Goal: Information Seeking & Learning: Learn about a topic

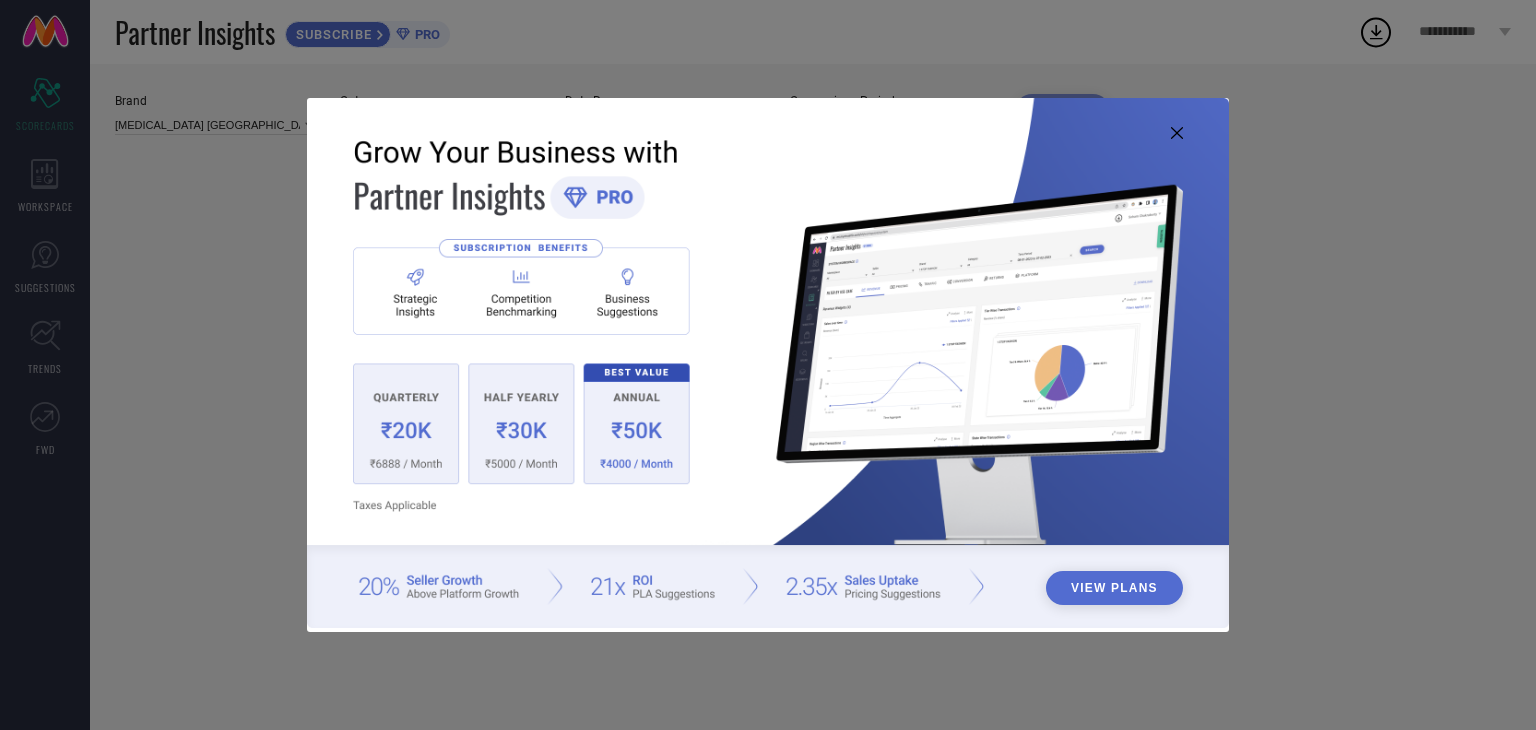
type input "All"
click at [1177, 125] on img at bounding box center [768, 363] width 922 height 530
click at [1174, 129] on icon at bounding box center [1177, 133] width 12 height 12
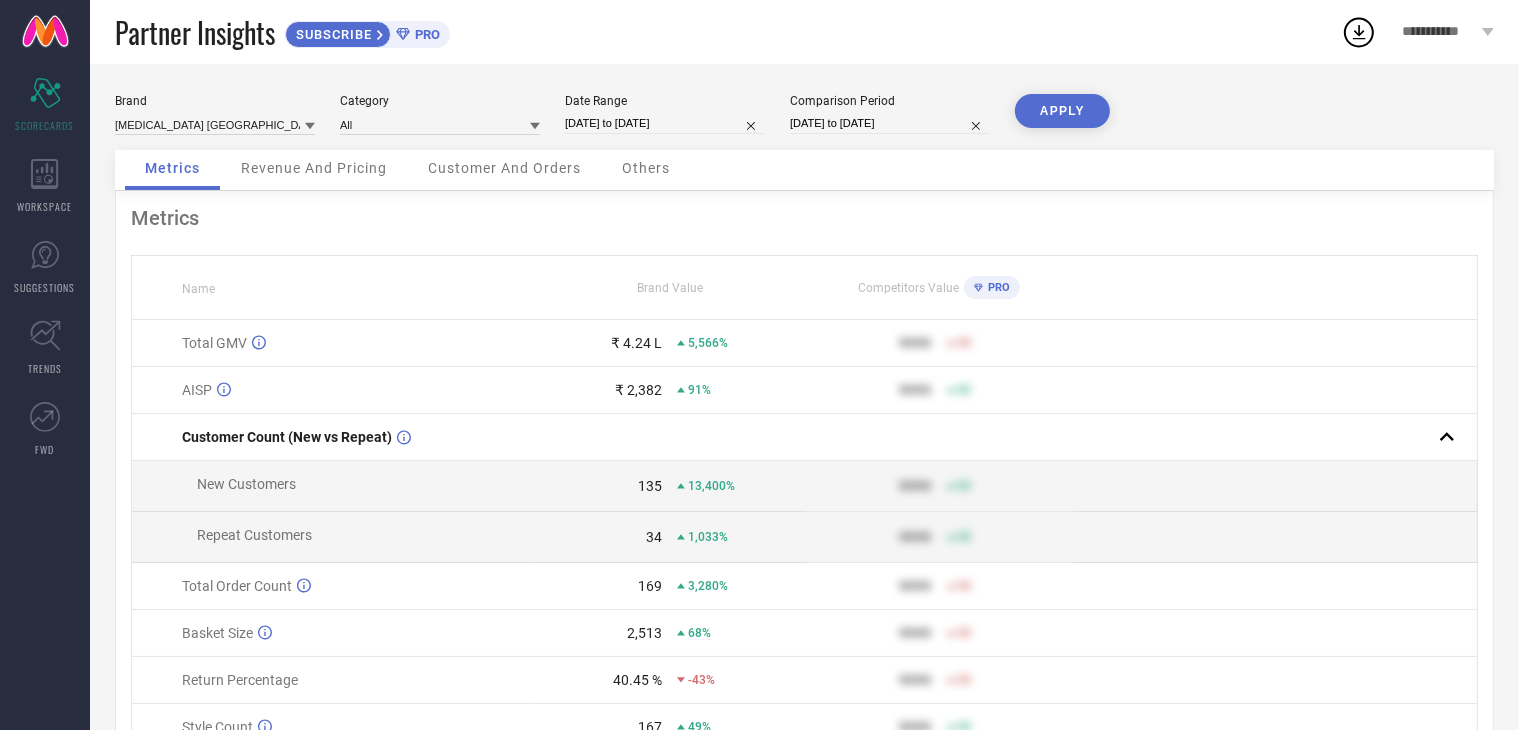
select select "11"
select select "2023"
select select "2024"
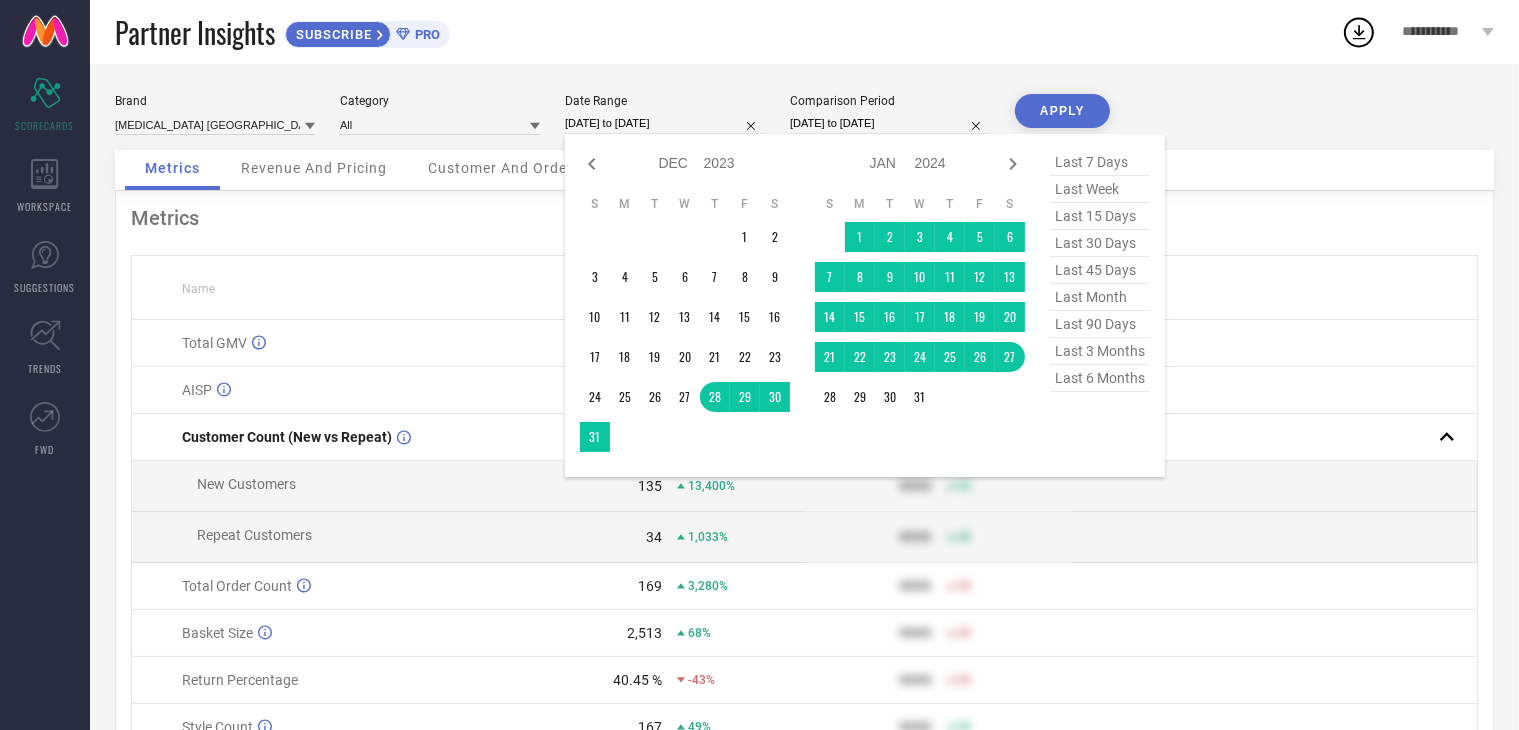
click at [671, 122] on input "[DATE] to [DATE]" at bounding box center [665, 123] width 200 height 21
click at [1014, 159] on icon at bounding box center [1013, 164] width 24 height 24
select select "2024"
select select "1"
select select "2024"
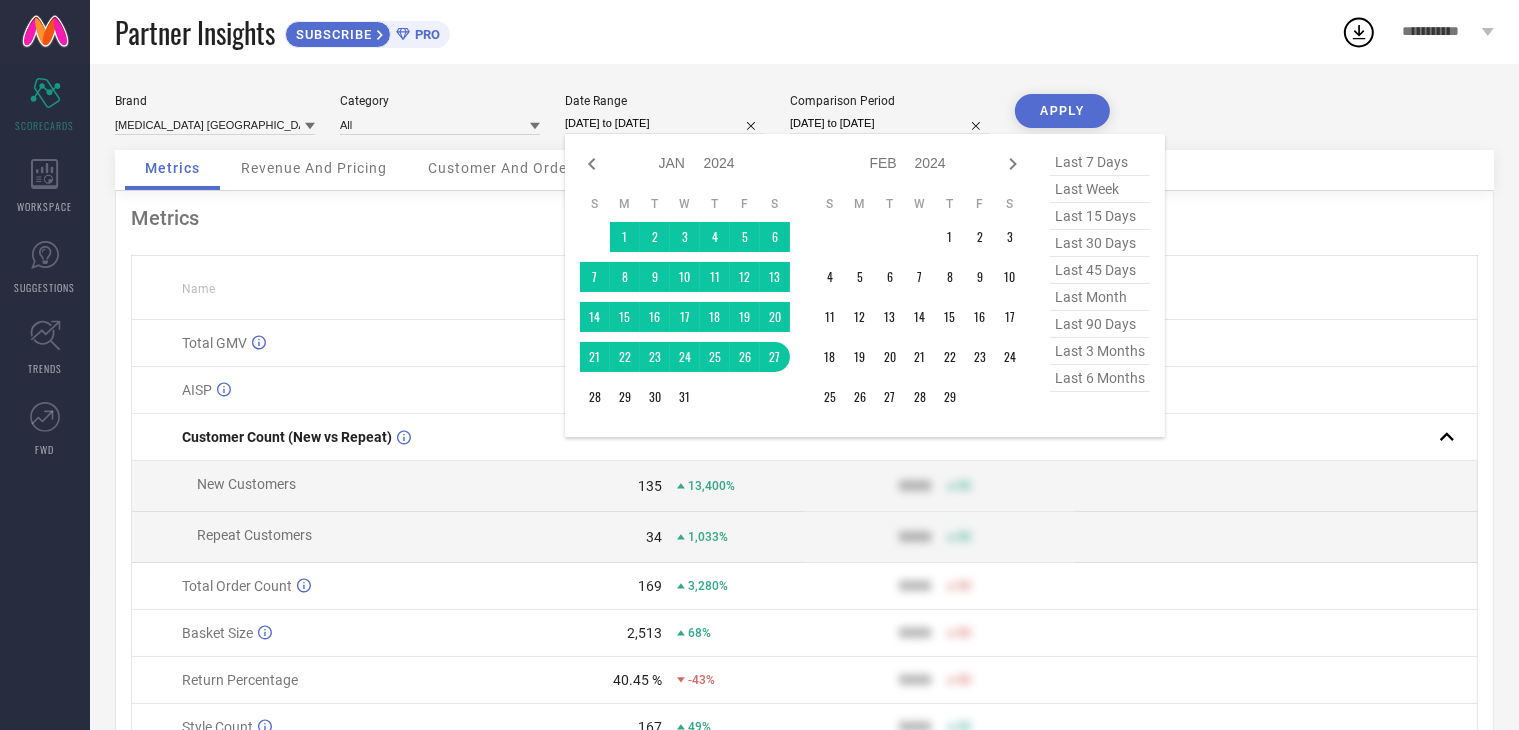
click at [1014, 159] on icon at bounding box center [1013, 164] width 24 height 24
select select "1"
select select "2024"
select select "2"
select select "2024"
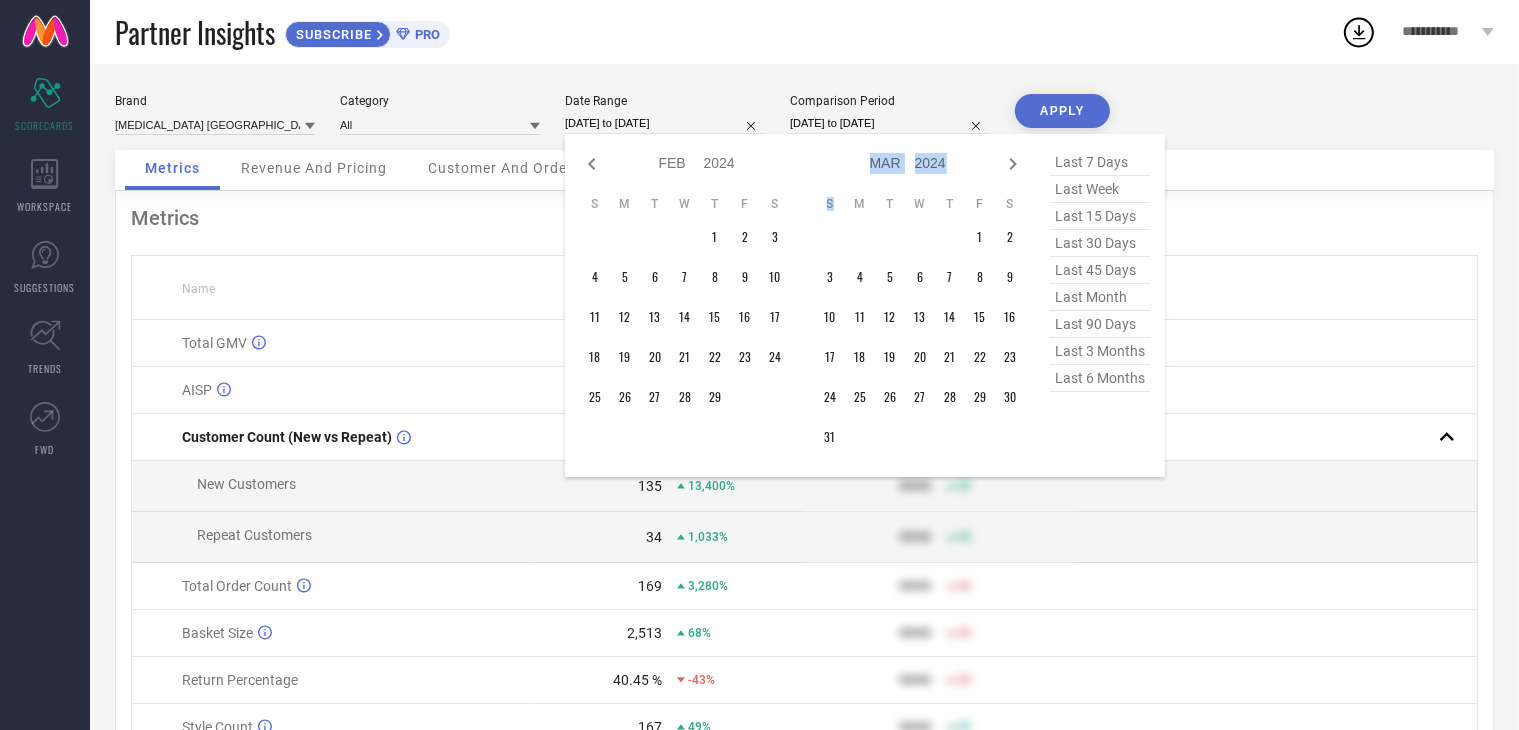
click at [1014, 159] on icon at bounding box center [1013, 164] width 24 height 24
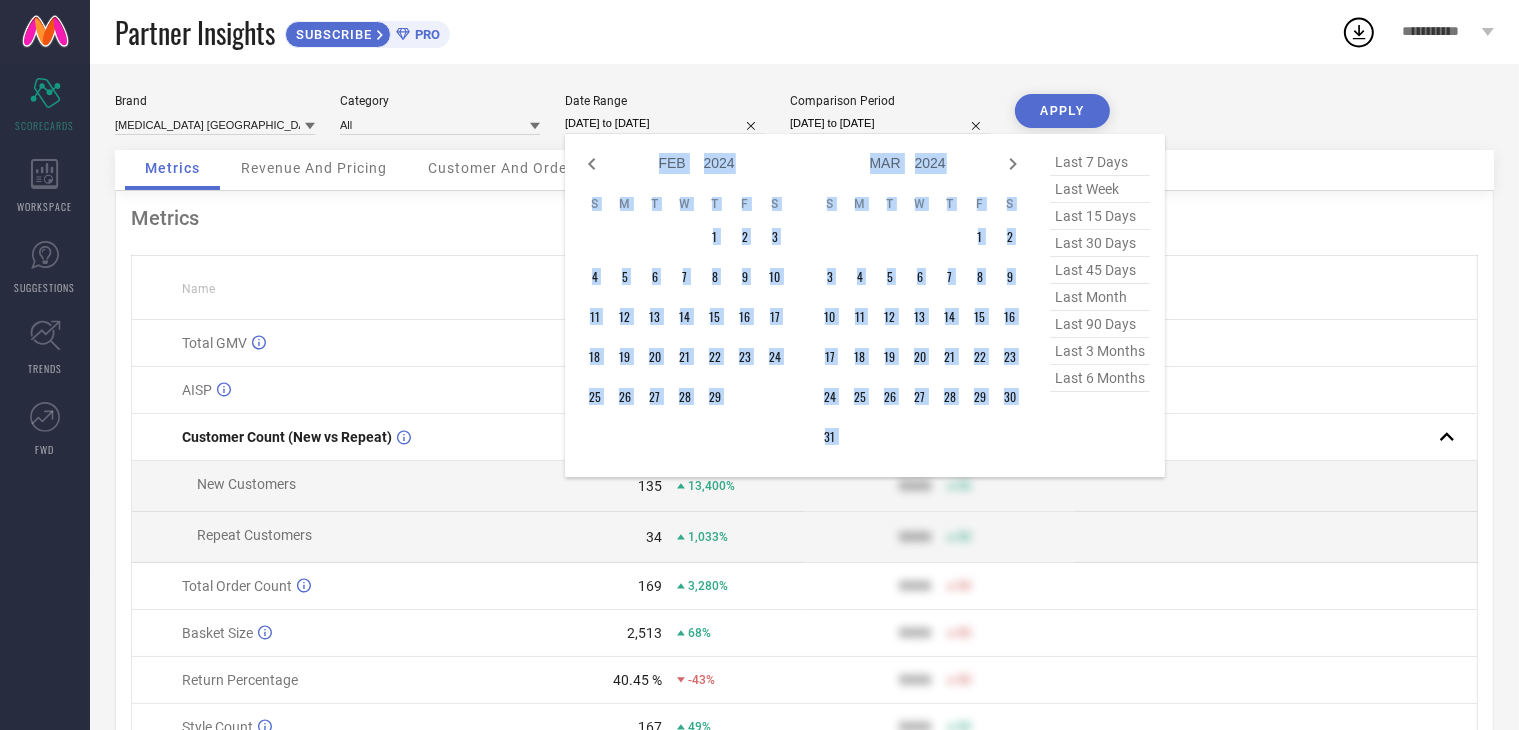
select select "3"
select select "2024"
select select "4"
select select "2024"
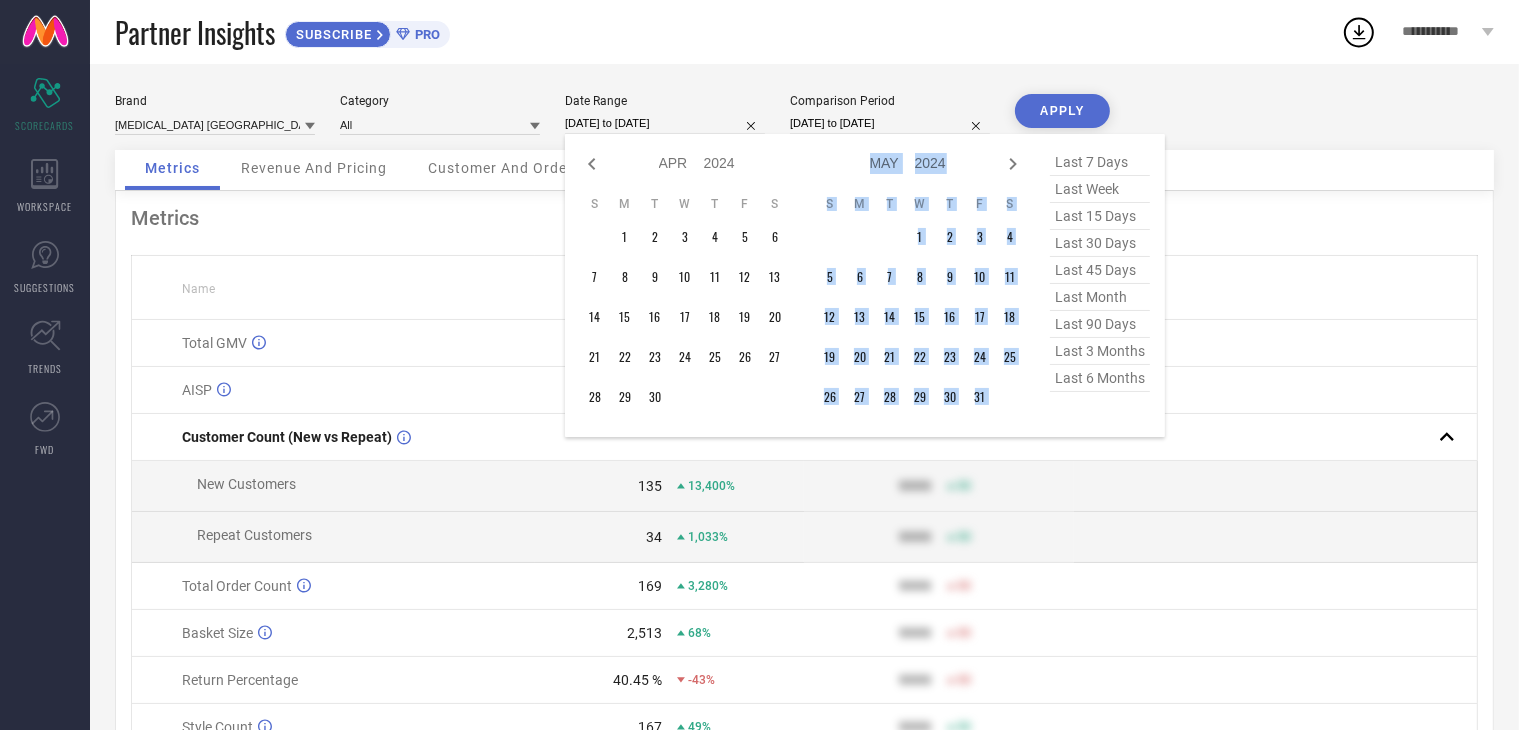
click at [1014, 159] on icon at bounding box center [1013, 164] width 24 height 24
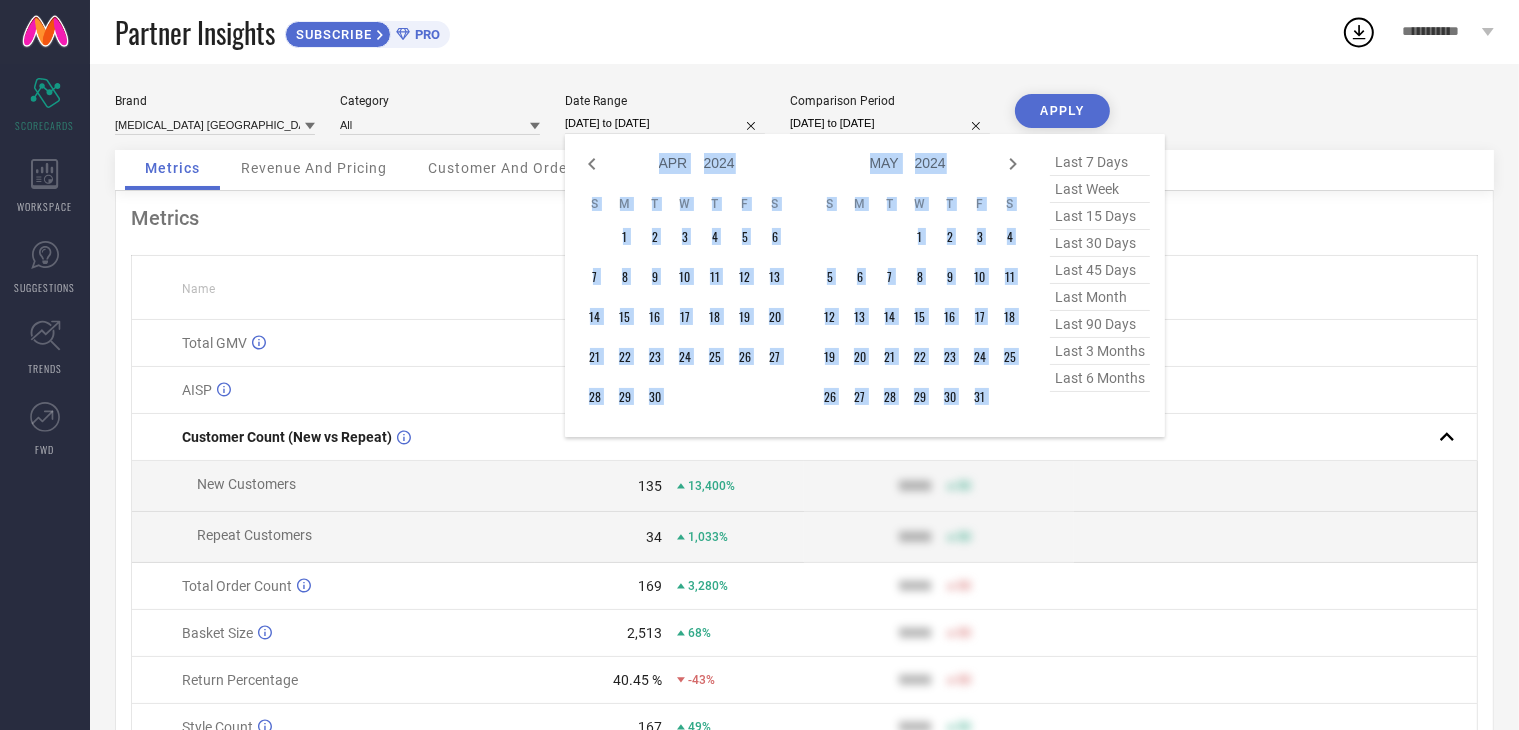
select select "5"
select select "2024"
select select "6"
select select "2024"
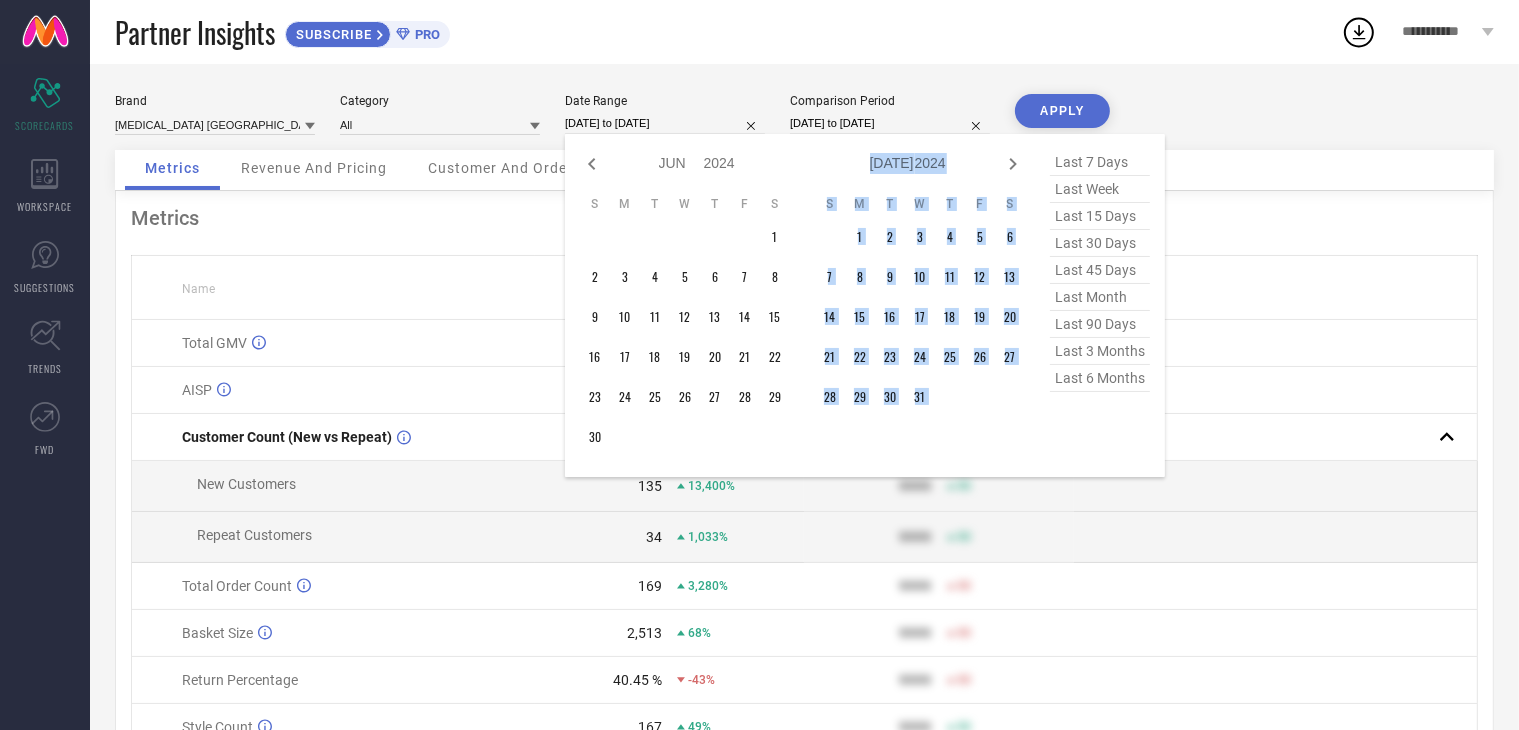
click at [1014, 159] on icon at bounding box center [1013, 164] width 24 height 24
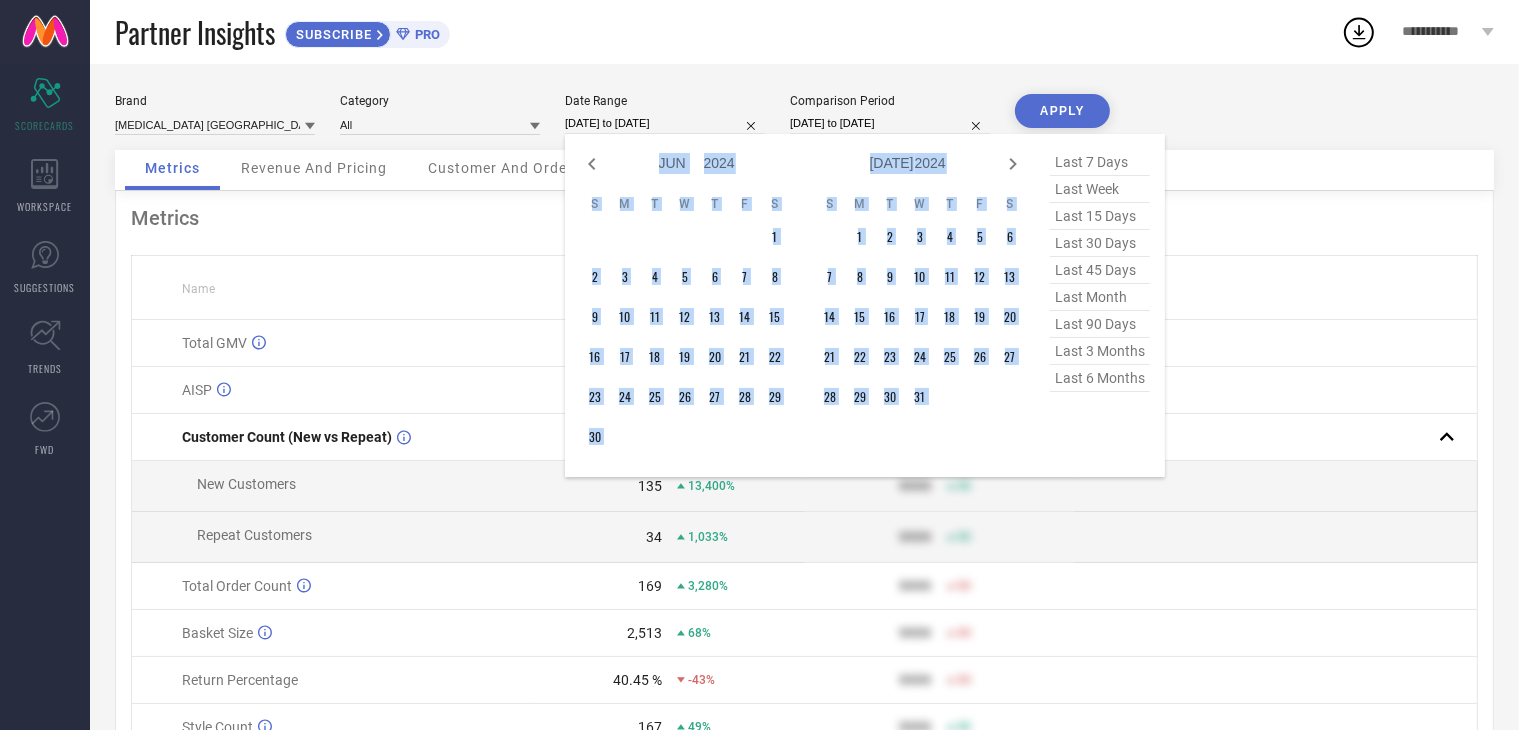
select select "6"
select select "2024"
select select "7"
select select "2024"
click at [1014, 159] on icon at bounding box center [1013, 164] width 24 height 24
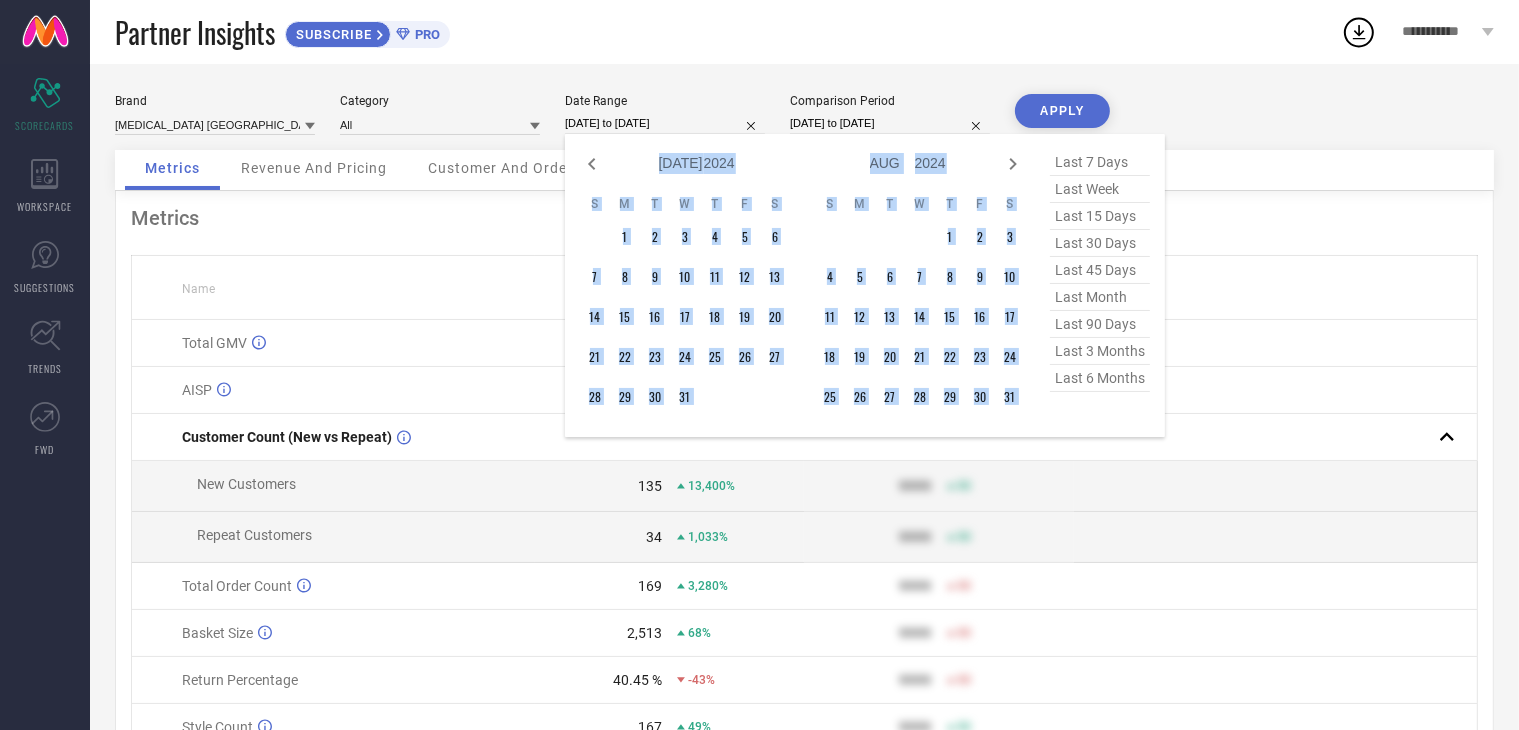
select select "7"
select select "2024"
select select "8"
select select "2024"
click at [1014, 159] on icon at bounding box center [1013, 164] width 24 height 24
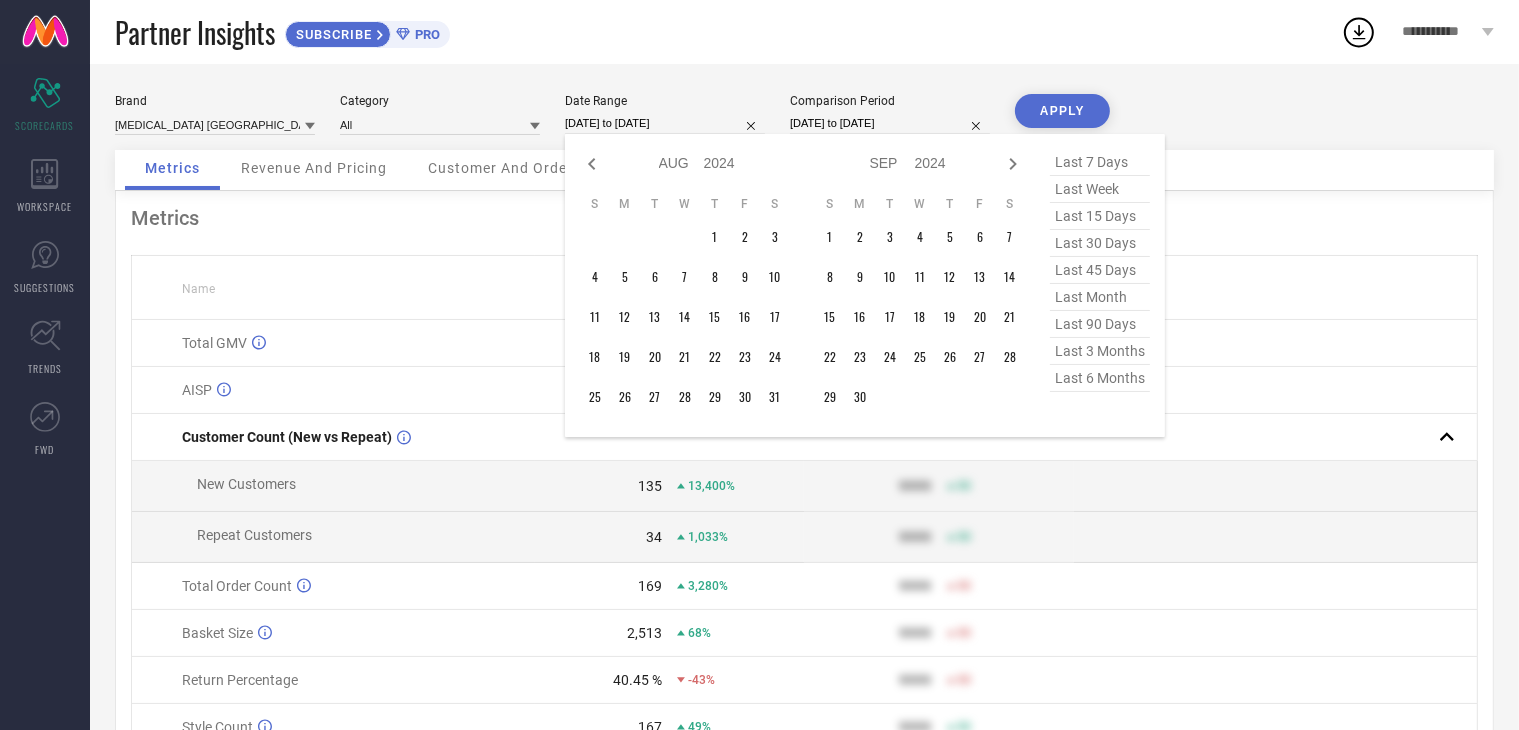
select select "8"
select select "2024"
select select "9"
select select "2024"
click at [1014, 159] on icon at bounding box center [1013, 164] width 24 height 24
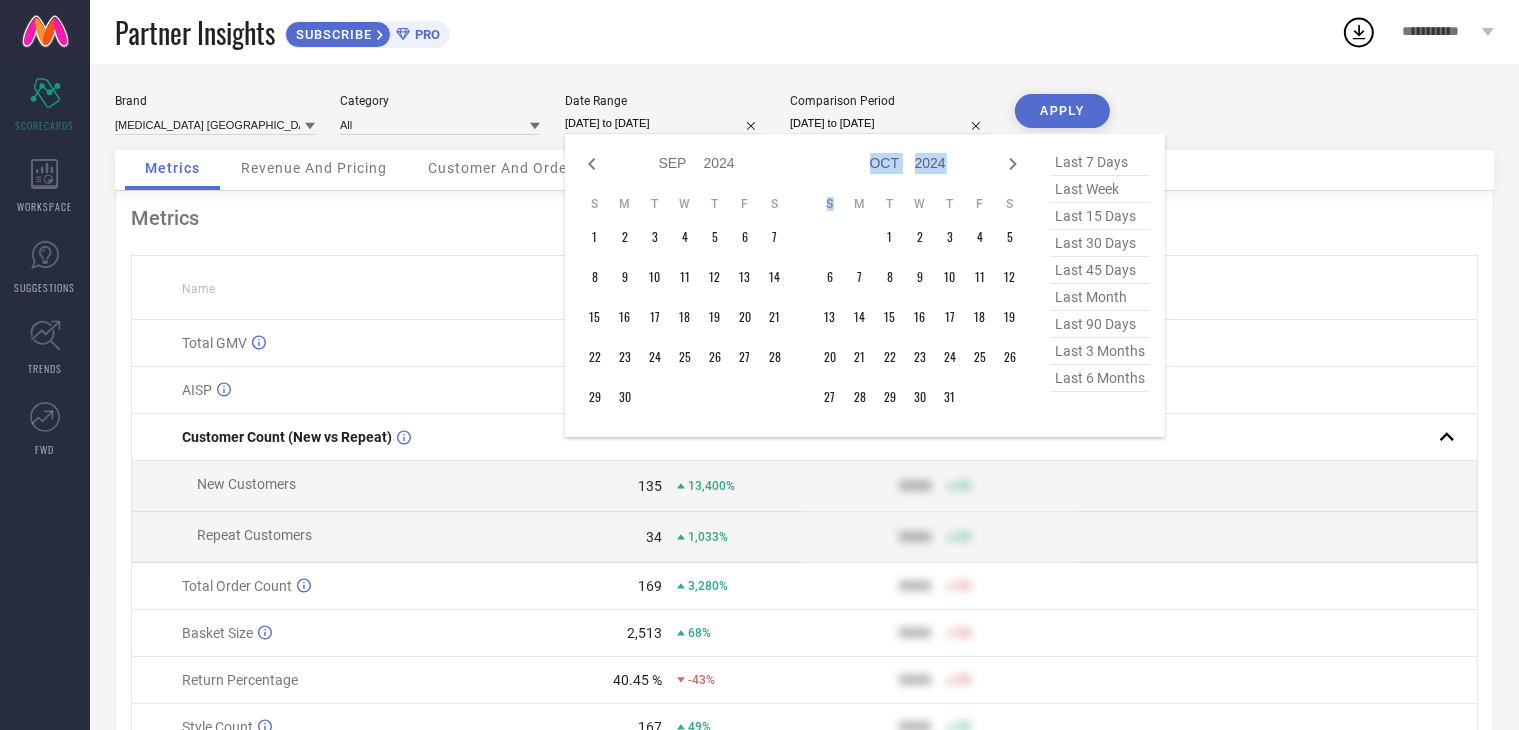
select select "9"
select select "2024"
select select "10"
select select "2024"
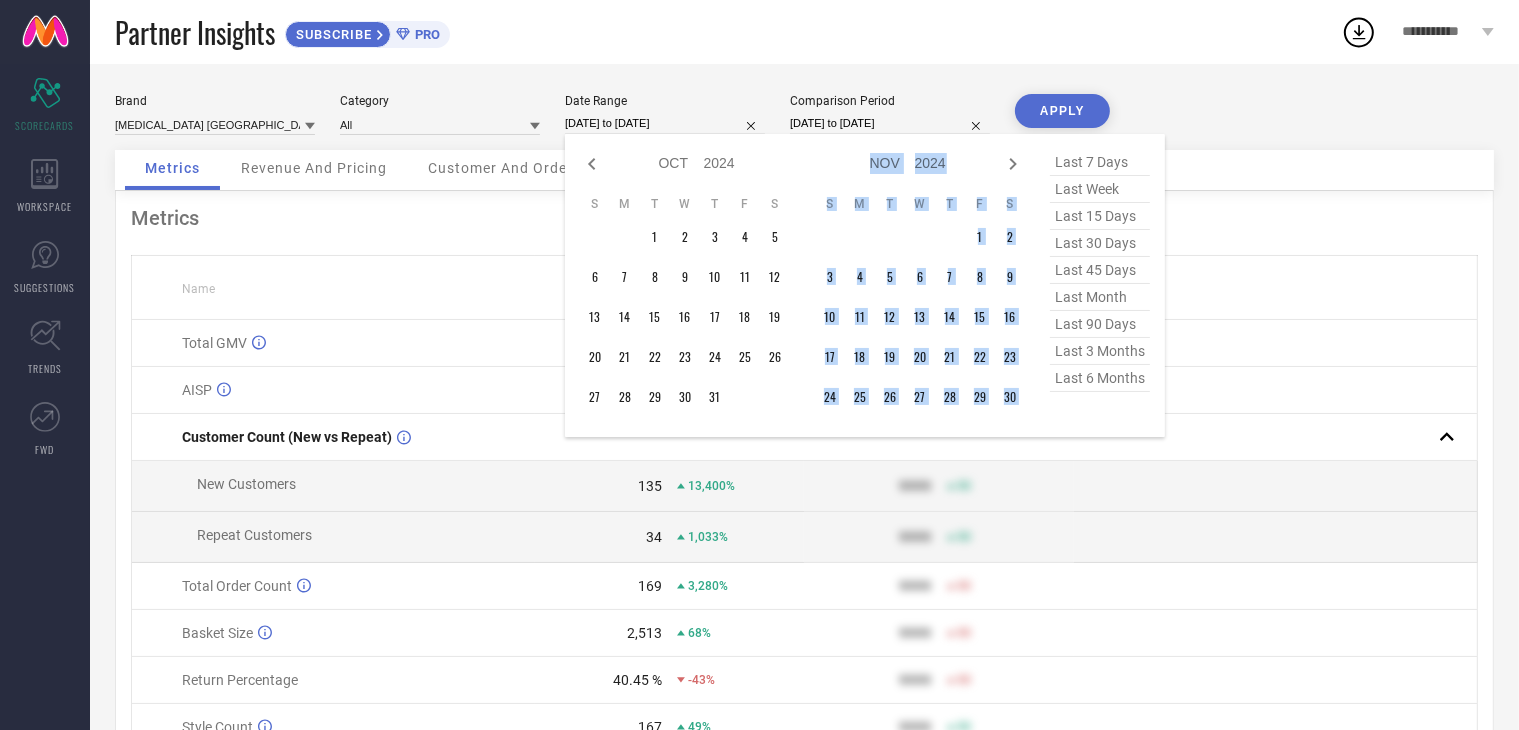
click at [1014, 159] on icon at bounding box center [1013, 164] width 24 height 24
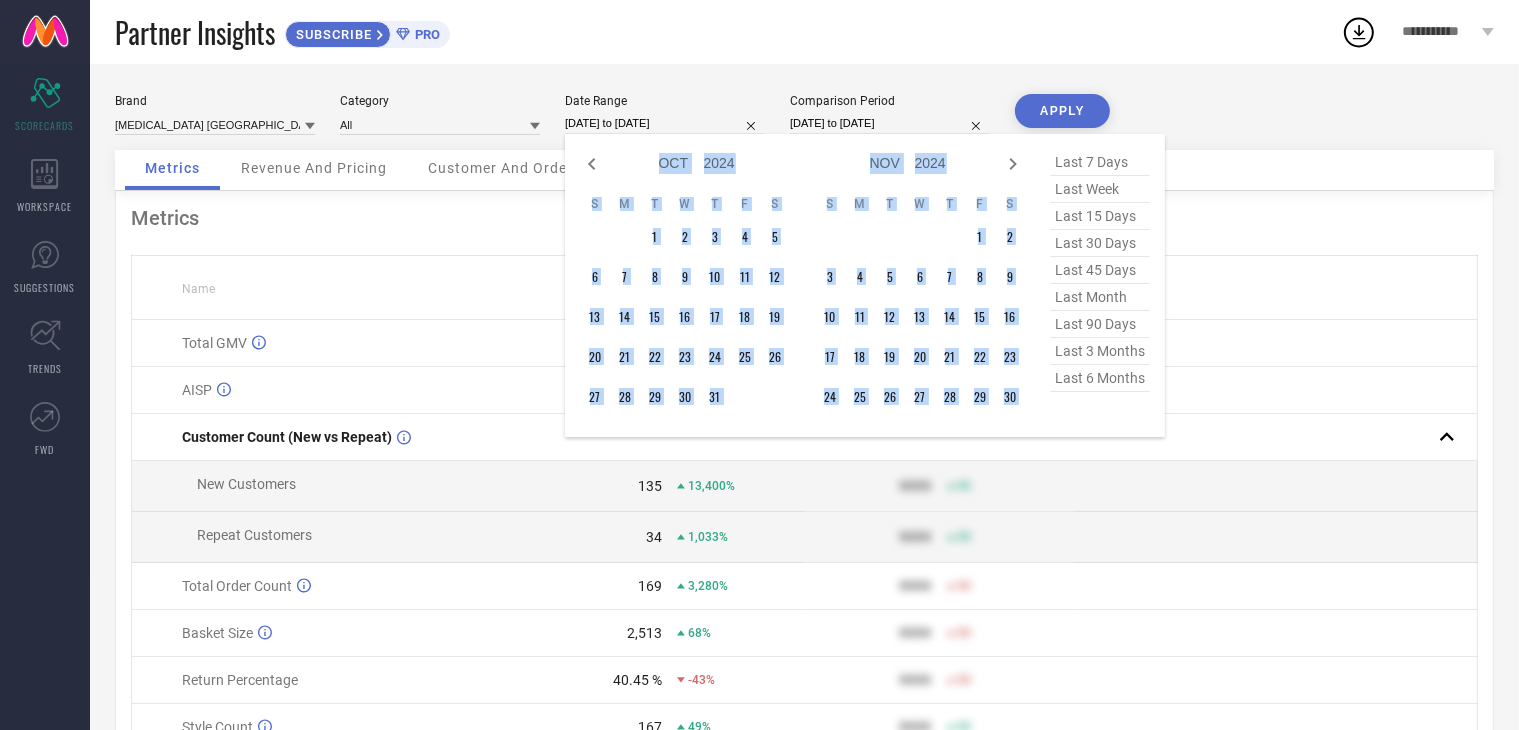
select select "11"
select select "2024"
select select "2025"
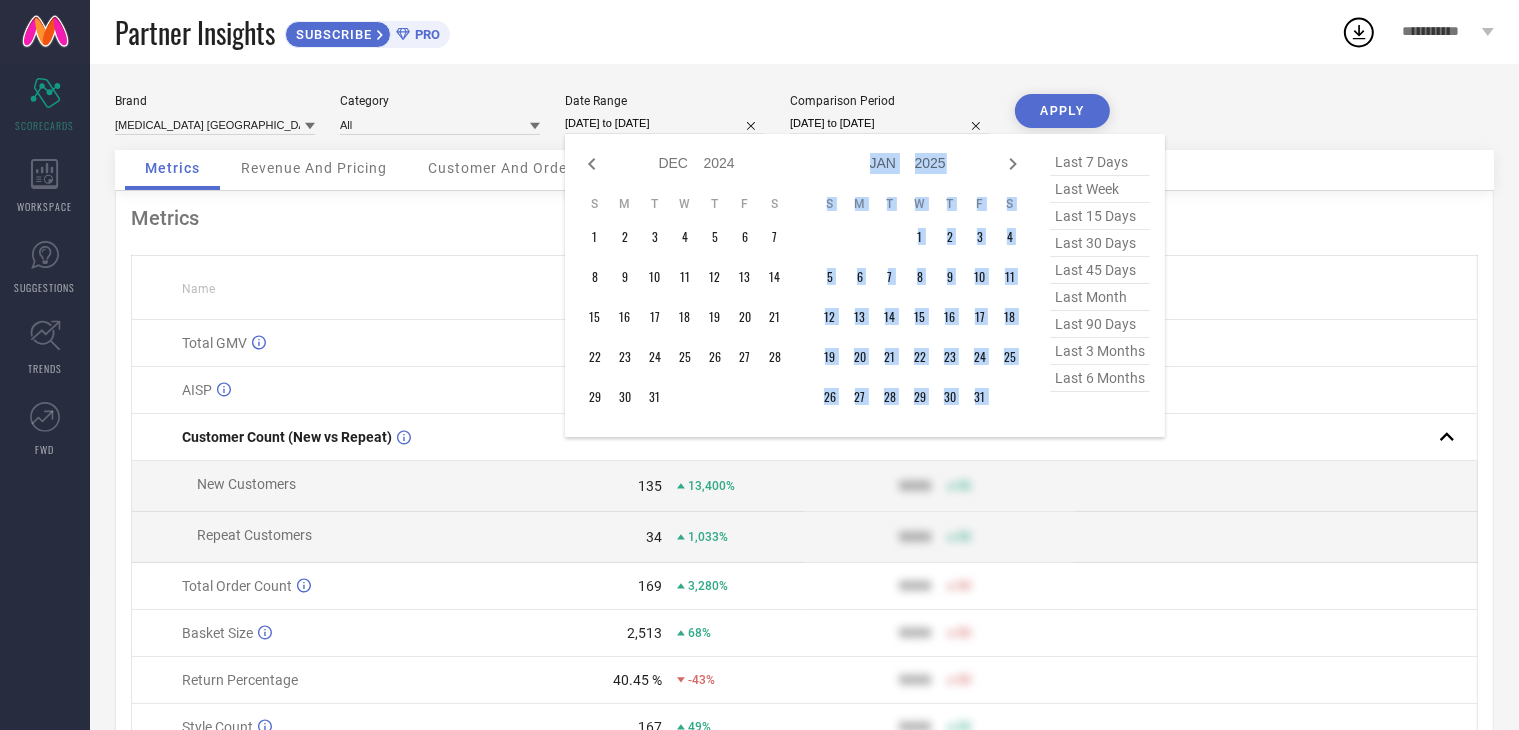
click at [1014, 159] on icon at bounding box center [1013, 164] width 24 height 24
select select "2025"
select select "1"
select select "2025"
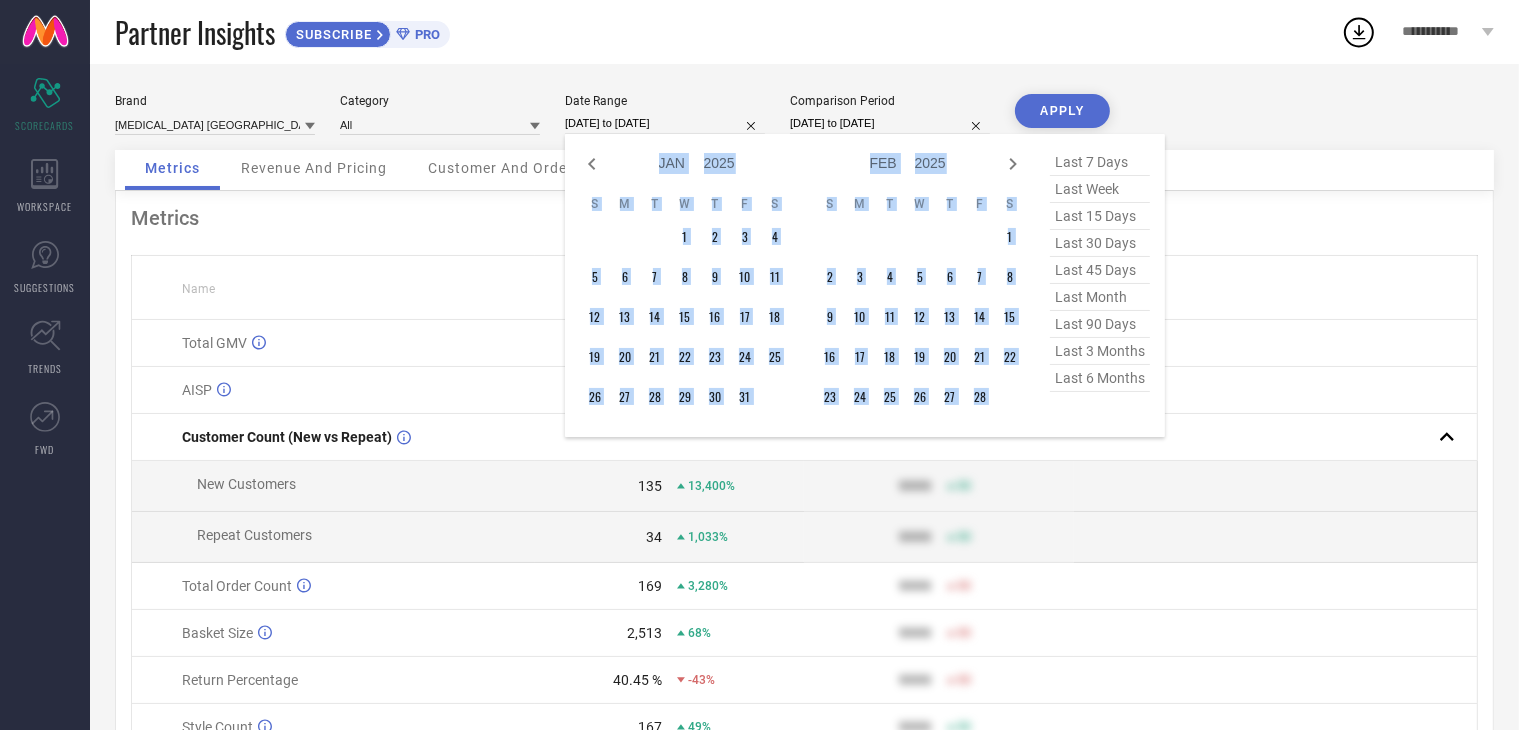
click at [1014, 159] on icon at bounding box center [1013, 164] width 24 height 24
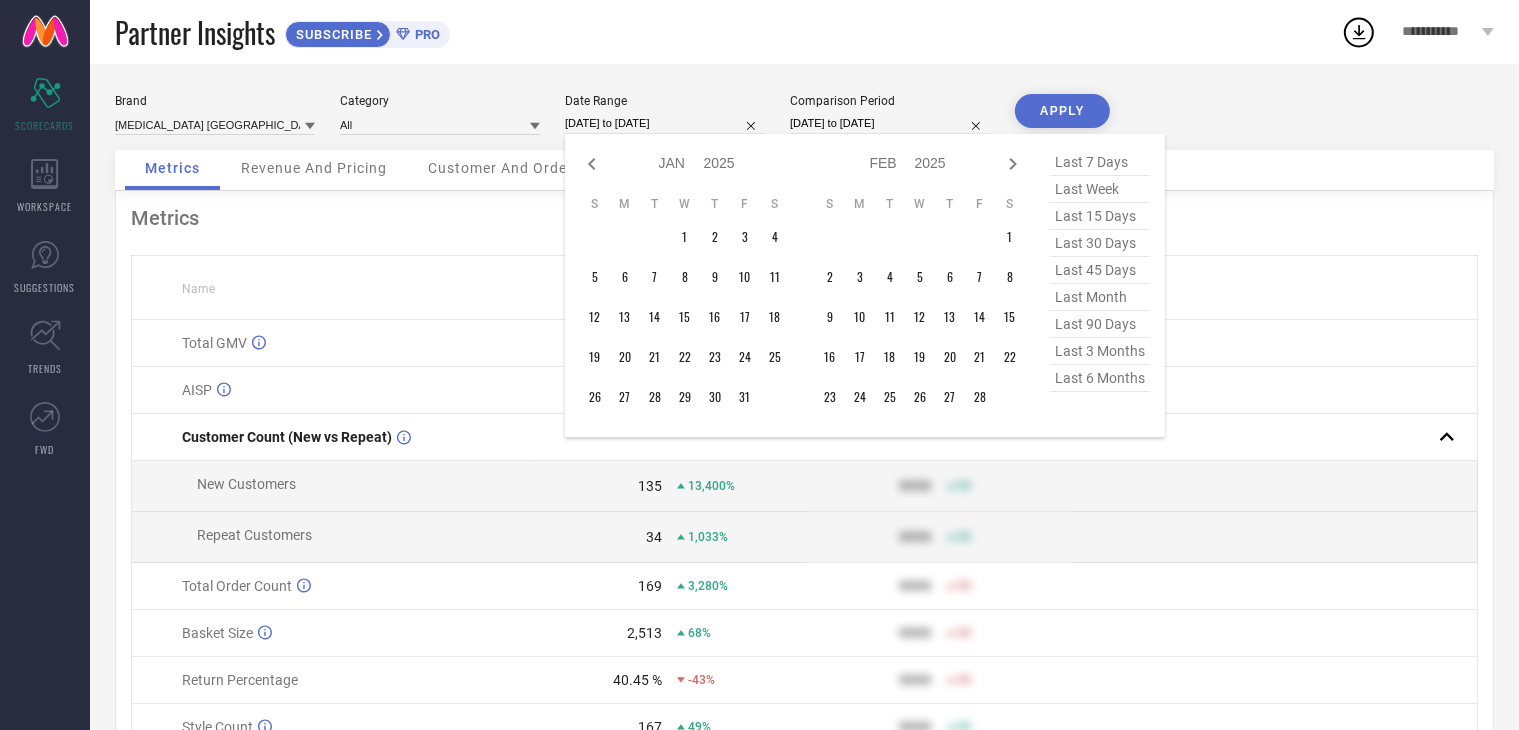
select select "2"
select select "2025"
select select "3"
select select "2025"
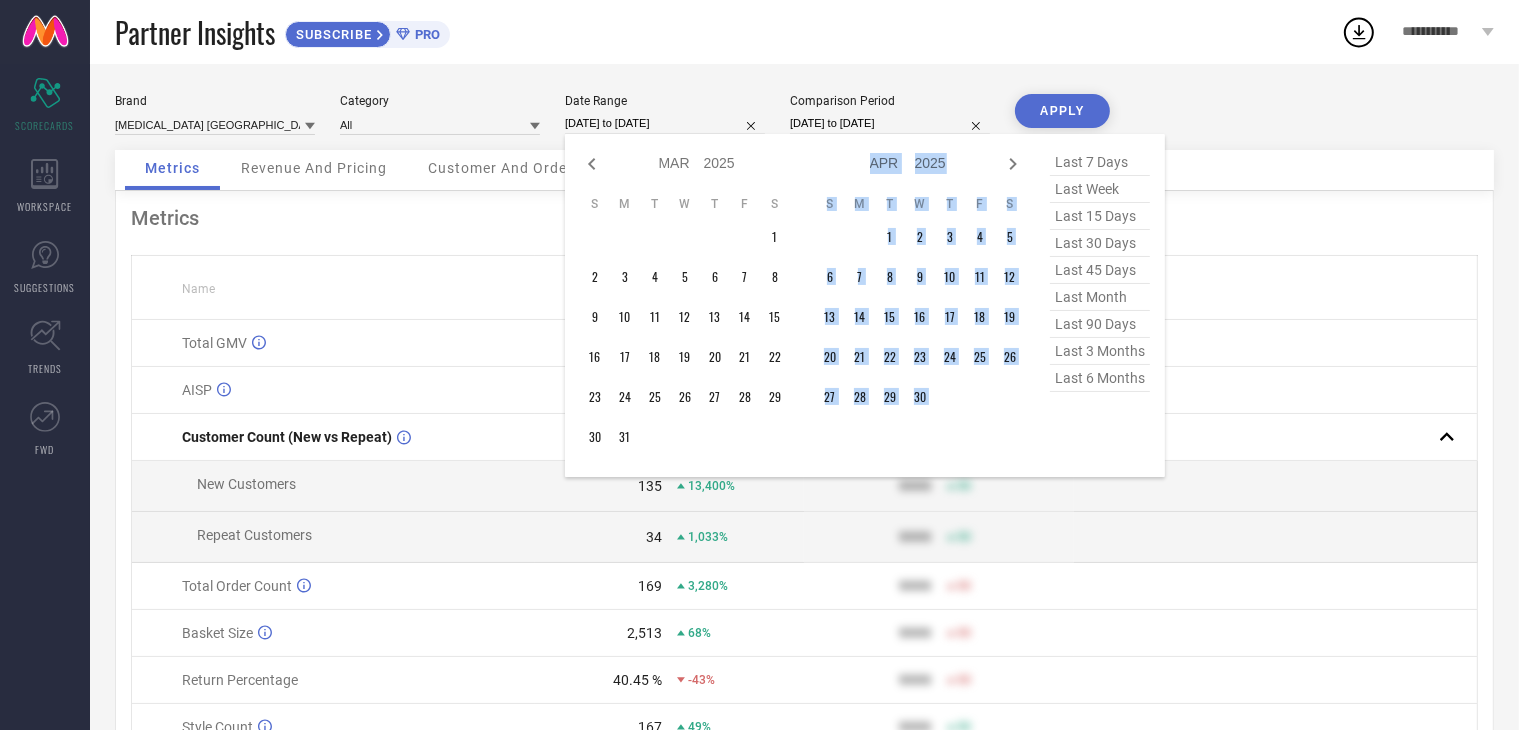
click at [1014, 159] on icon at bounding box center [1013, 164] width 24 height 24
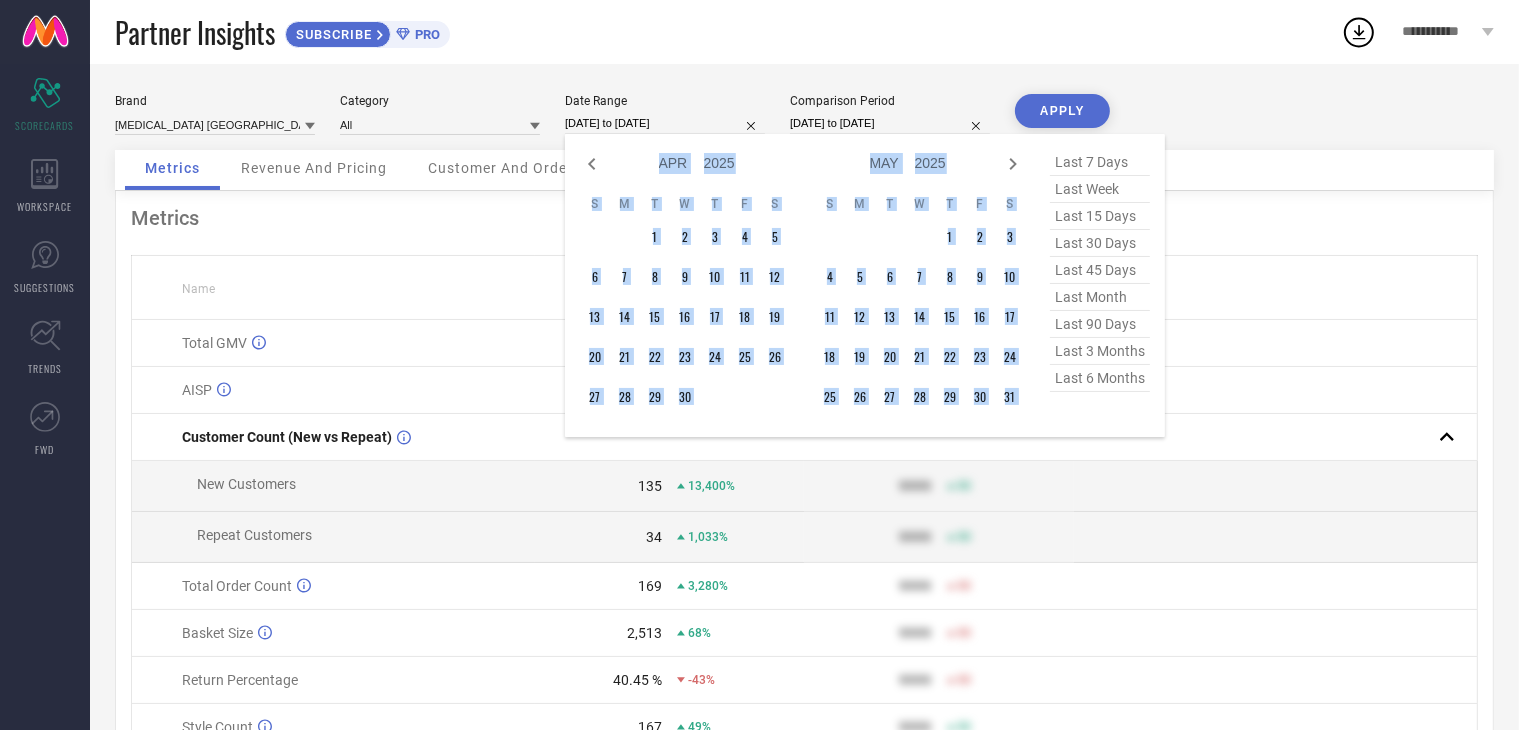
click at [1014, 159] on icon at bounding box center [1013, 164] width 24 height 24
select select "5"
select select "2025"
select select "6"
select select "2025"
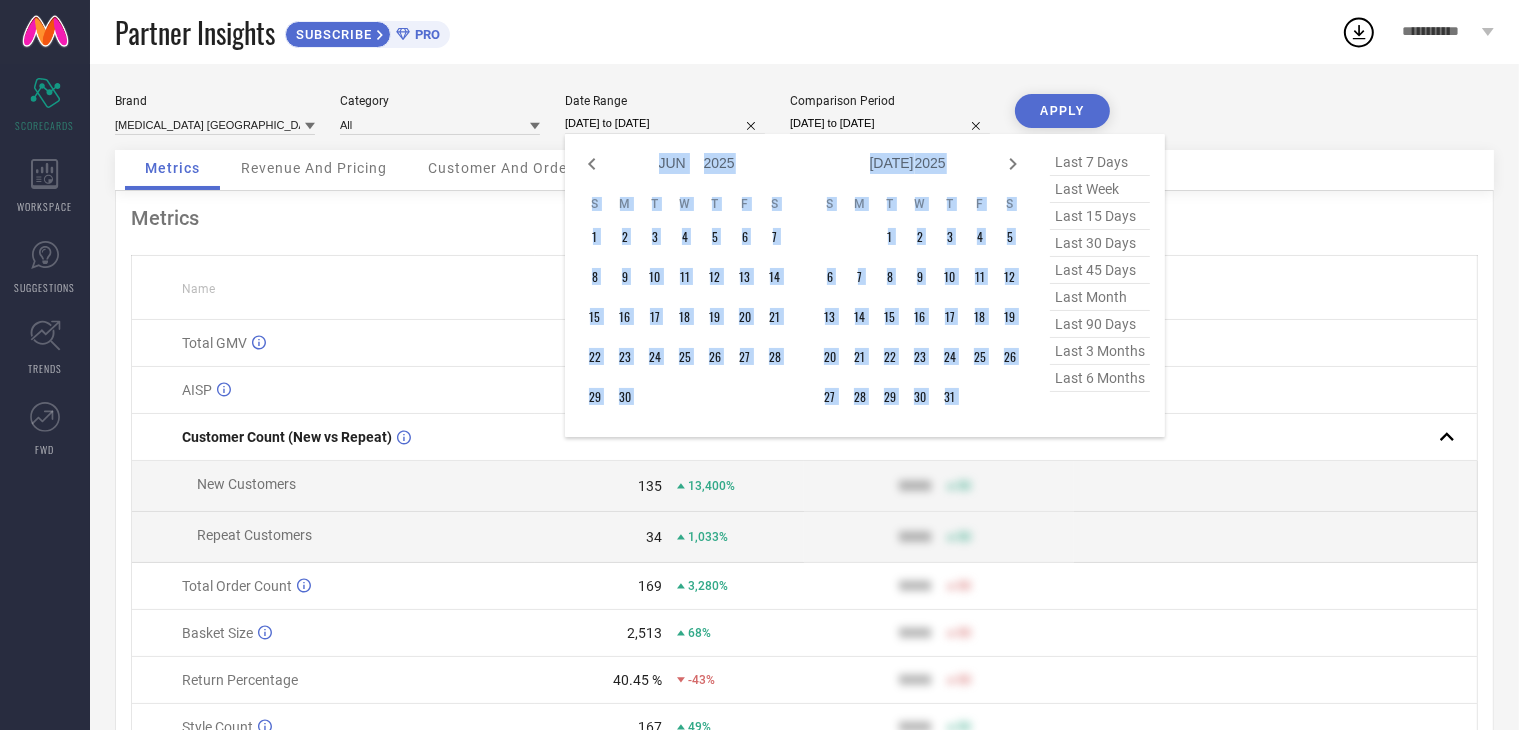
click at [1014, 159] on icon at bounding box center [1013, 164] width 24 height 24
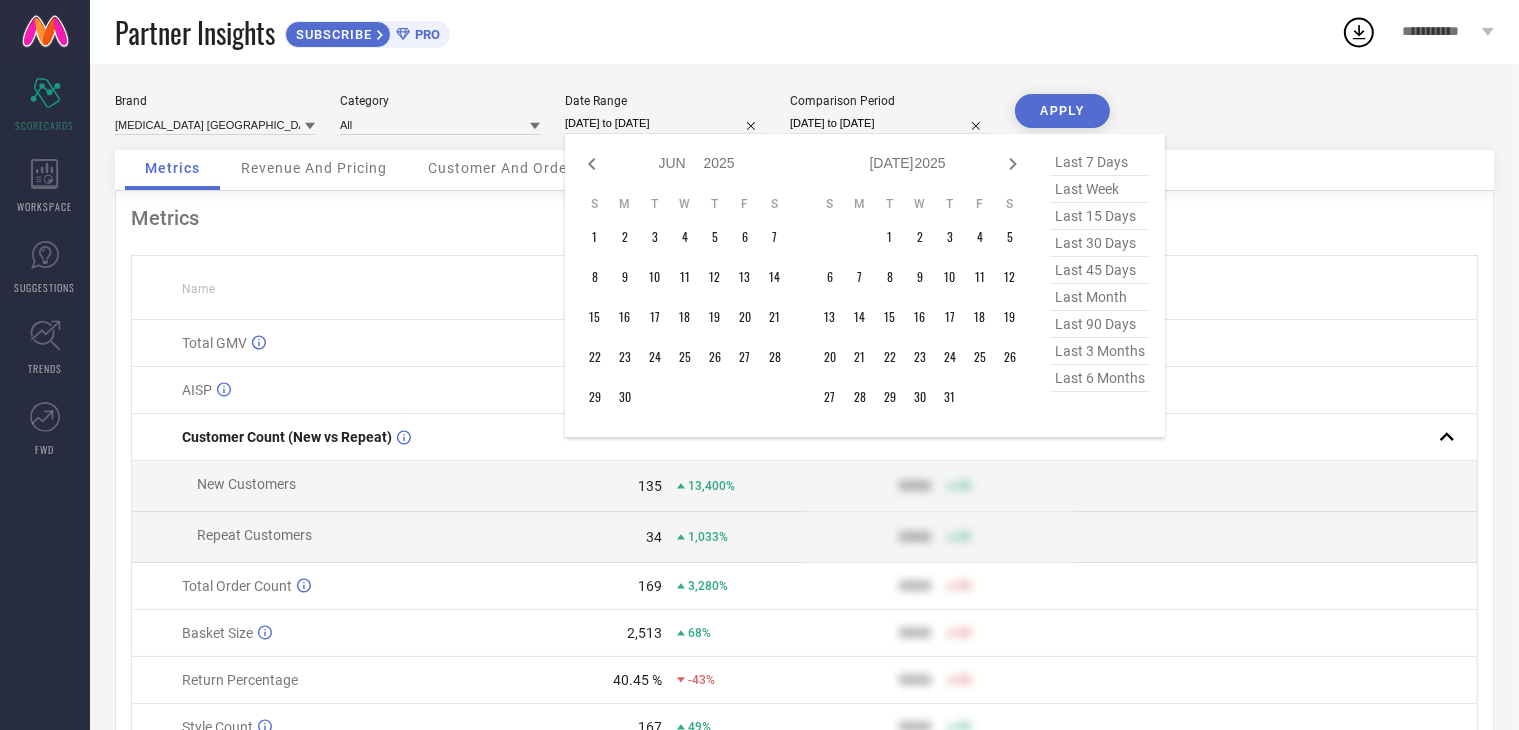
select select "6"
select select "2025"
select select "7"
select select "2025"
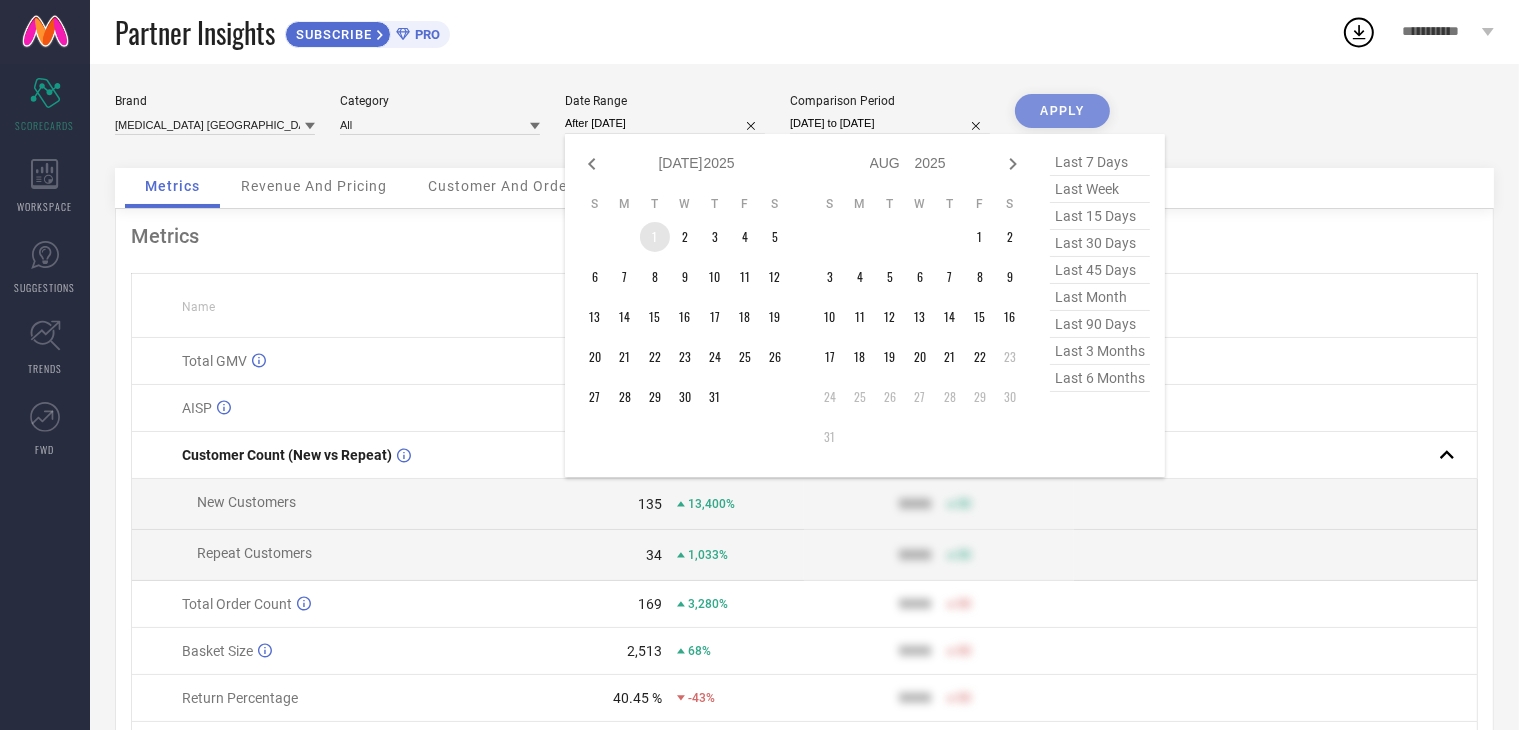
click at [655, 240] on td "1" at bounding box center [655, 237] width 30 height 30
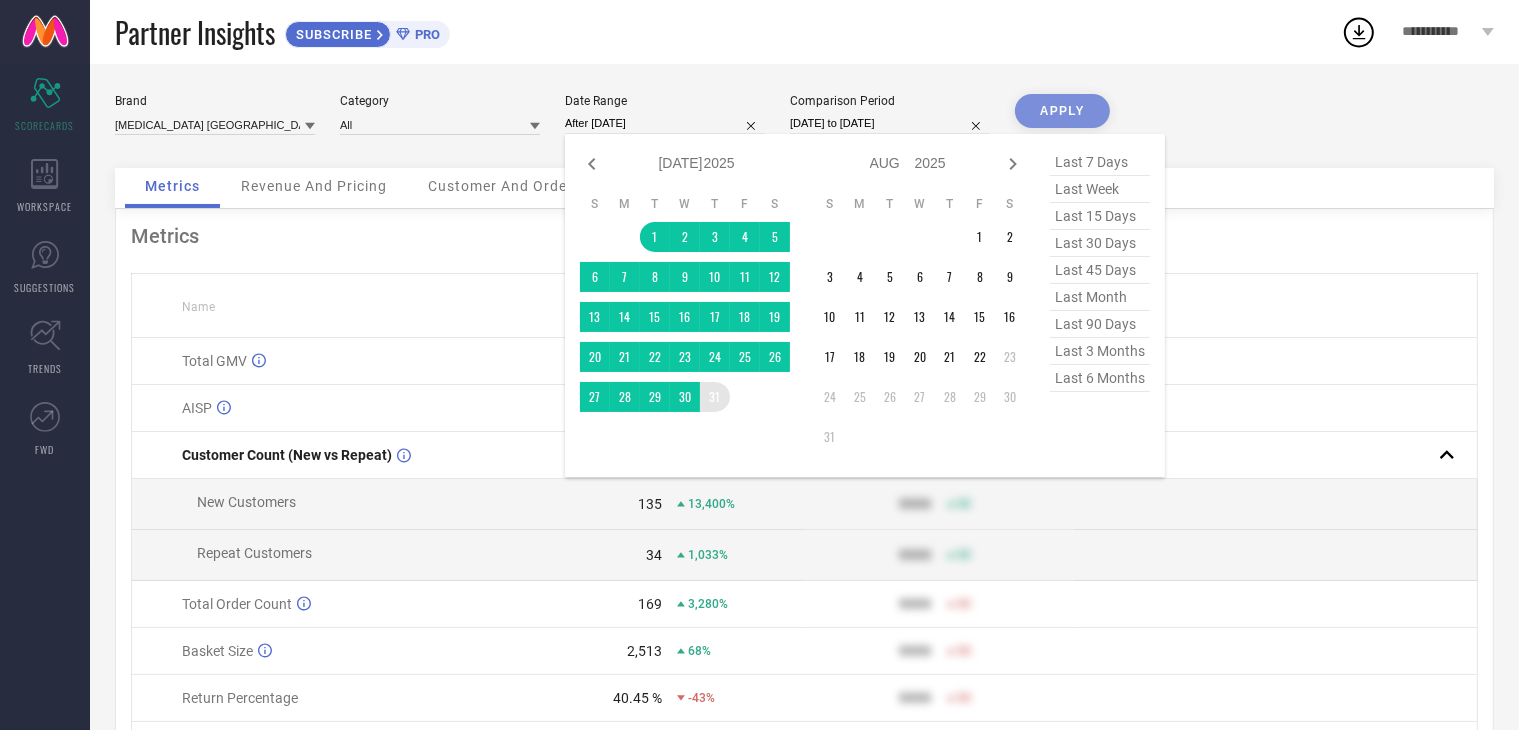
click at [728, 404] on table "S M T W T F S 1 2 3 4 5 6 7 8 9 10 11 12 13 14 15 16 17 18 19 20 21 22 23 24 25…" at bounding box center [685, 304] width 210 height 236
type input "[DATE] to [DATE]"
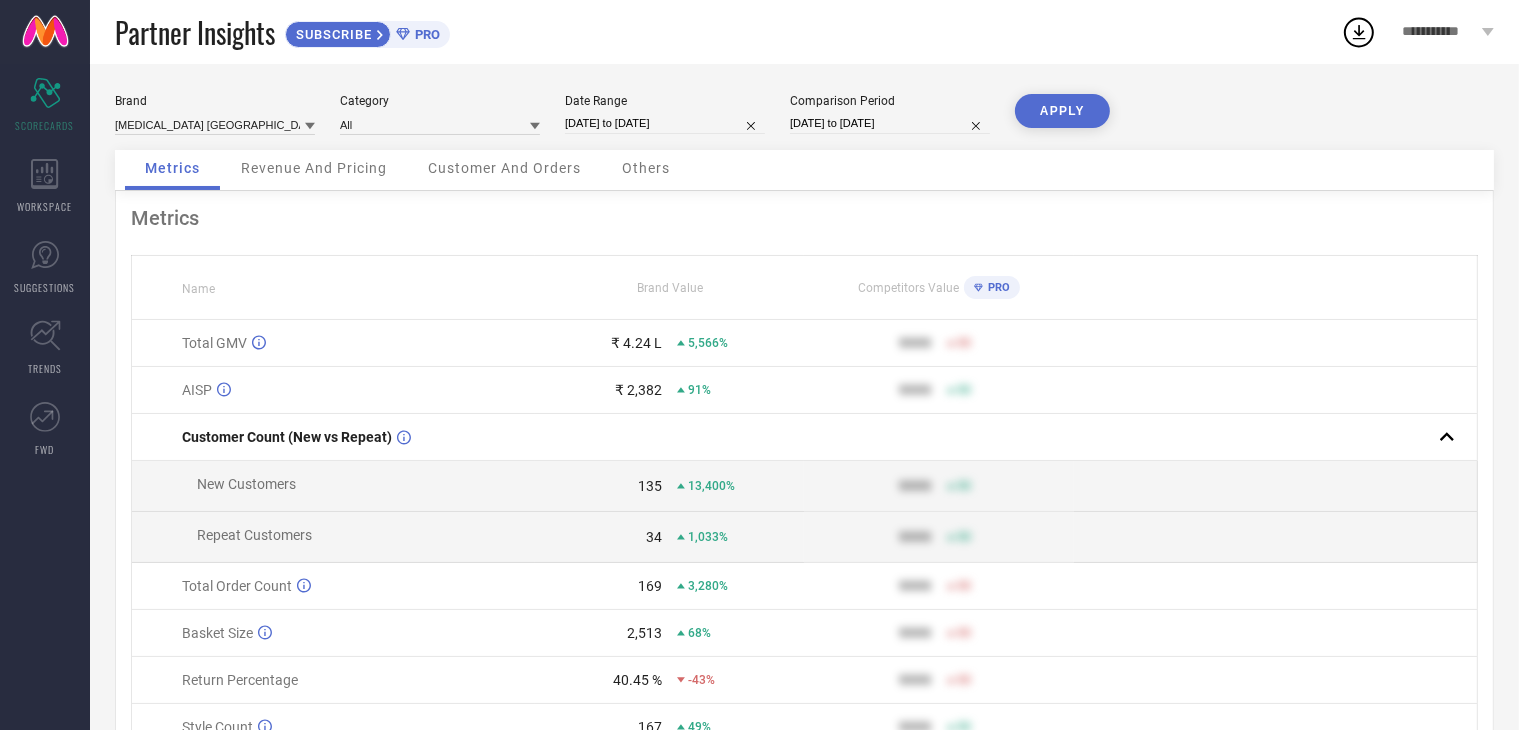
select select "6"
select select "2025"
select select "7"
select select "2025"
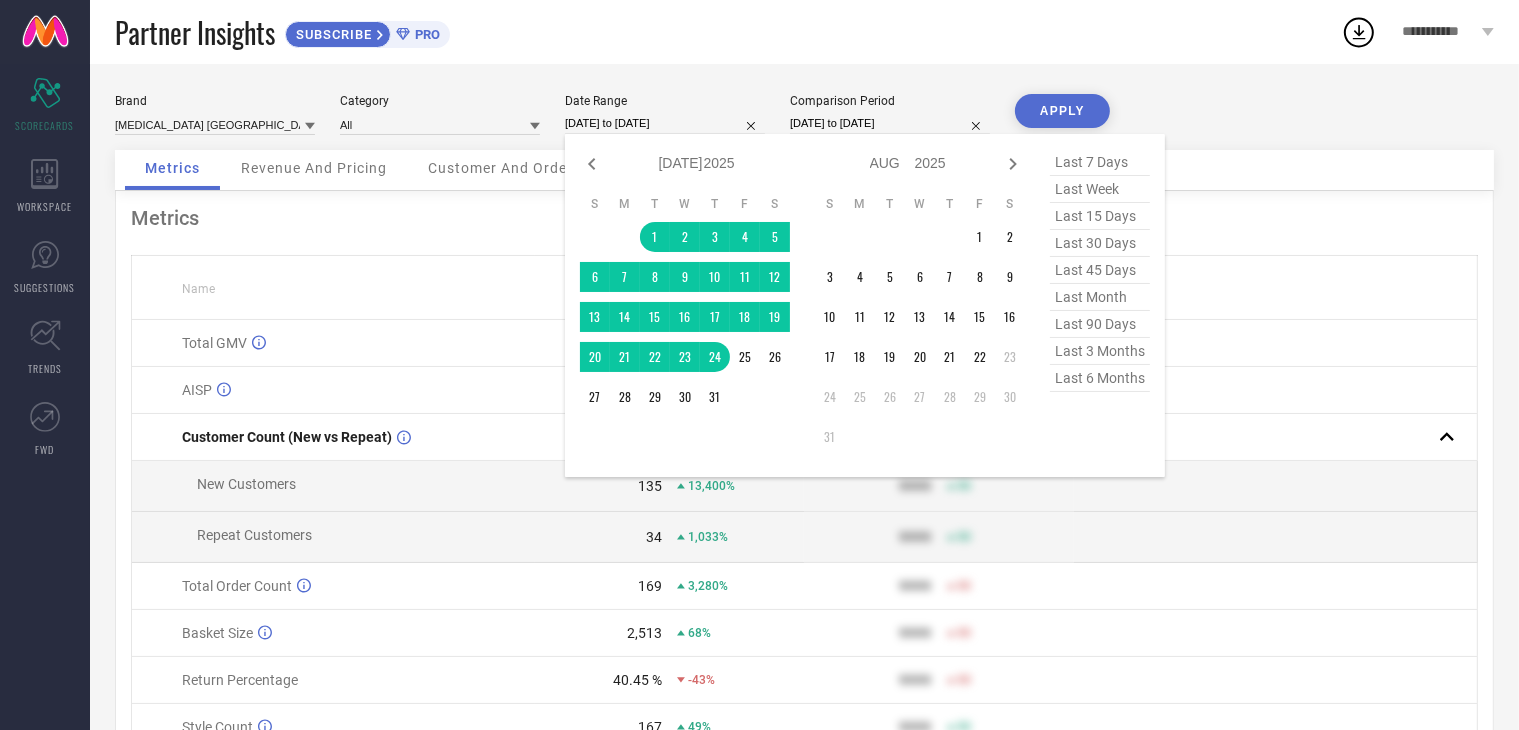
click at [699, 128] on input "[DATE] to [DATE]" at bounding box center [665, 123] width 200 height 21
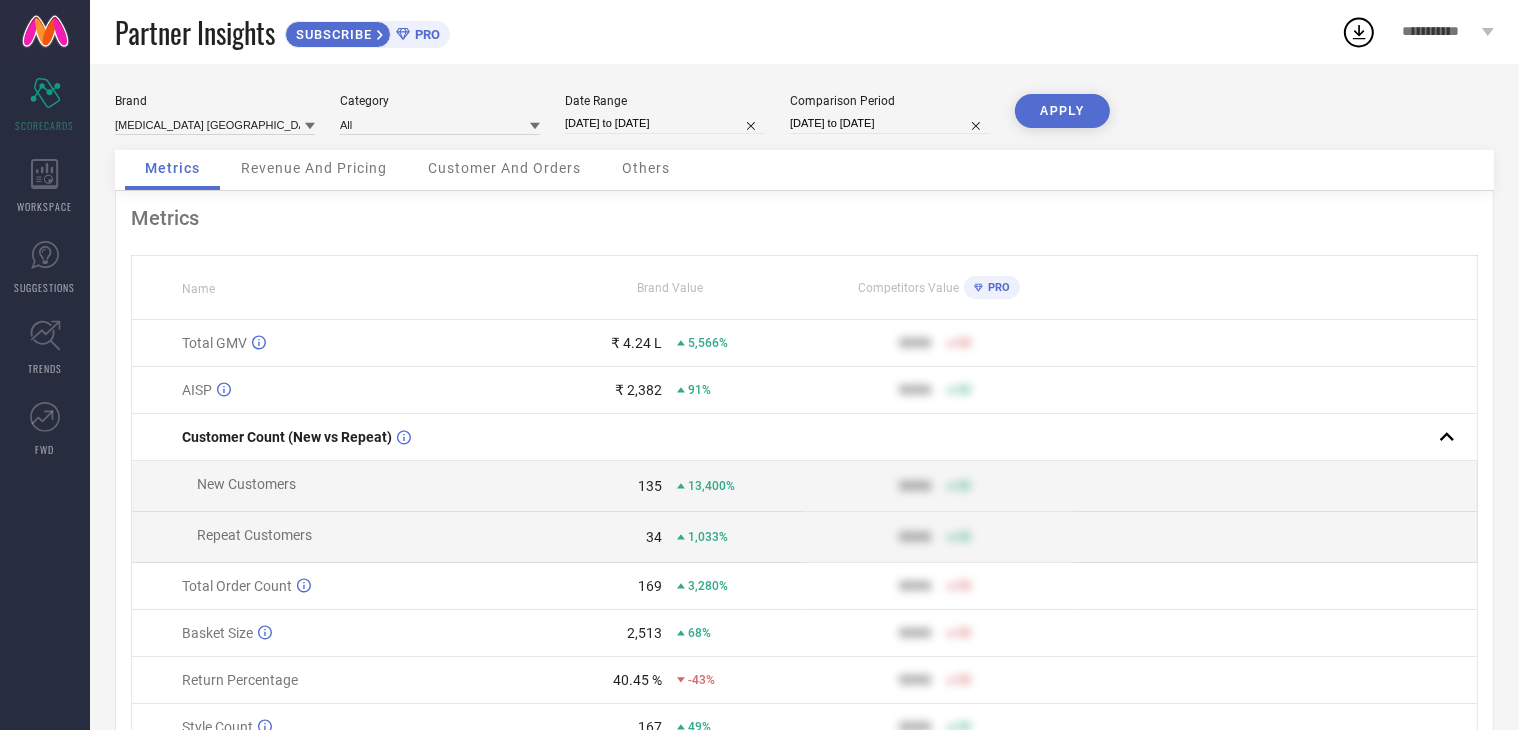
click at [744, 69] on div "Brand [MEDICAL_DATA] [GEOGRAPHIC_DATA] Category All Date Range [DATE] to [DATE]…" at bounding box center [804, 448] width 1429 height 768
select select "11"
select select "2022"
select select "2023"
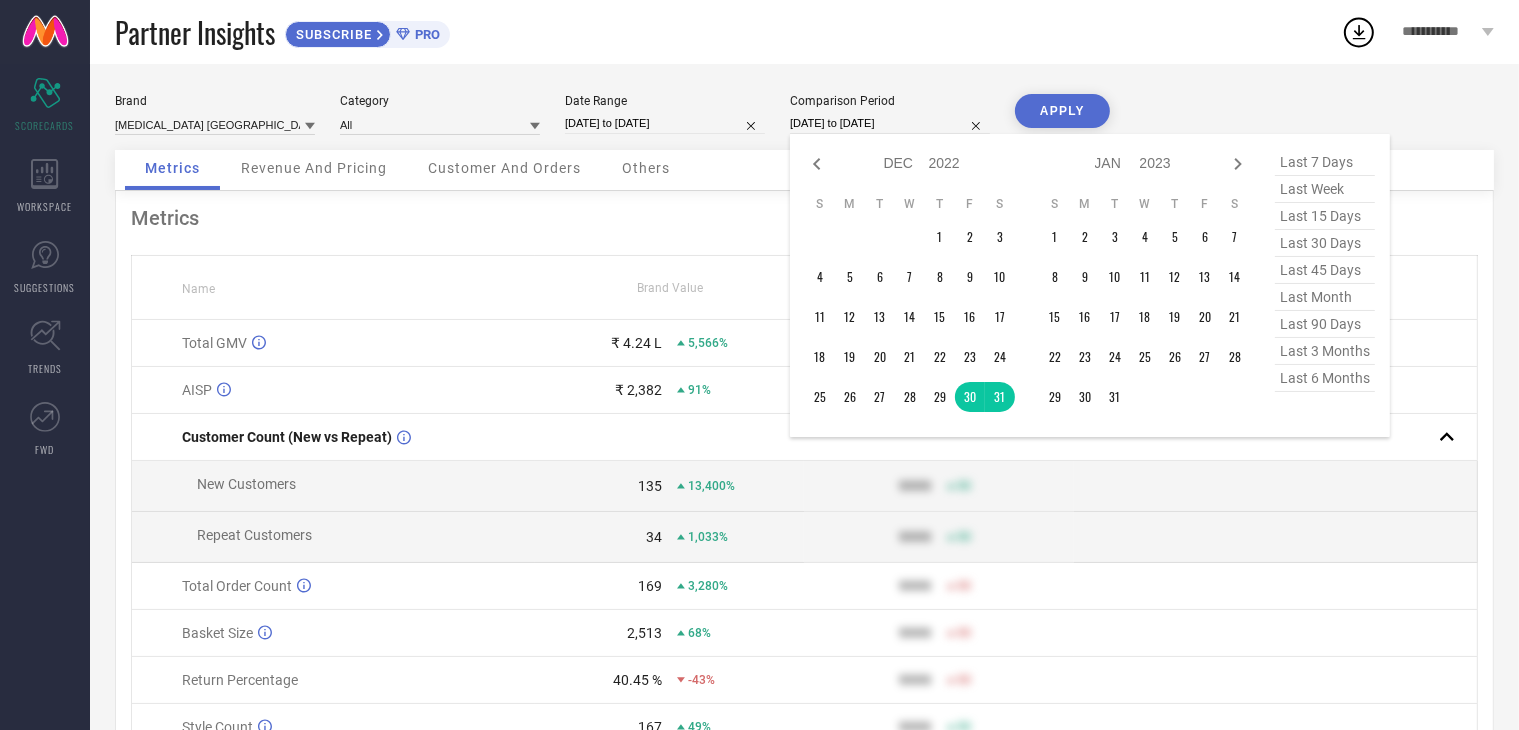
click at [875, 121] on input "[DATE] to [DATE]" at bounding box center [890, 123] width 200 height 21
click at [1238, 167] on icon at bounding box center [1238, 164] width 24 height 24
select select "1"
select select "2023"
select select "2"
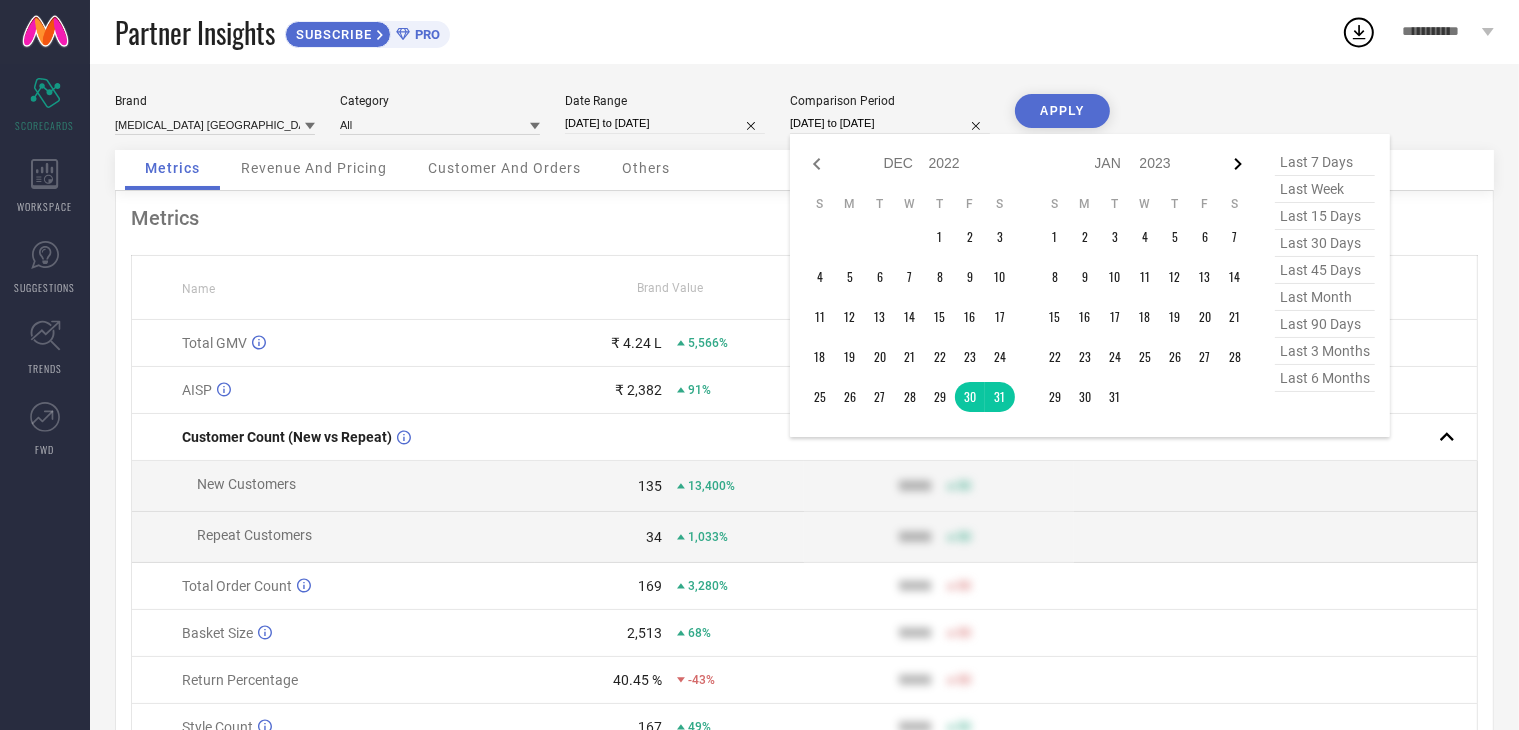
select select "2023"
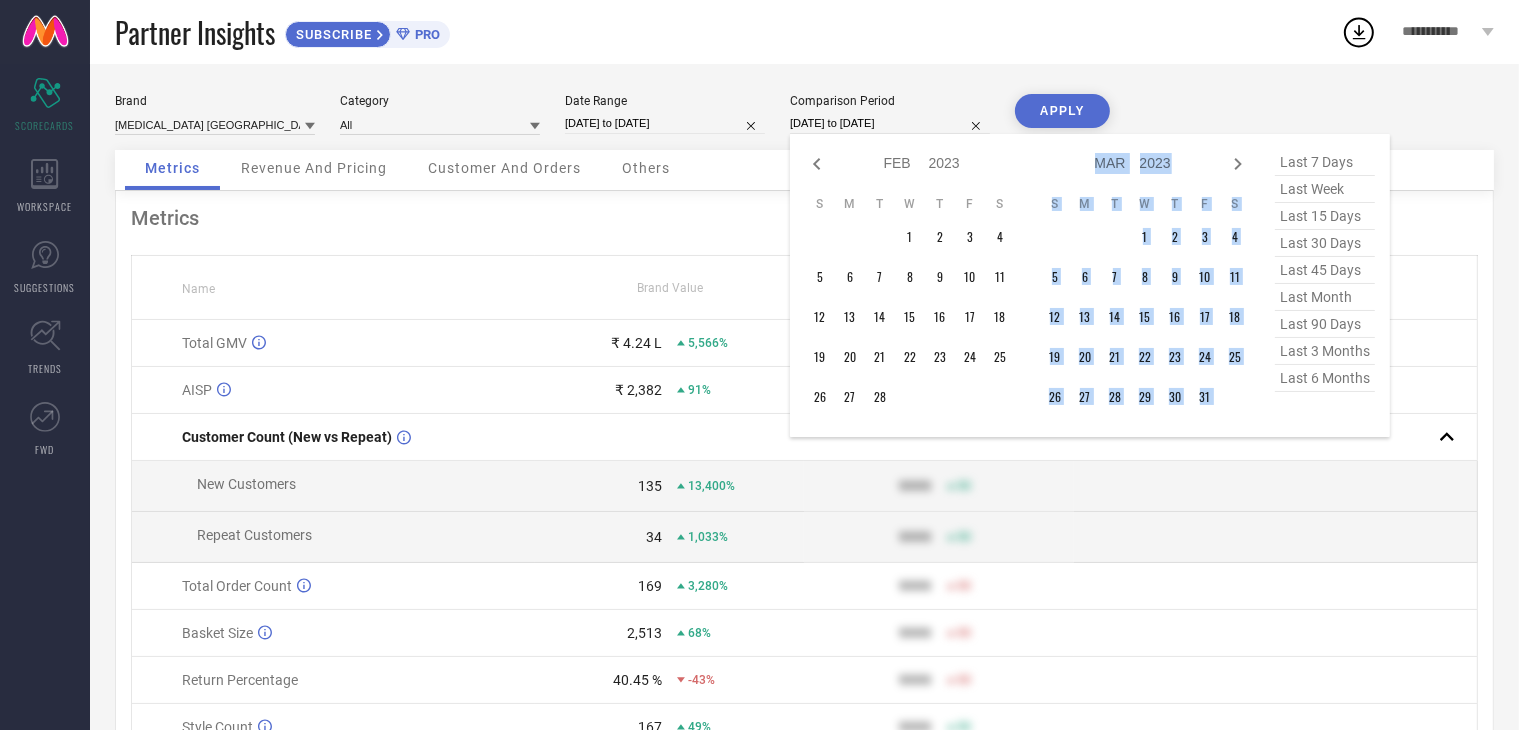
click at [1238, 167] on icon at bounding box center [1238, 164] width 24 height 24
select select "2"
select select "2023"
select select "3"
select select "2023"
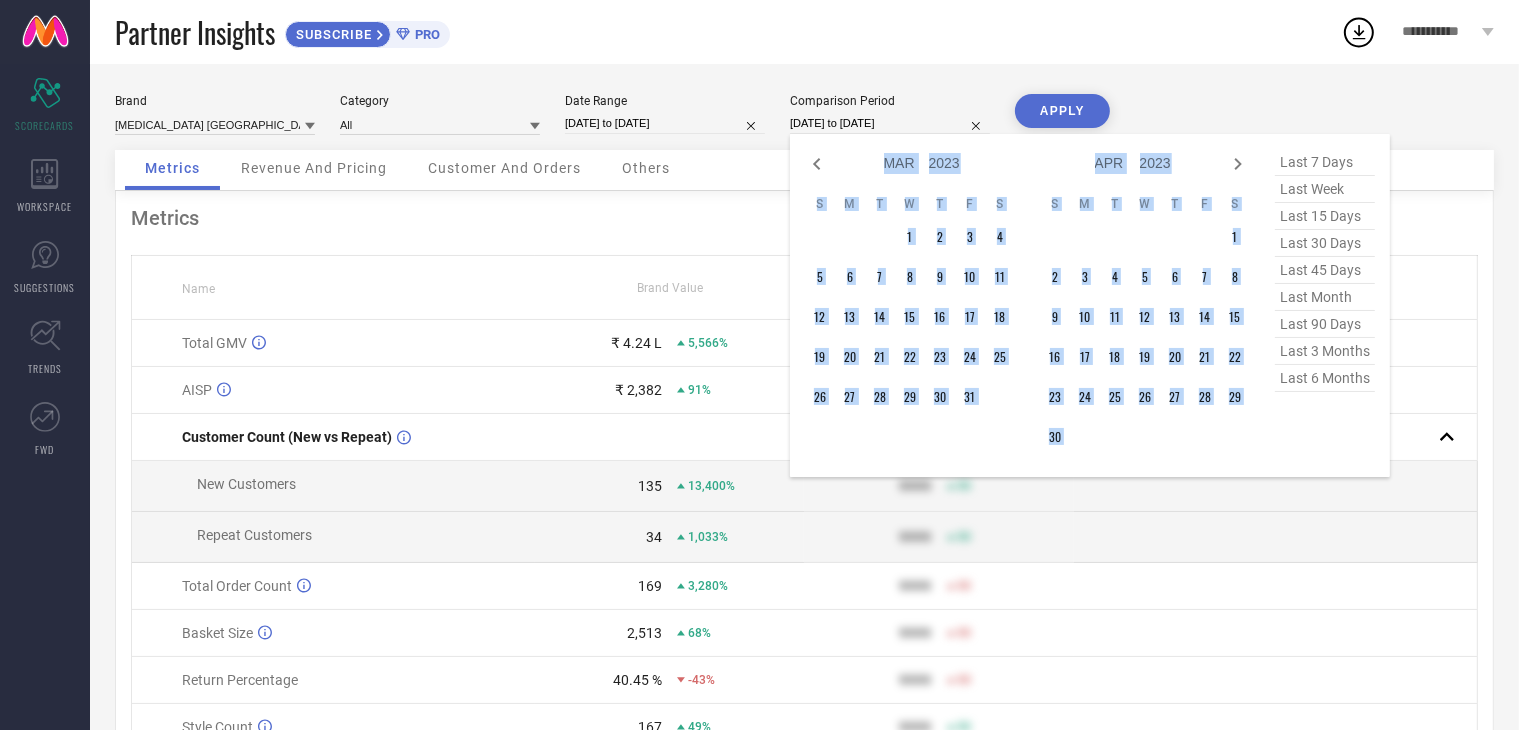
click at [1238, 167] on icon at bounding box center [1238, 164] width 24 height 24
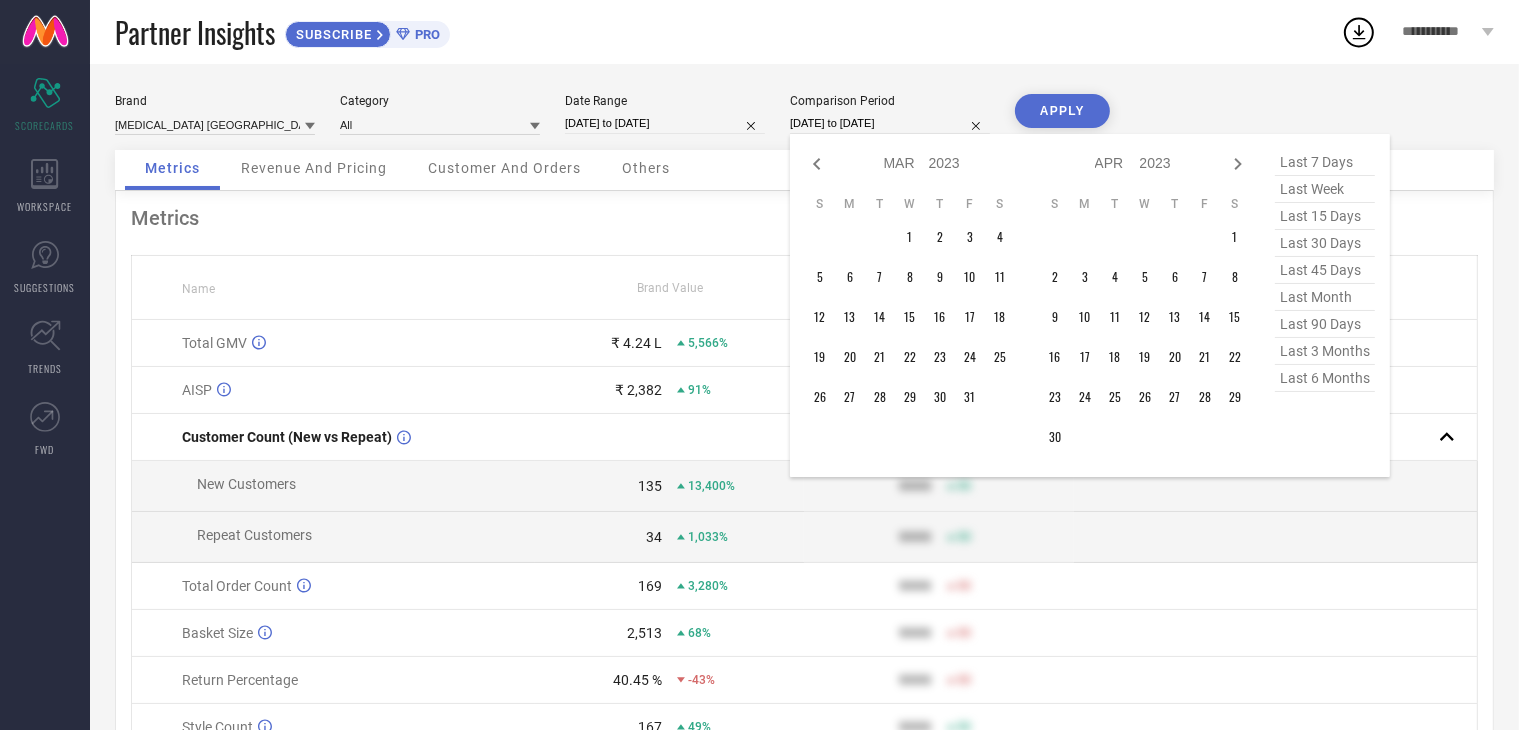
select select "3"
select select "2023"
select select "4"
select select "2023"
click at [1238, 167] on icon at bounding box center [1238, 164] width 24 height 24
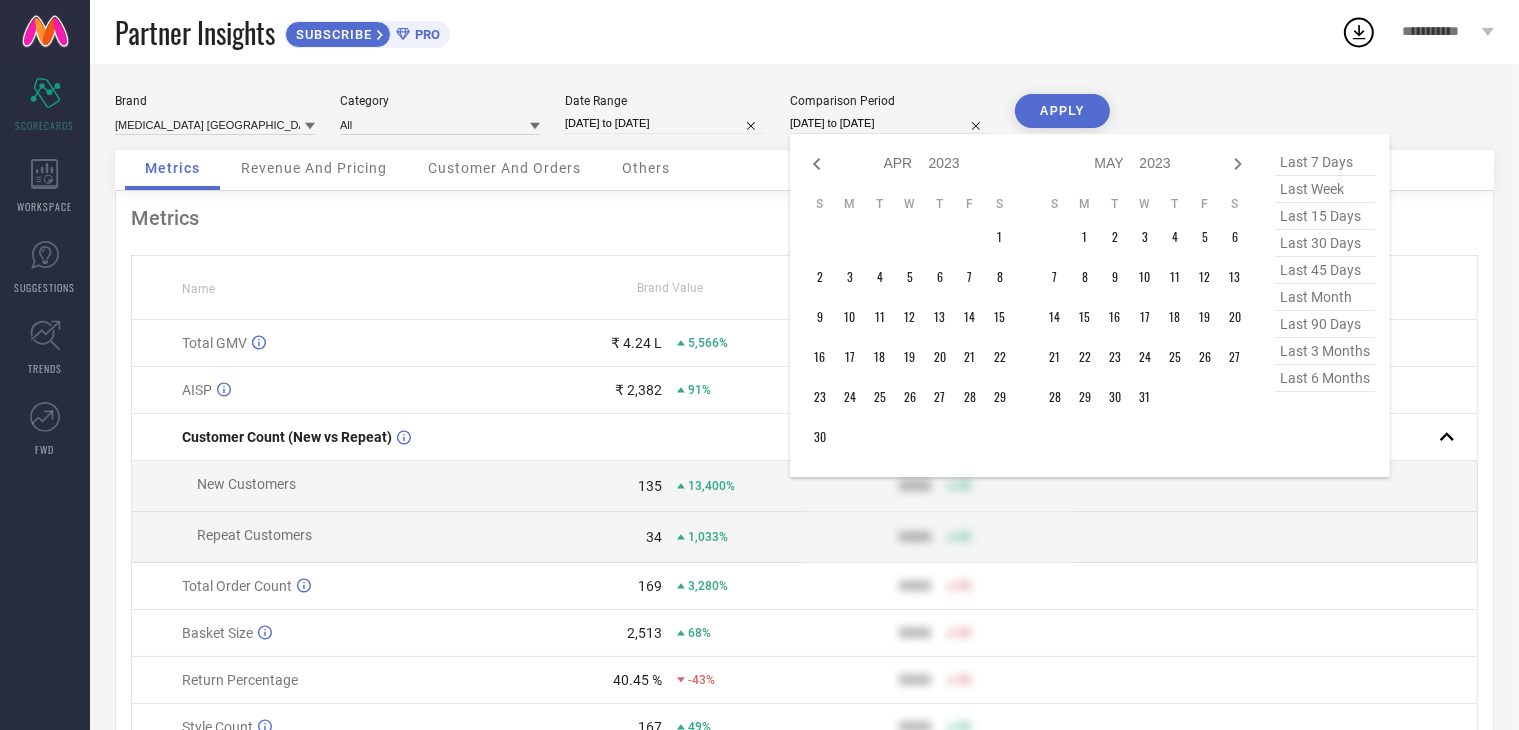
select select "5"
select select "2023"
select select "6"
select select "2023"
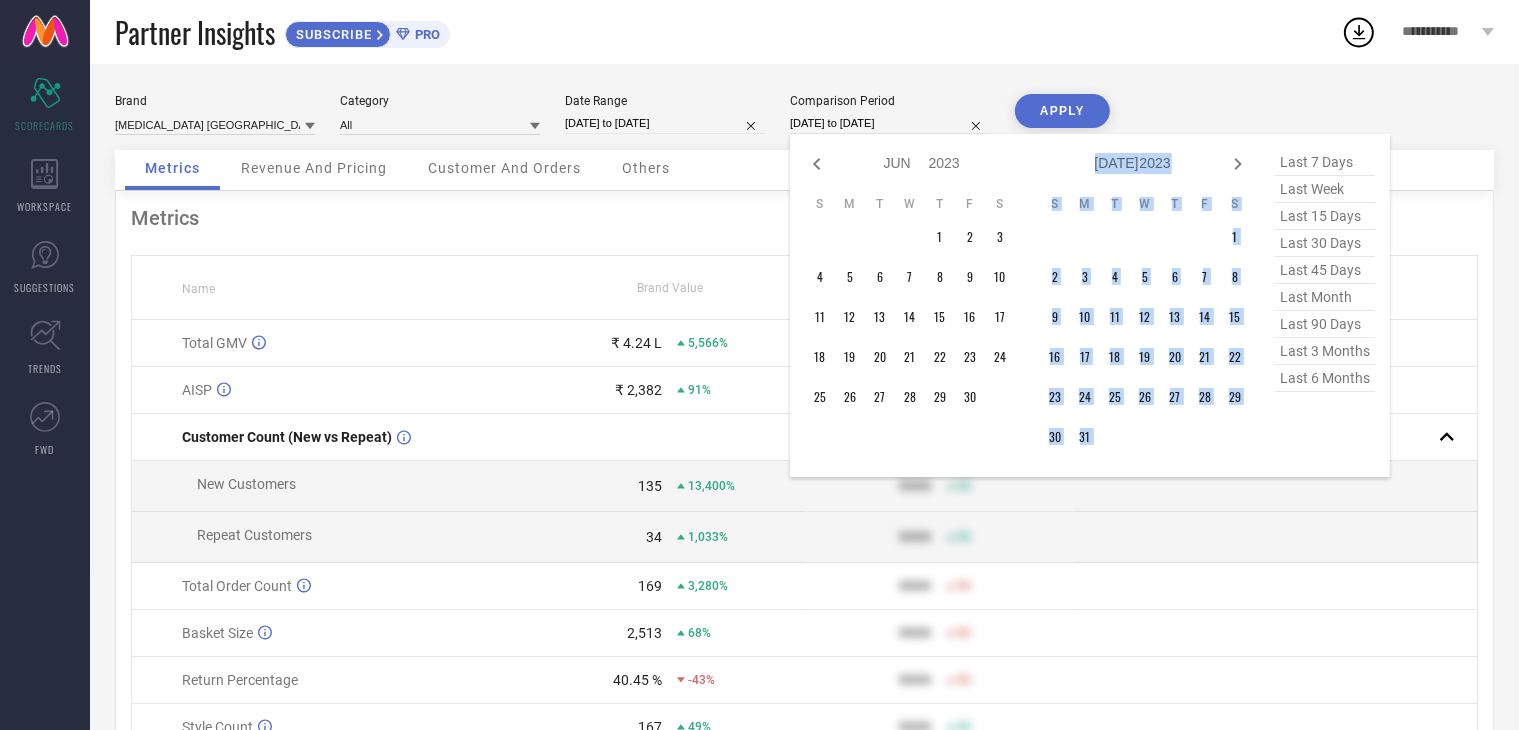
click at [1238, 167] on icon at bounding box center [1238, 164] width 24 height 24
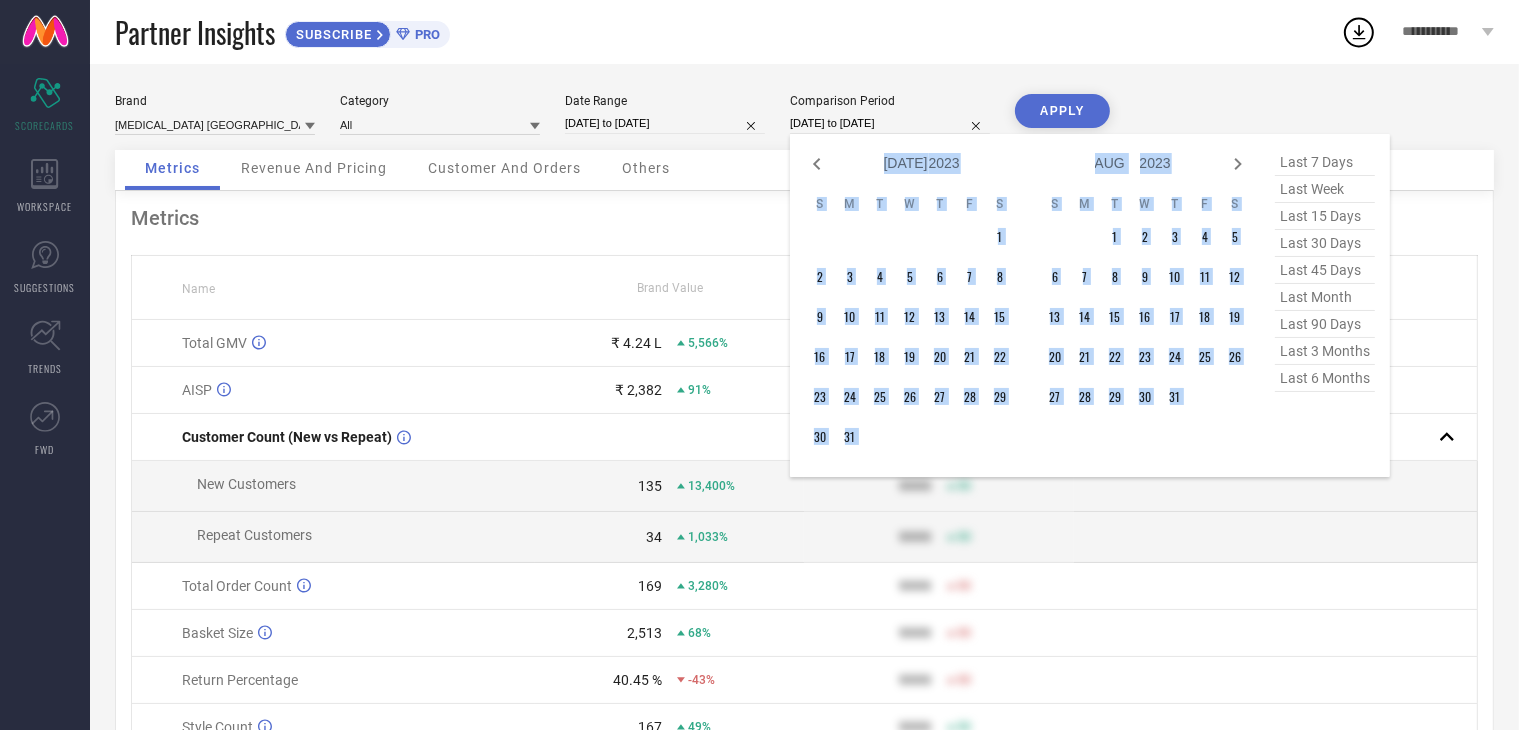
click at [1238, 167] on icon at bounding box center [1238, 164] width 24 height 24
select select "8"
select select "2023"
select select "9"
select select "2023"
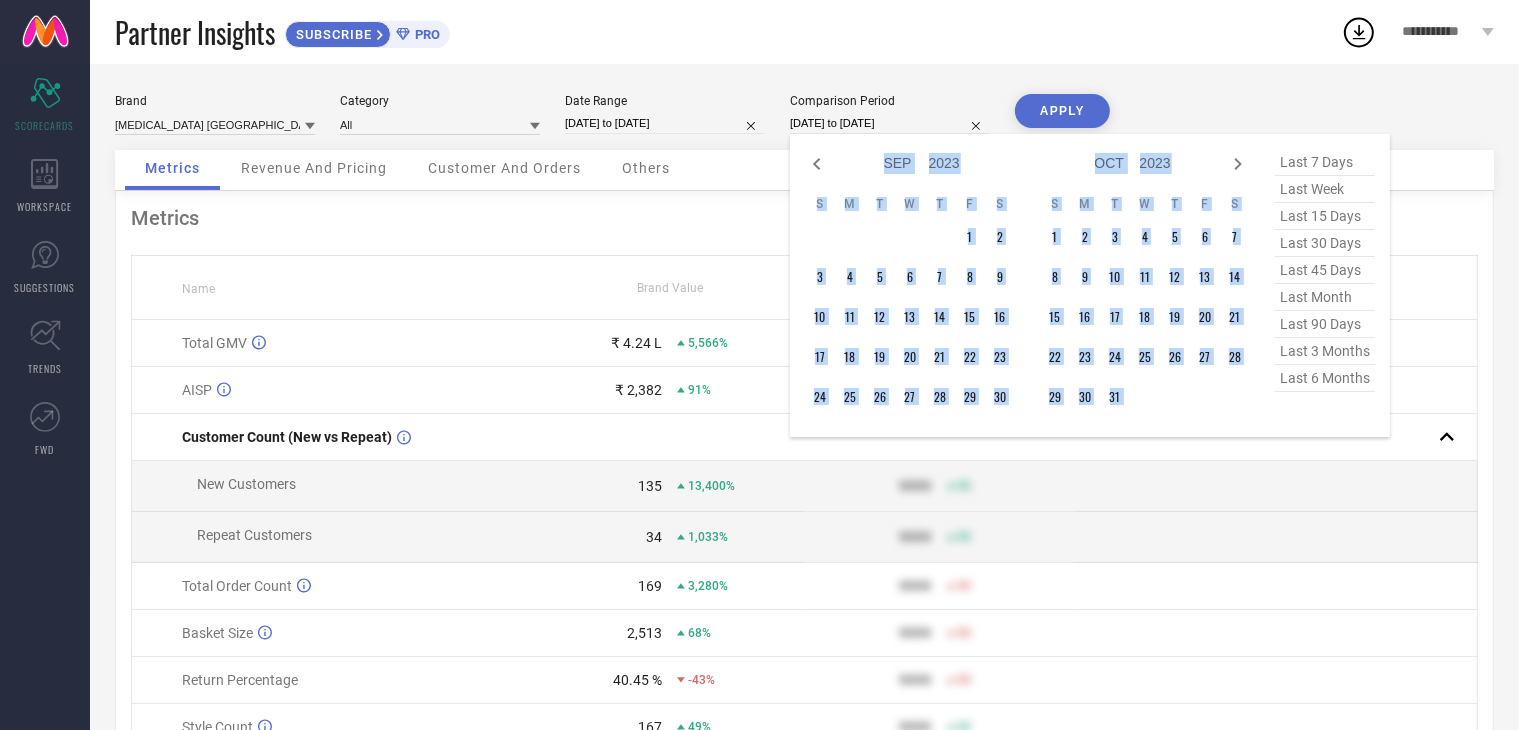
click at [1238, 167] on icon at bounding box center [1238, 164] width 24 height 24
select select "9"
select select "2023"
select select "10"
select select "2023"
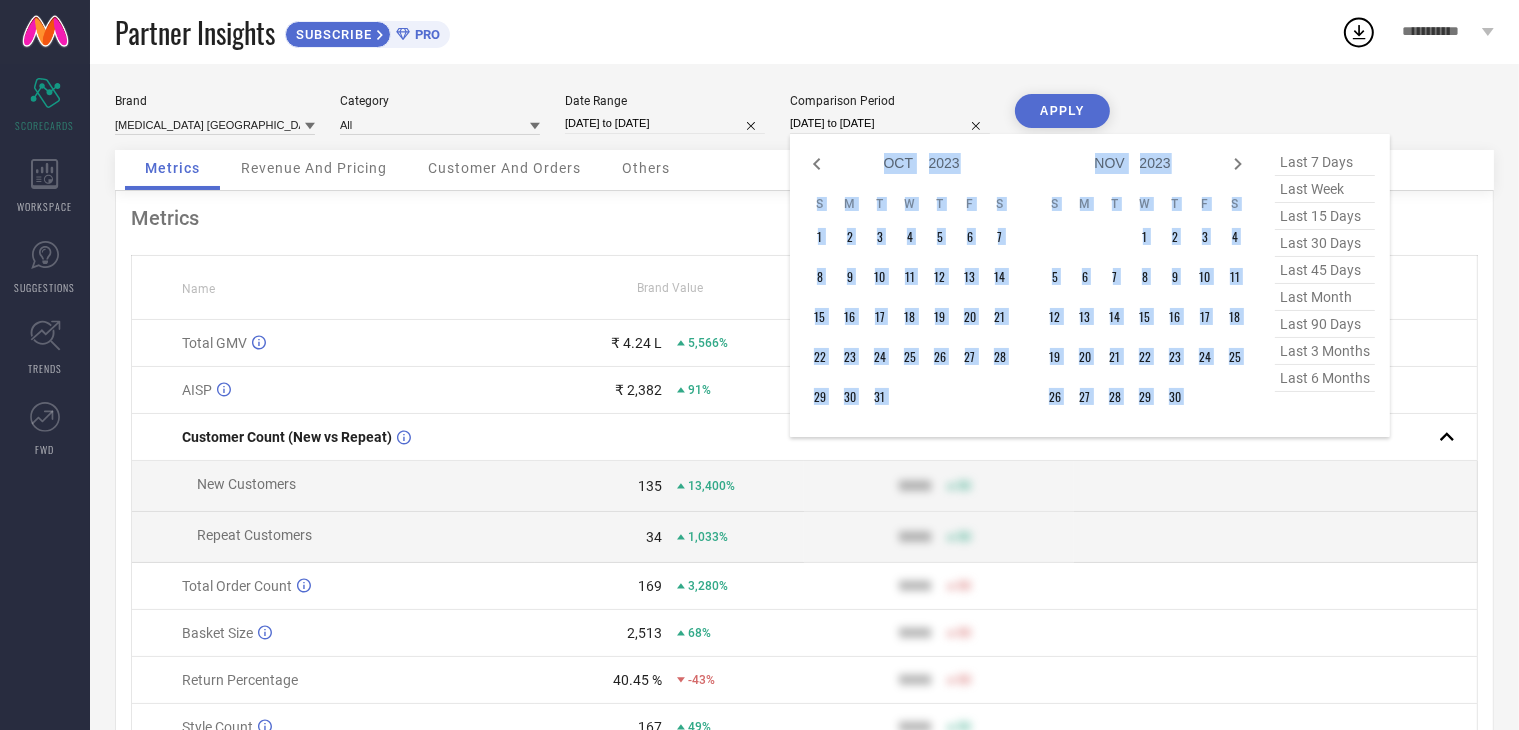
click at [1238, 167] on icon at bounding box center [1238, 164] width 24 height 24
select select "10"
select select "2023"
select select "11"
select select "2023"
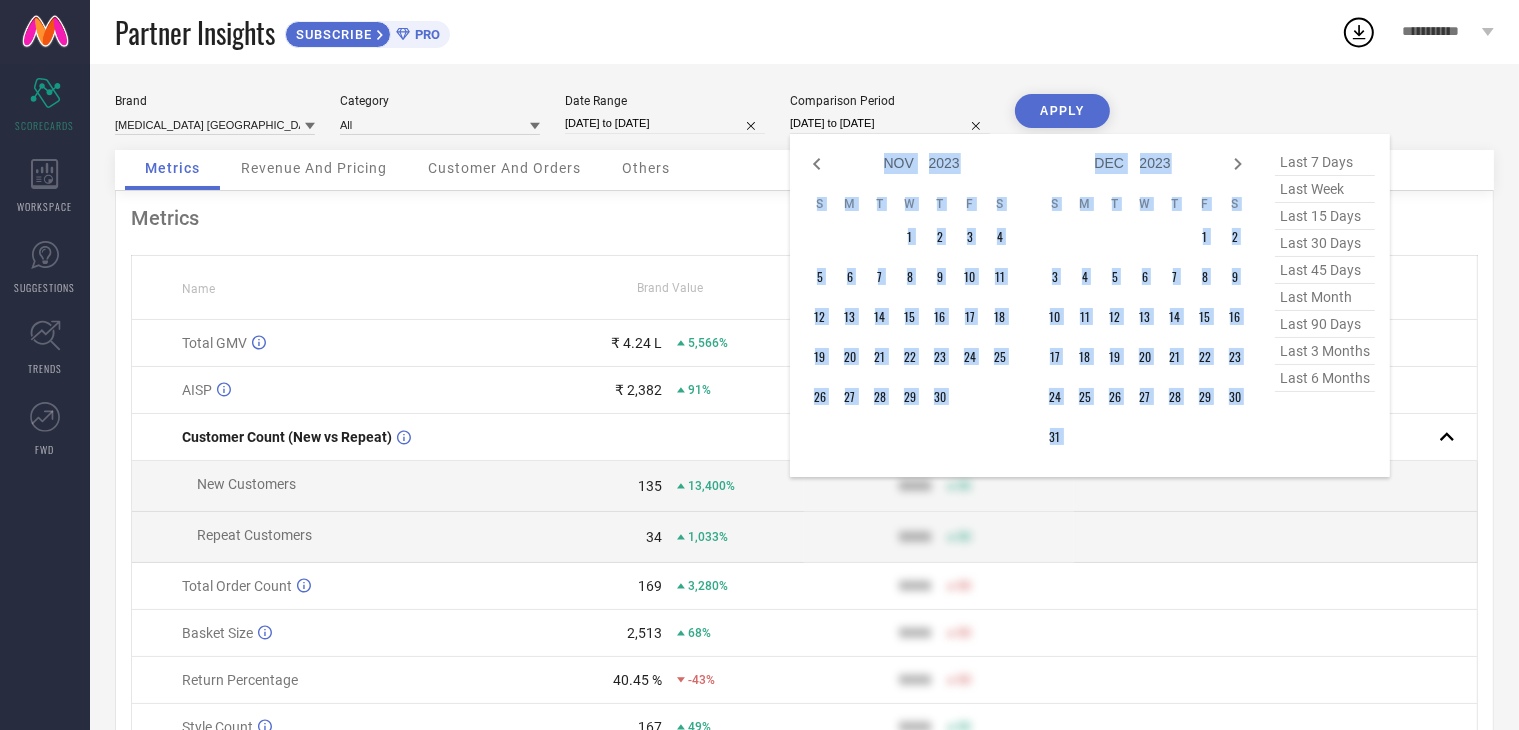
click at [1238, 167] on icon at bounding box center [1238, 164] width 24 height 24
select select "11"
select select "2023"
select select "2024"
click at [1238, 167] on icon at bounding box center [1238, 164] width 24 height 24
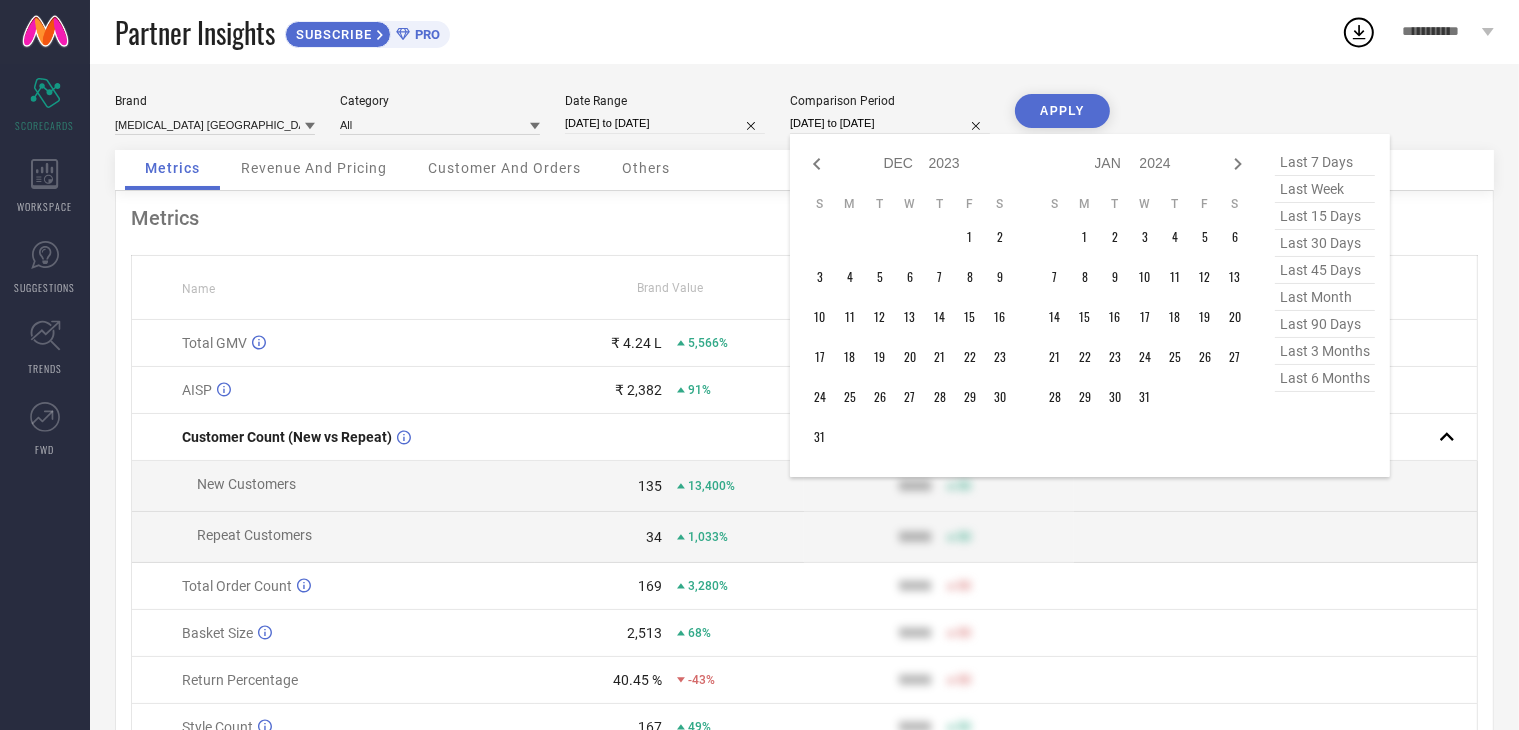
select select "2024"
select select "1"
select select "2024"
click at [1238, 167] on icon at bounding box center [1238, 164] width 24 height 24
select select "1"
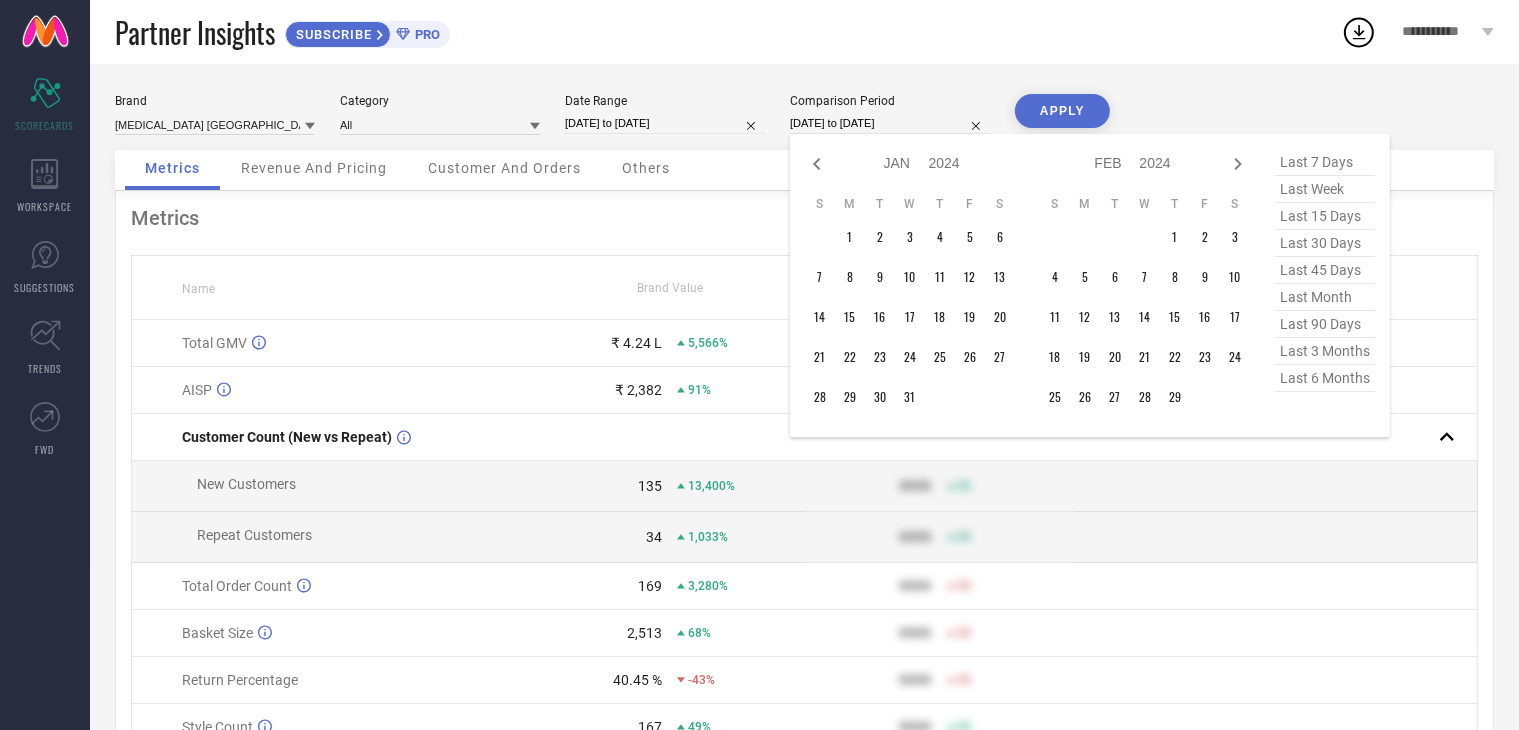
select select "2024"
select select "2"
select select "2024"
click at [1238, 167] on icon at bounding box center [1238, 164] width 24 height 24
select select "2"
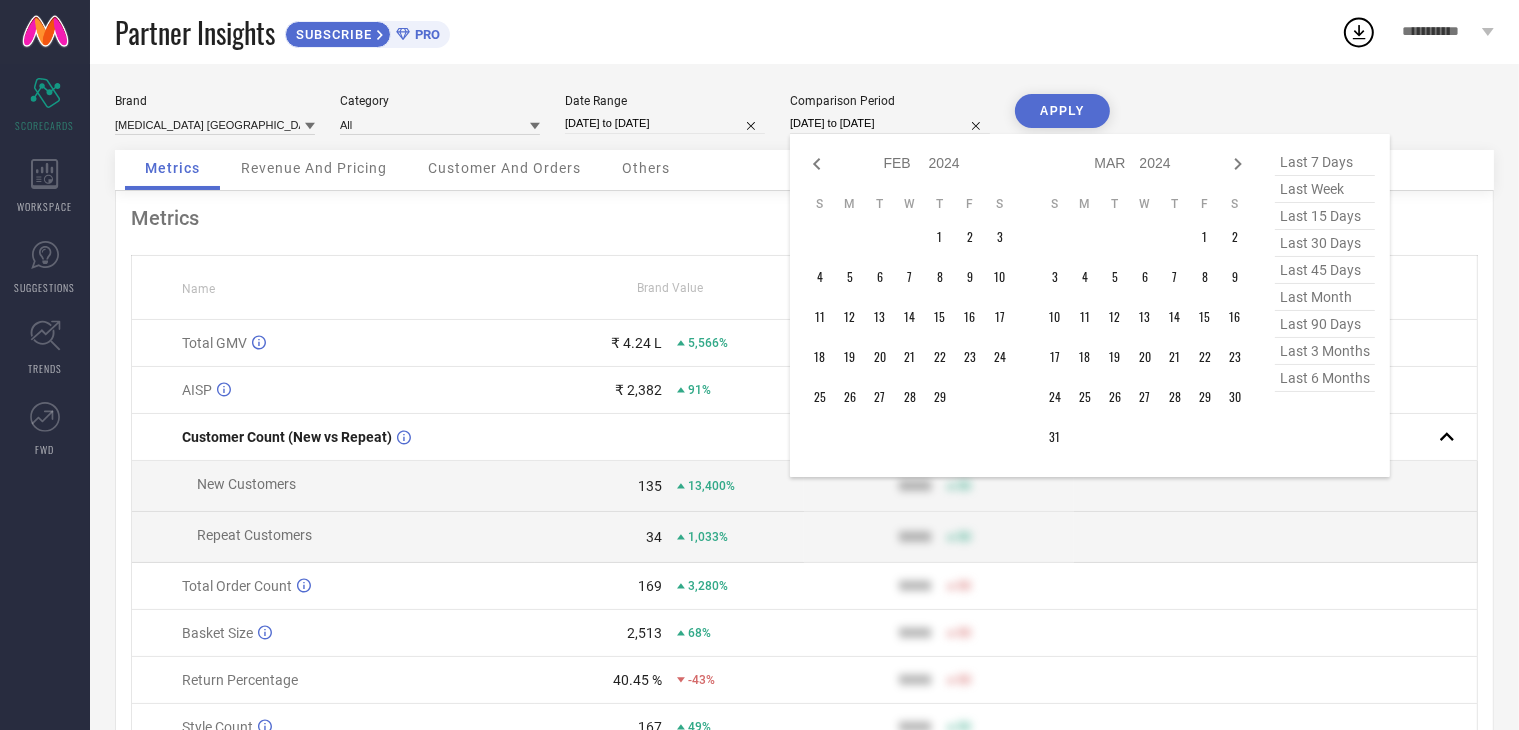
select select "2024"
select select "3"
select select "2024"
click at [1238, 167] on icon at bounding box center [1238, 164] width 24 height 24
select select "3"
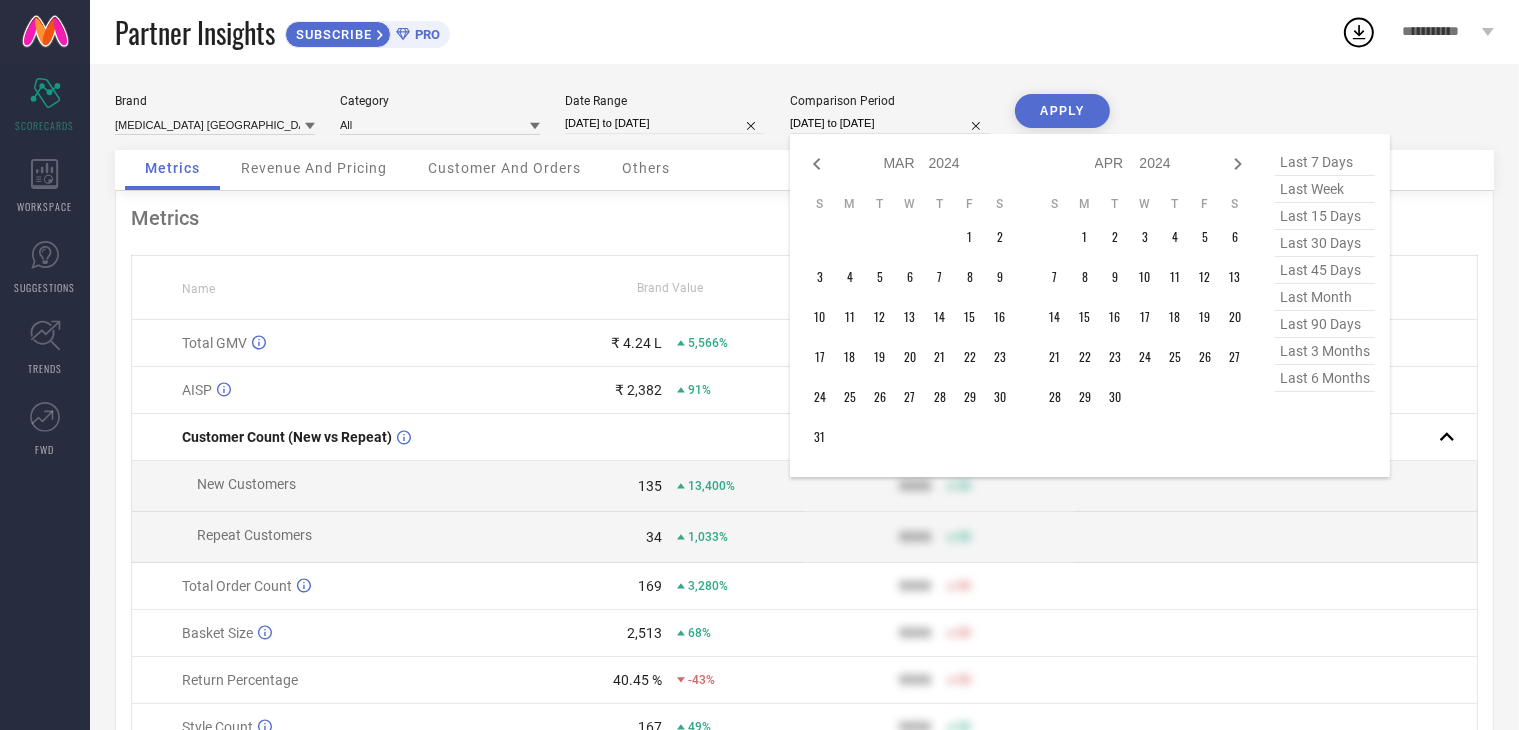
select select "2024"
select select "4"
select select "2024"
click at [1238, 167] on icon at bounding box center [1238, 164] width 24 height 24
select select "4"
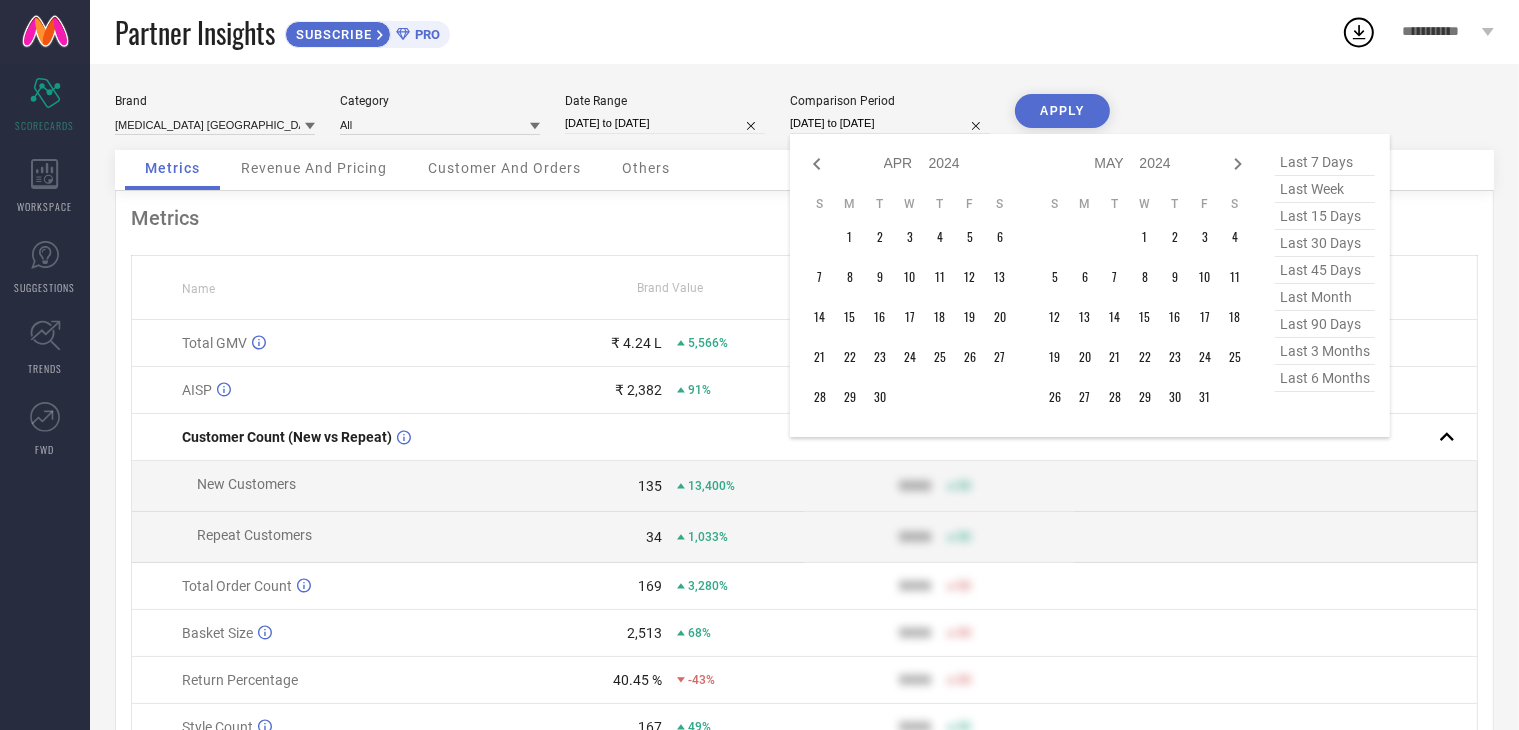
select select "2024"
select select "5"
select select "2024"
click at [1238, 167] on icon at bounding box center [1238, 164] width 24 height 24
select select "5"
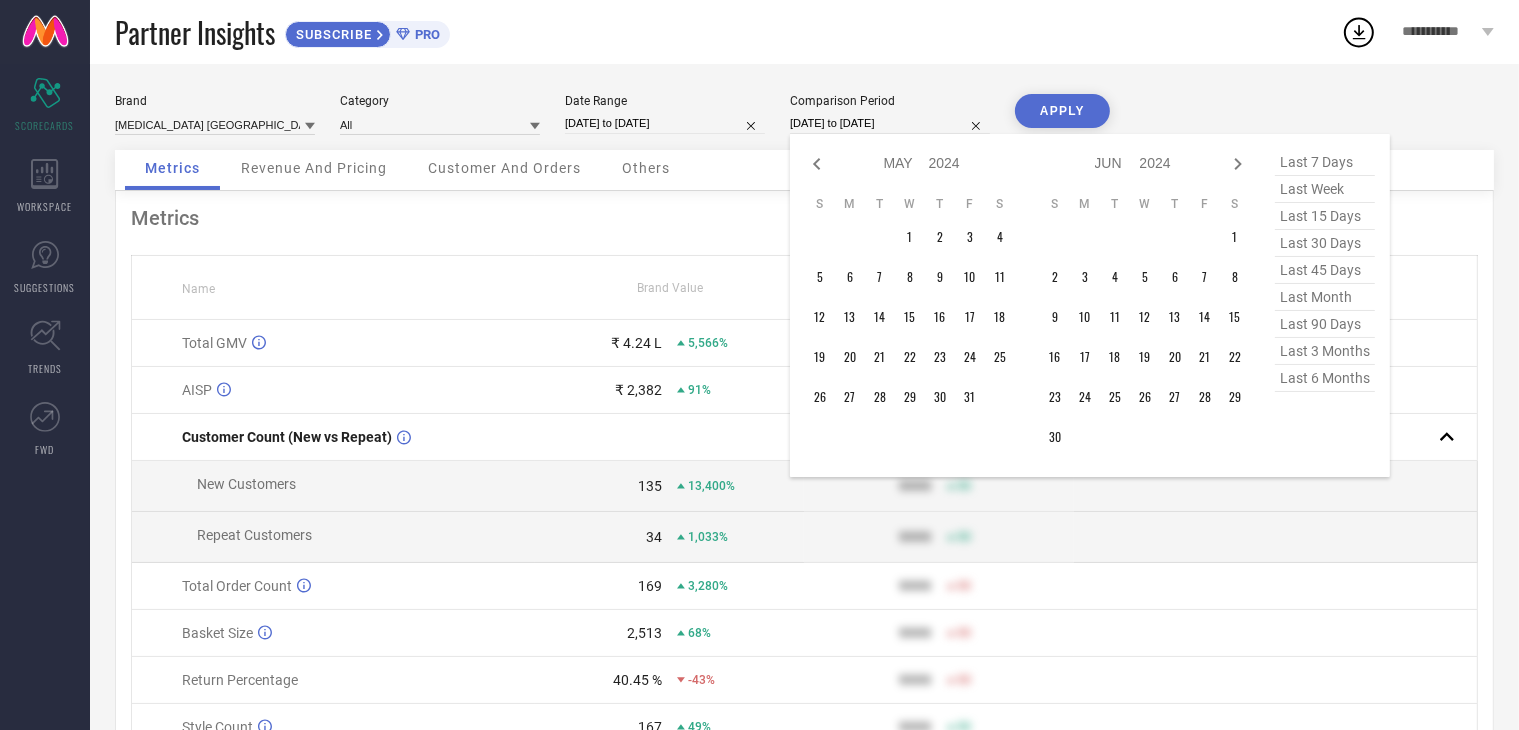
select select "2024"
select select "6"
select select "2024"
click at [1238, 167] on icon at bounding box center [1238, 164] width 24 height 24
select select "6"
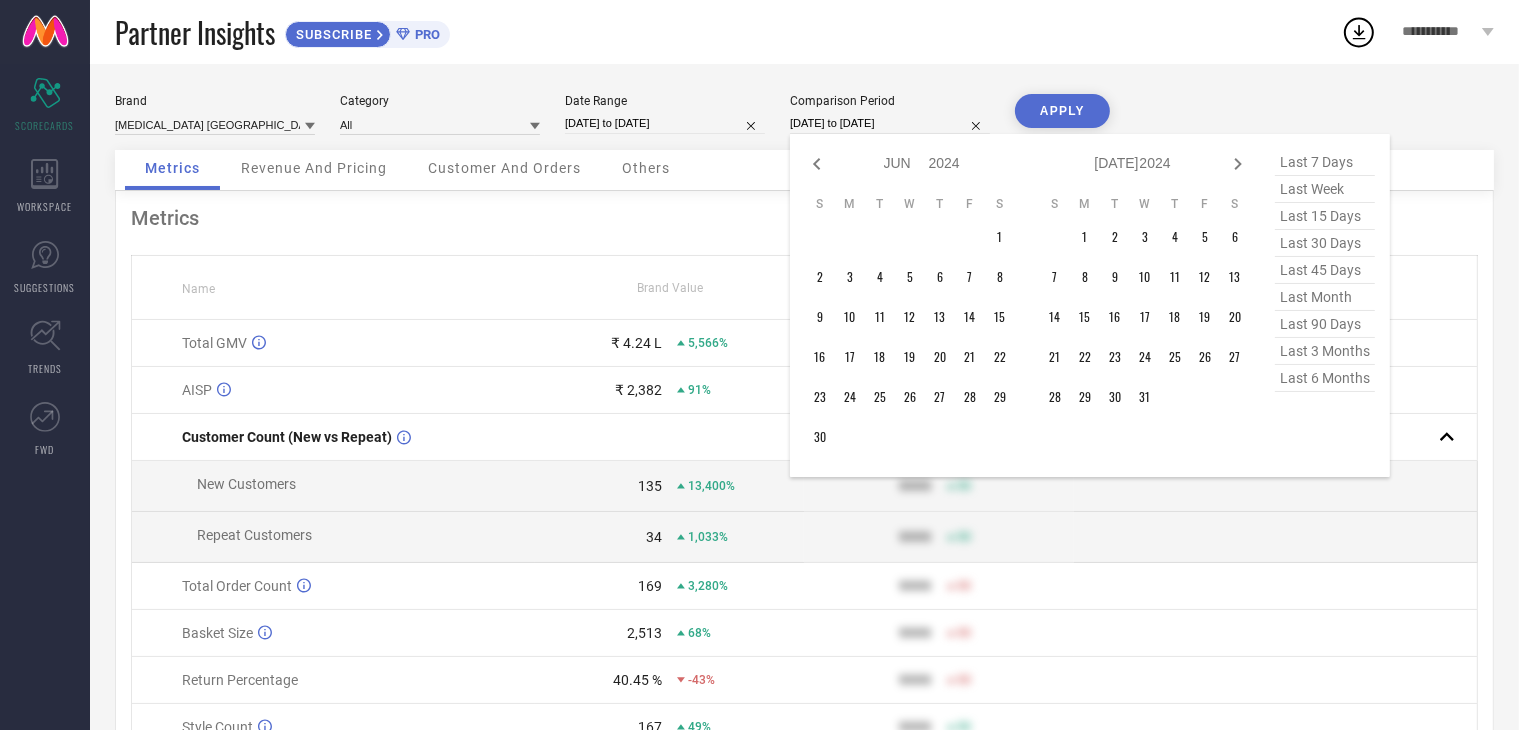
select select "2024"
select select "7"
select select "2024"
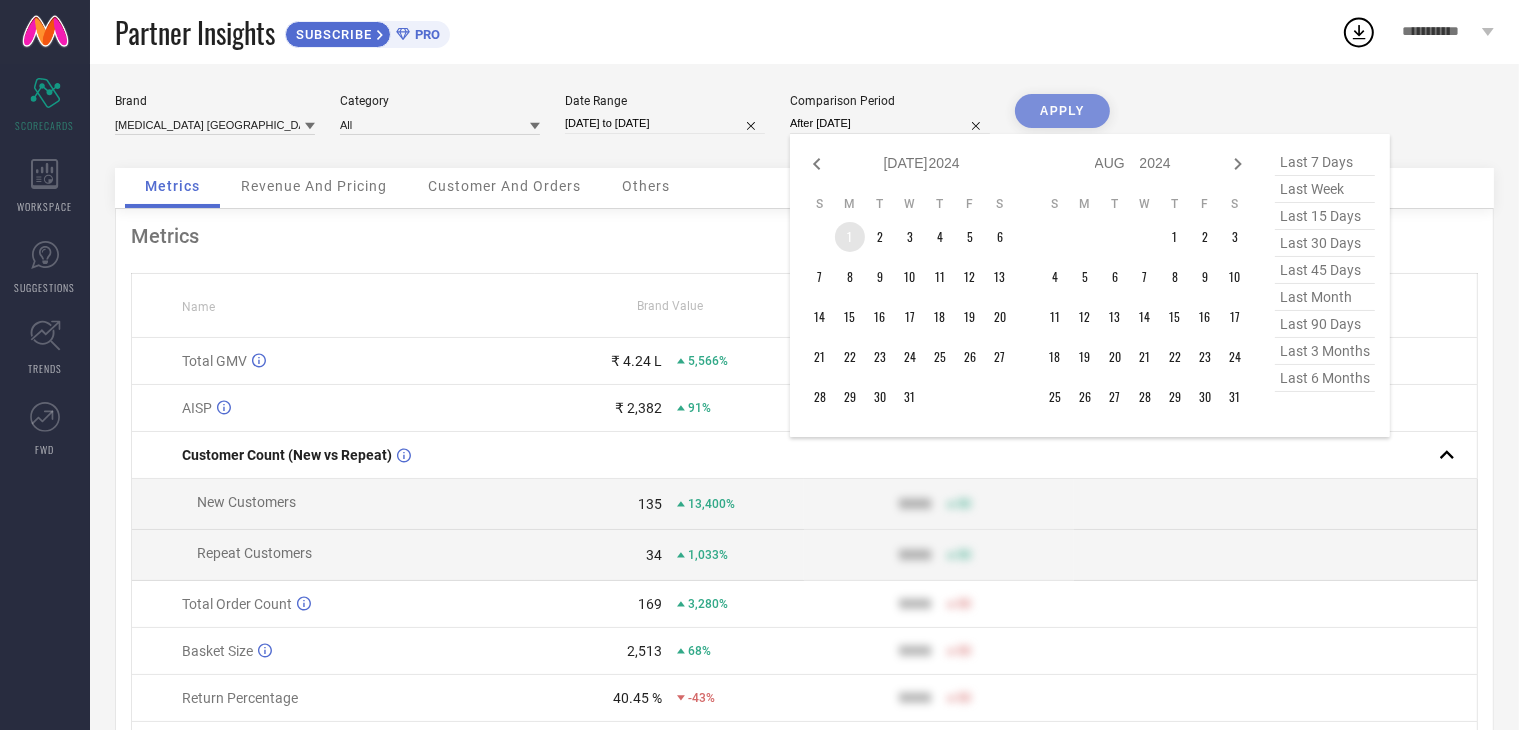
type input "[DATE] to [DATE]"
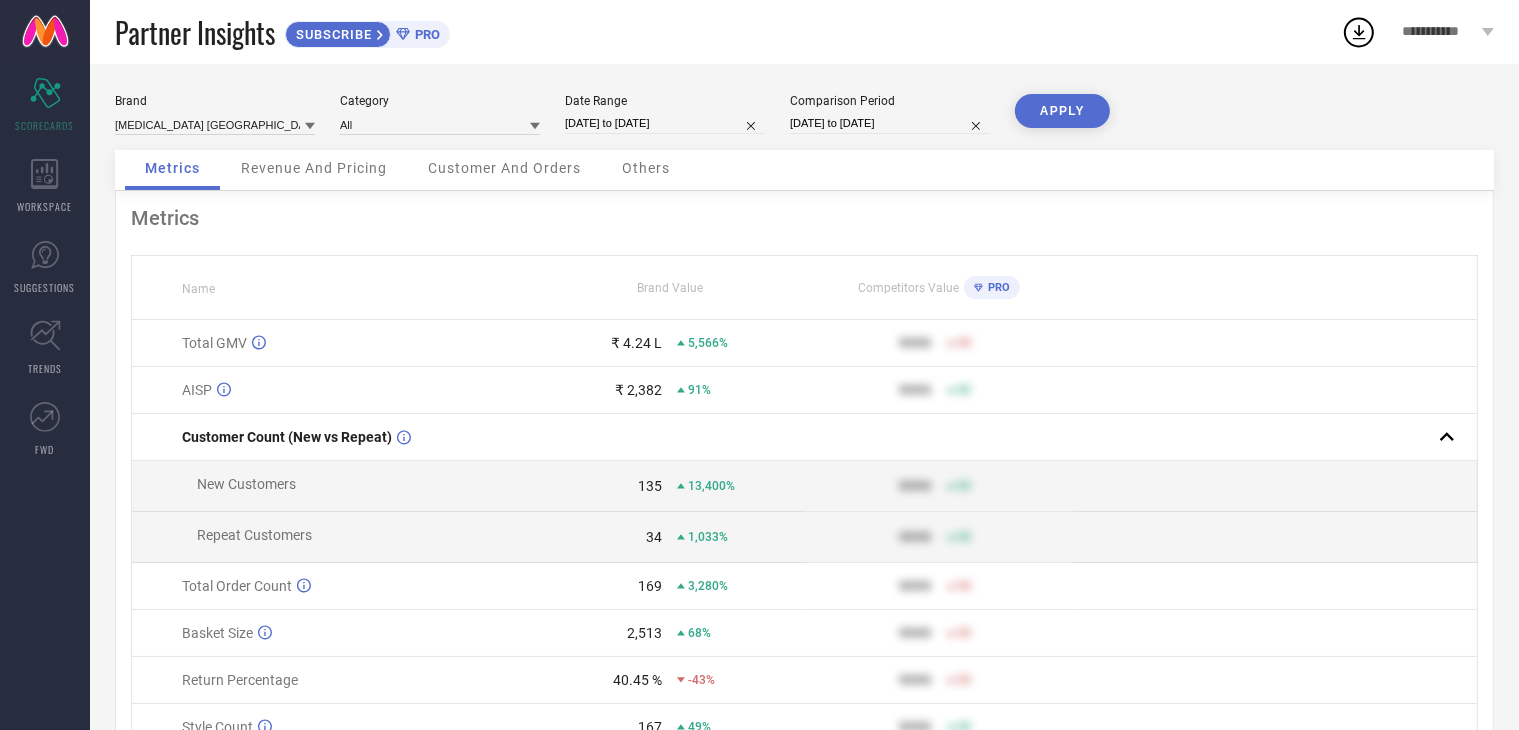
select select "6"
select select "2024"
select select "7"
select select "2024"
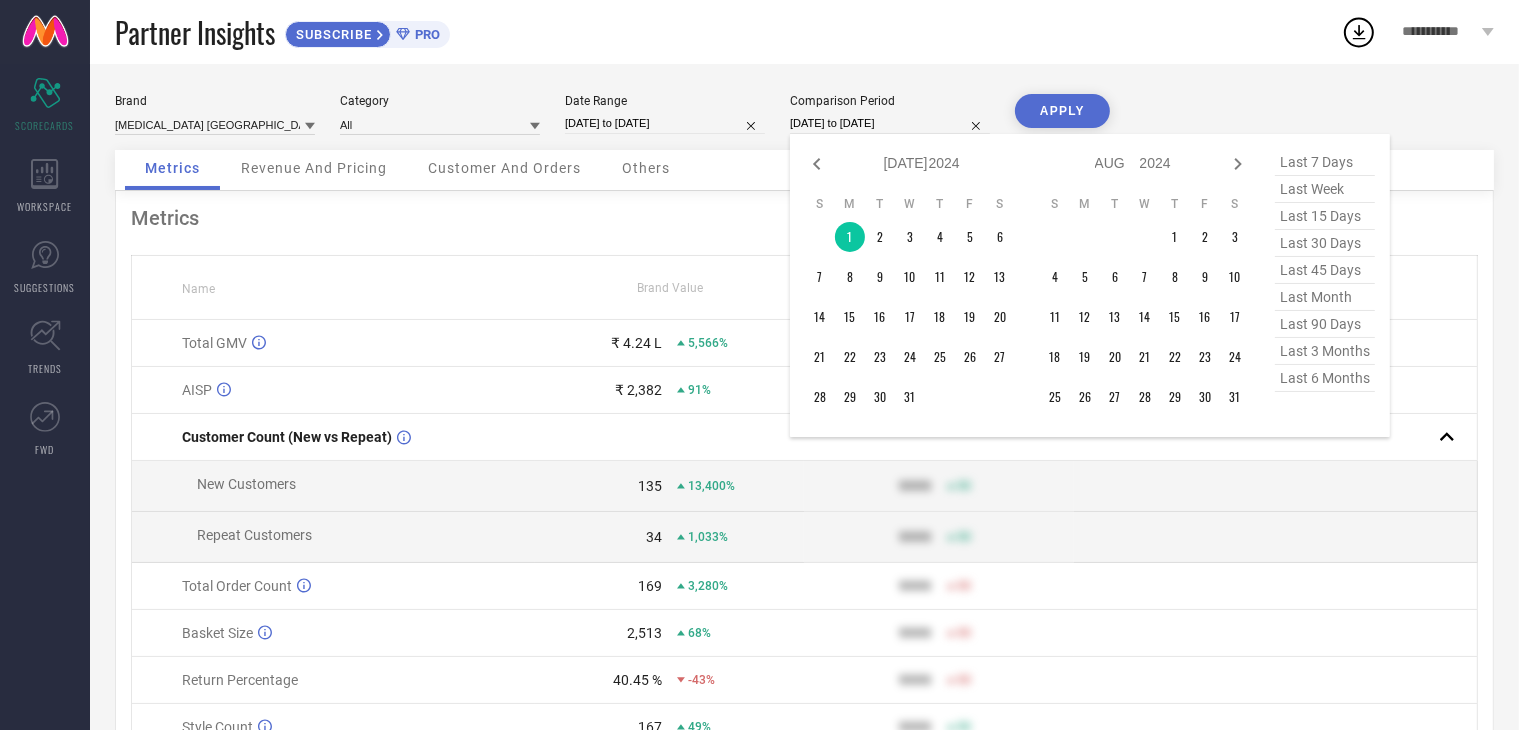
click at [908, 129] on input "[DATE] to [DATE]" at bounding box center [890, 123] width 200 height 21
click at [1237, 163] on icon at bounding box center [1238, 164] width 24 height 24
select select "7"
select select "2024"
select select "8"
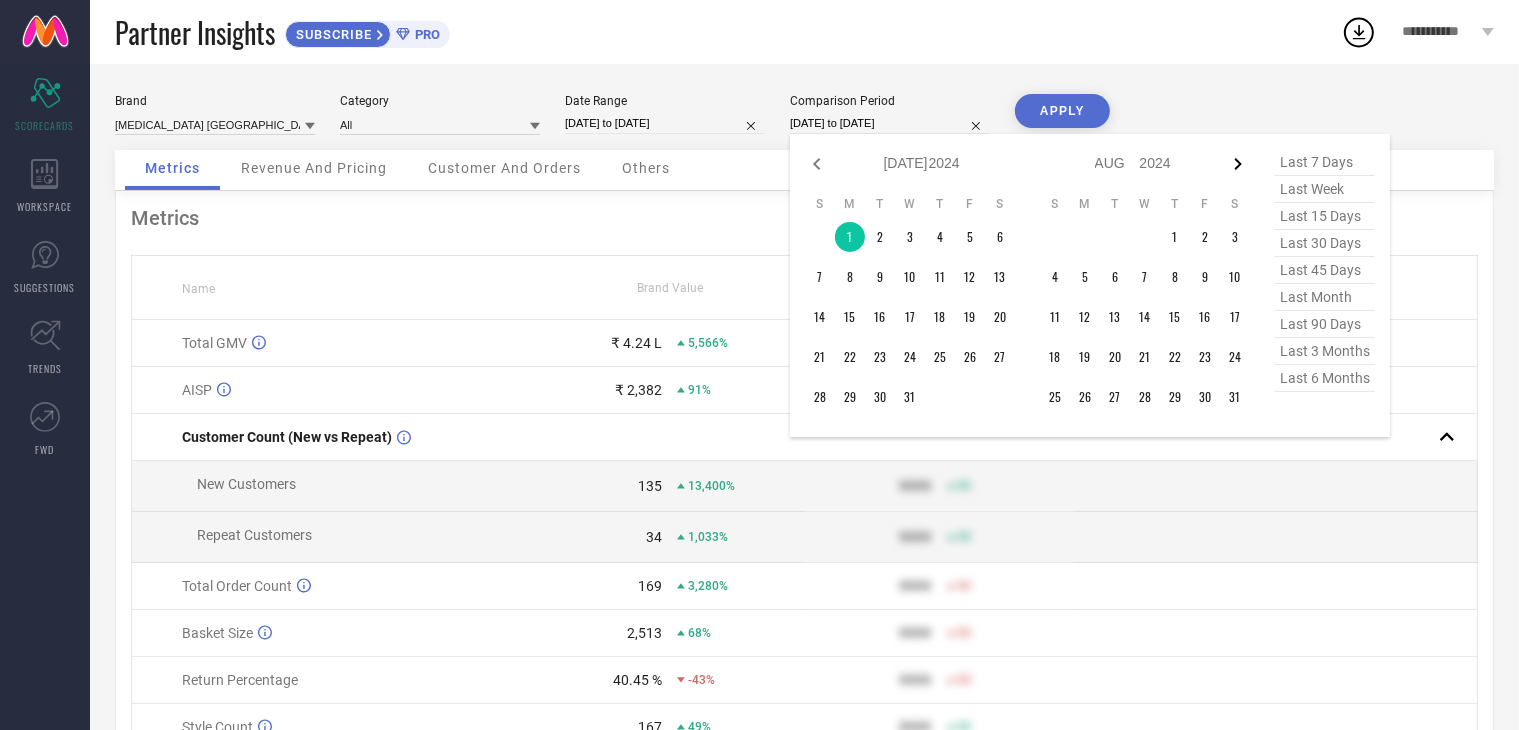
select select "2024"
click at [1237, 163] on icon at bounding box center [1238, 164] width 24 height 24
select select "8"
select select "2024"
select select "9"
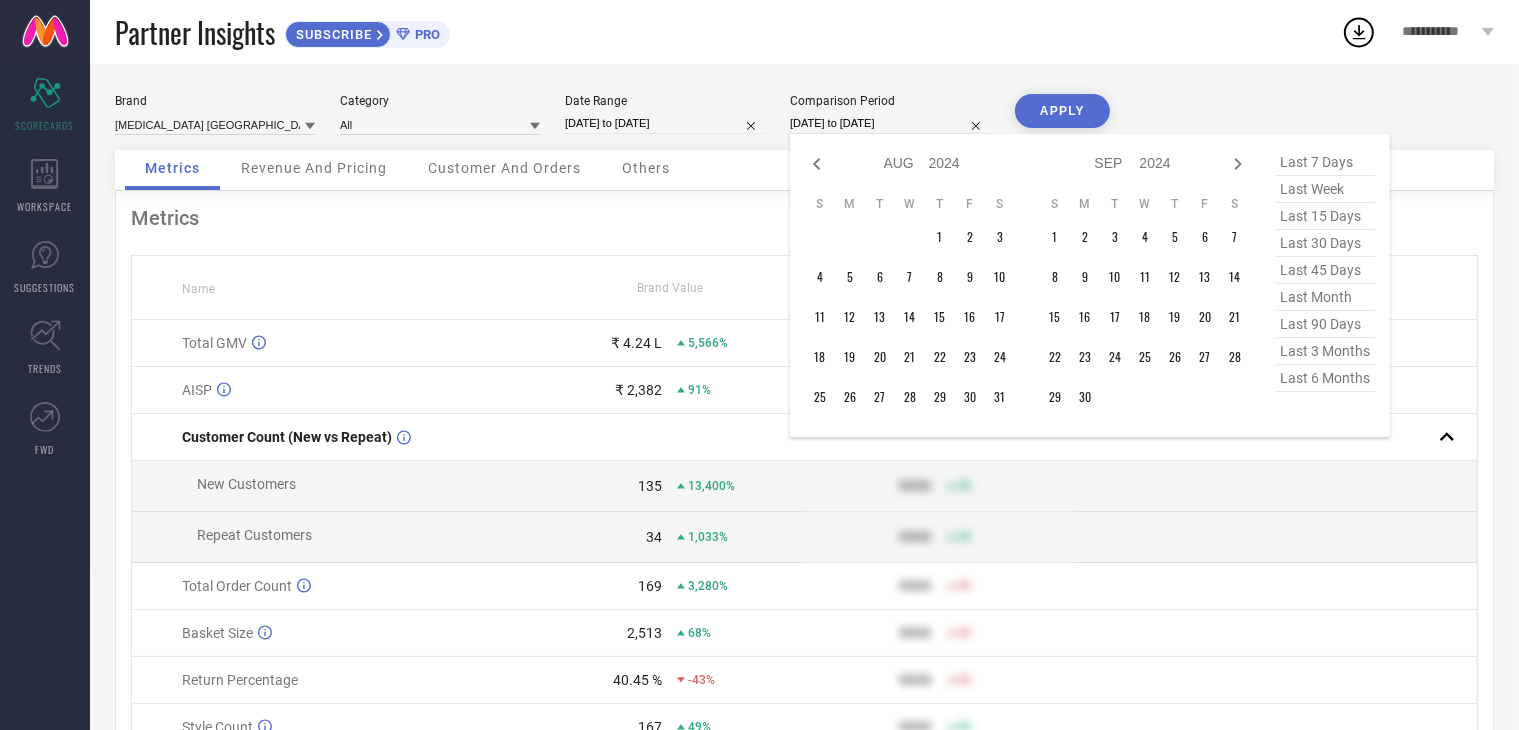
select select "2024"
click at [1237, 163] on icon at bounding box center [1238, 164] width 24 height 24
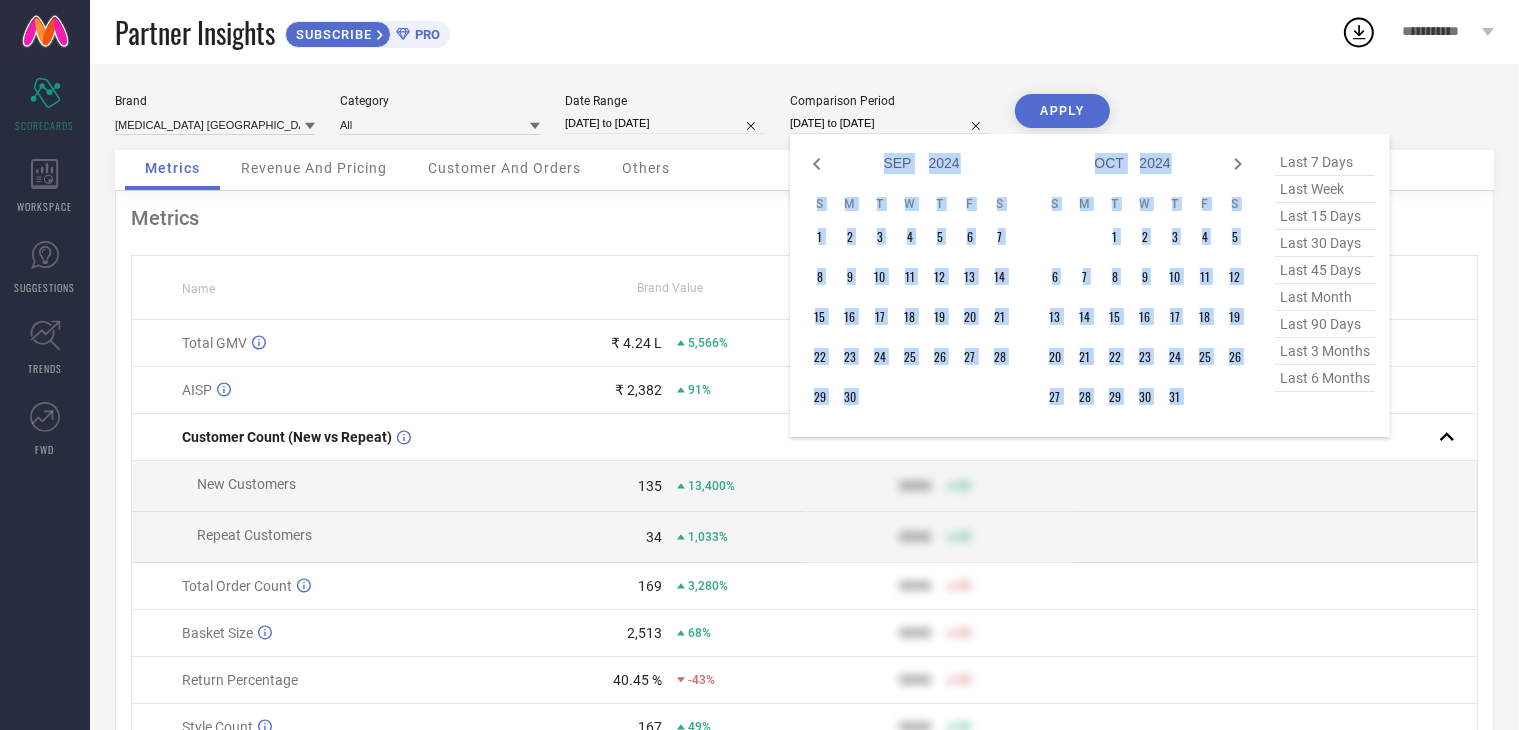
select select "10"
select select "2024"
select select "11"
select select "2024"
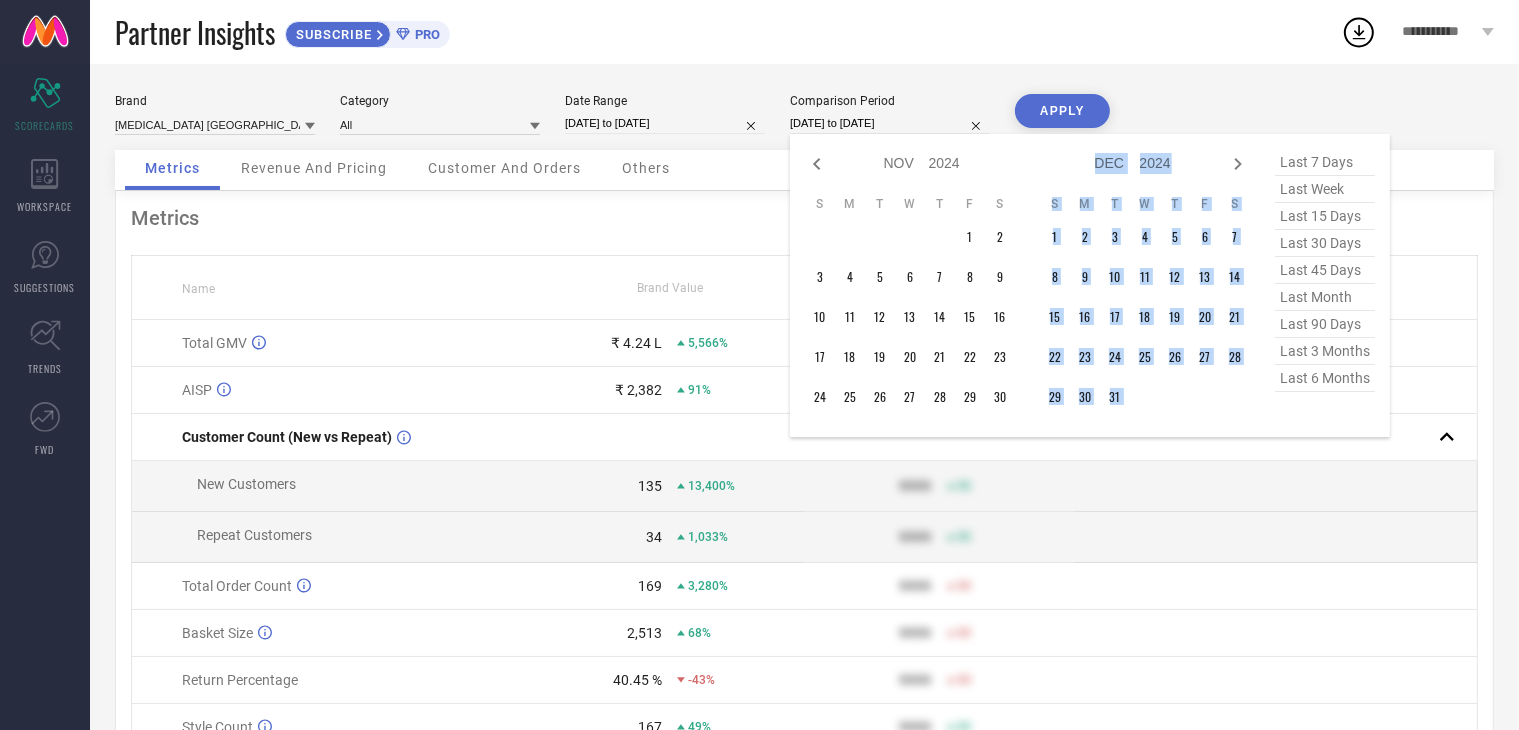
click at [1237, 163] on icon at bounding box center [1238, 164] width 24 height 24
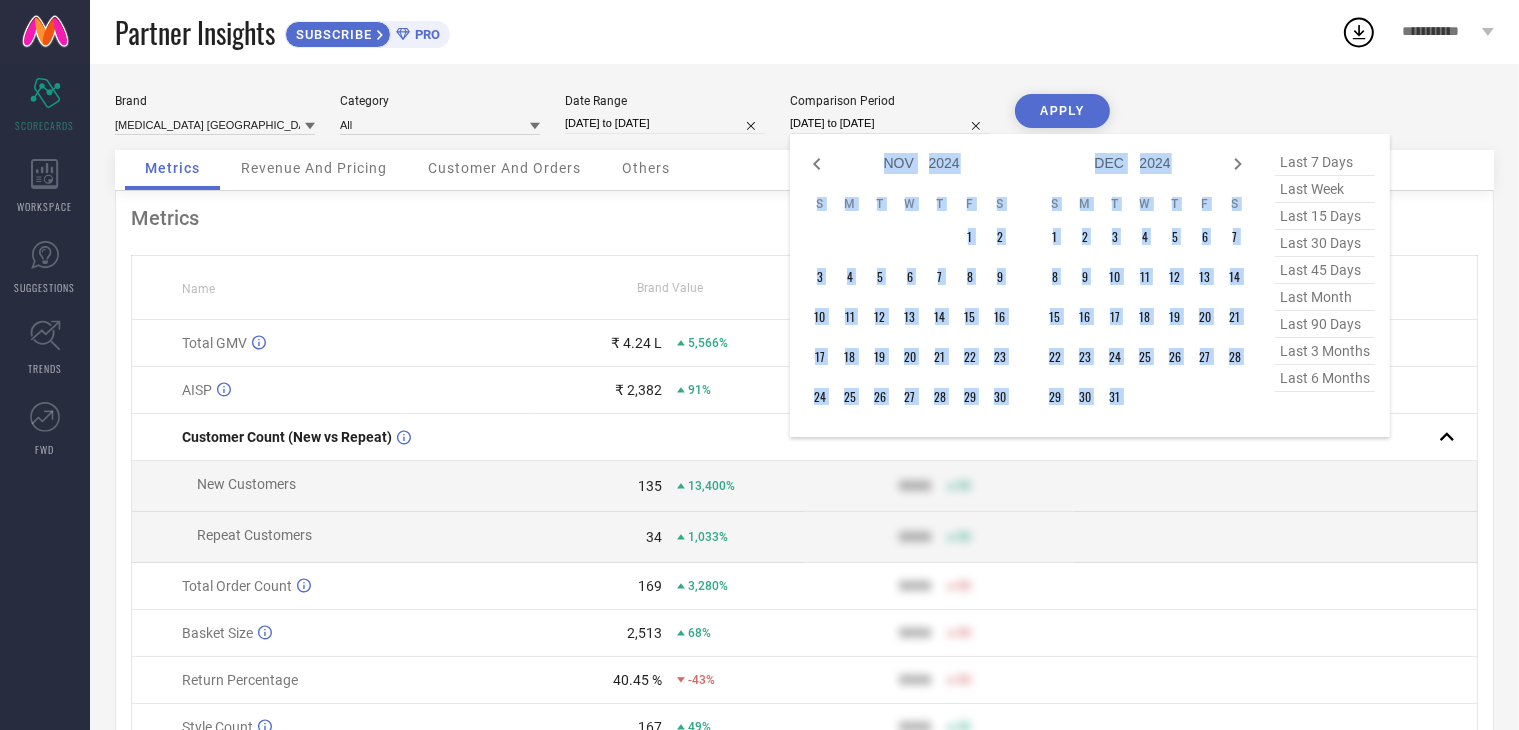
select select "2025"
select select "1"
select select "2025"
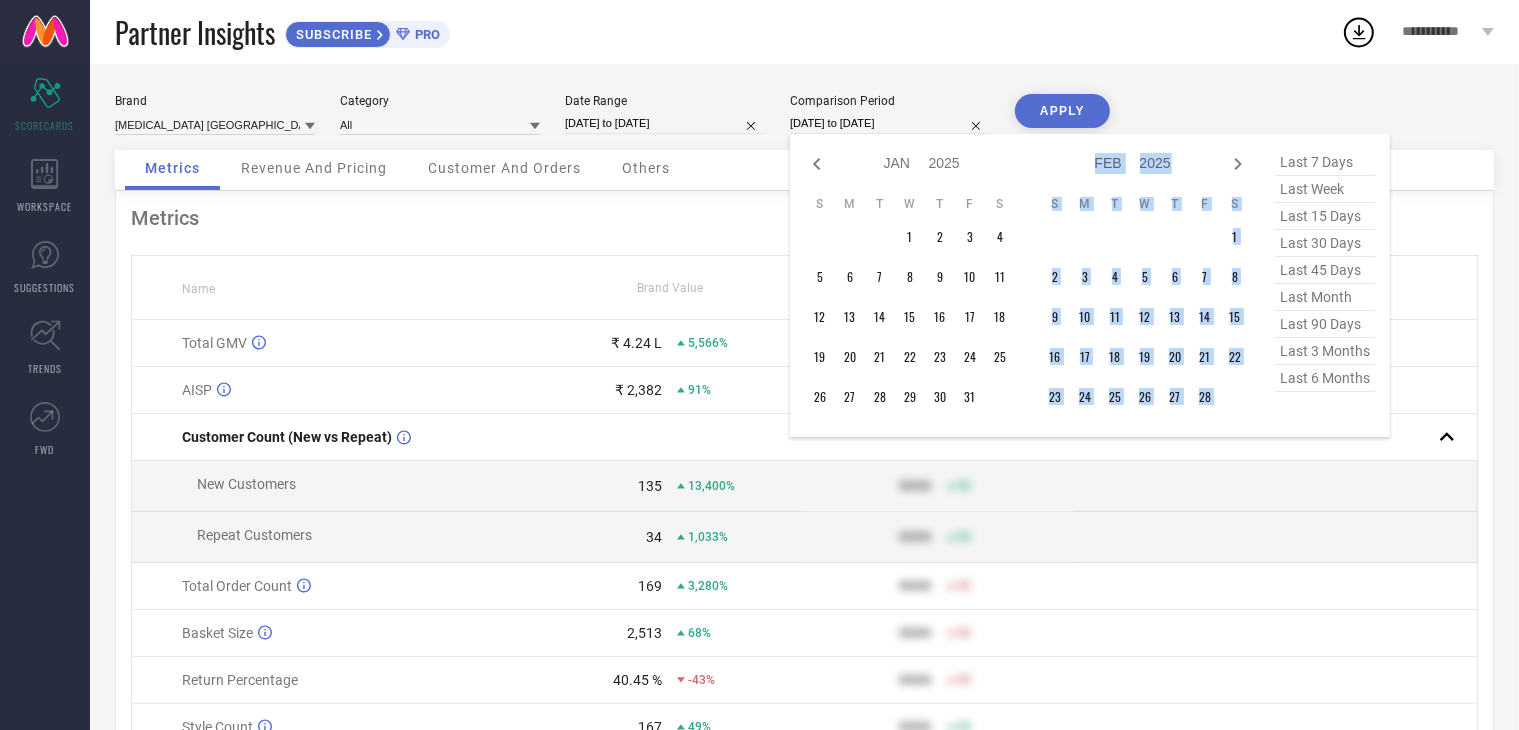
click at [1237, 163] on icon at bounding box center [1238, 164] width 24 height 24
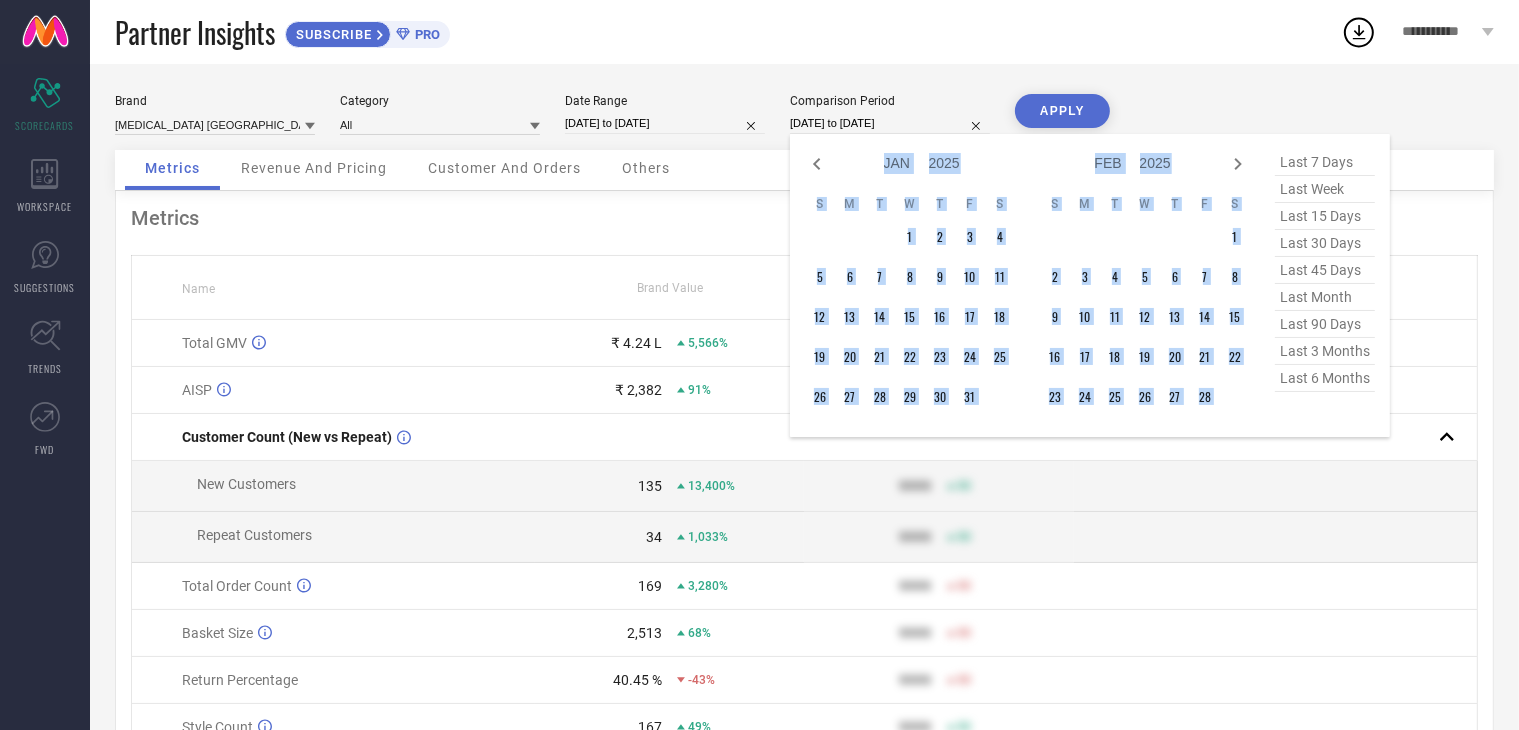
select select "2"
select select "2025"
select select "3"
select select "2025"
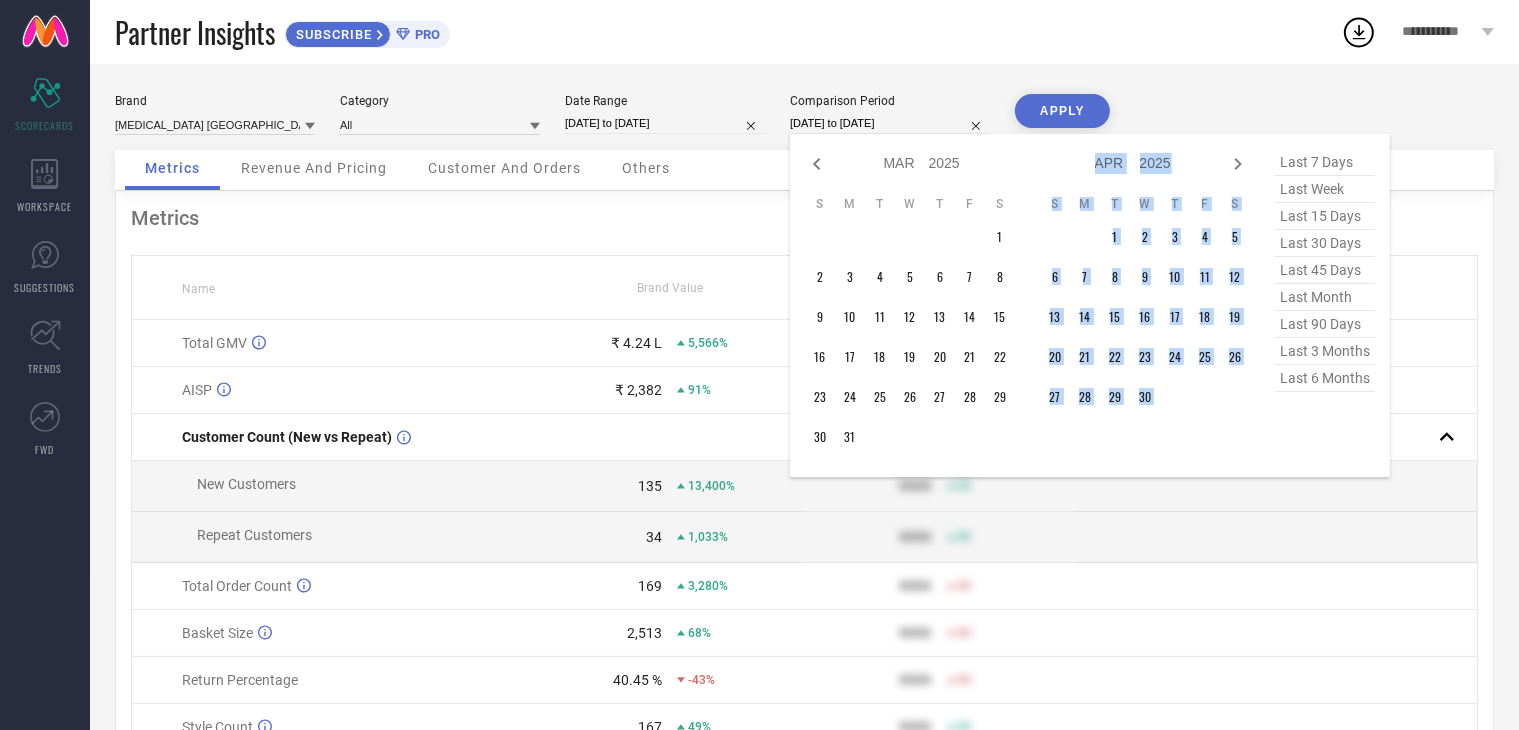
click at [1237, 163] on icon at bounding box center [1238, 164] width 24 height 24
select select "3"
select select "2025"
select select "4"
select select "2025"
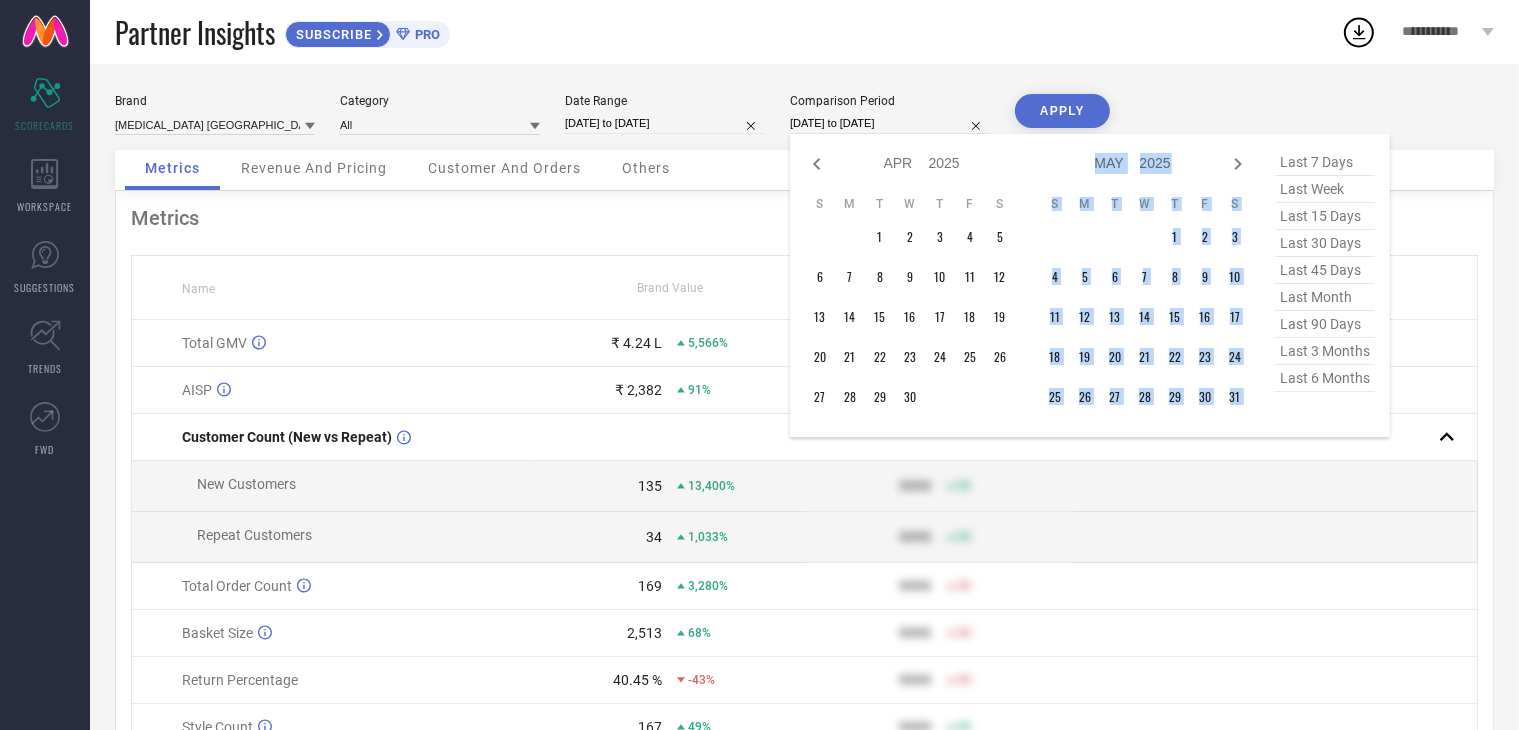
click at [1237, 163] on icon at bounding box center [1238, 164] width 24 height 24
select select "4"
select select "2025"
select select "5"
select select "2025"
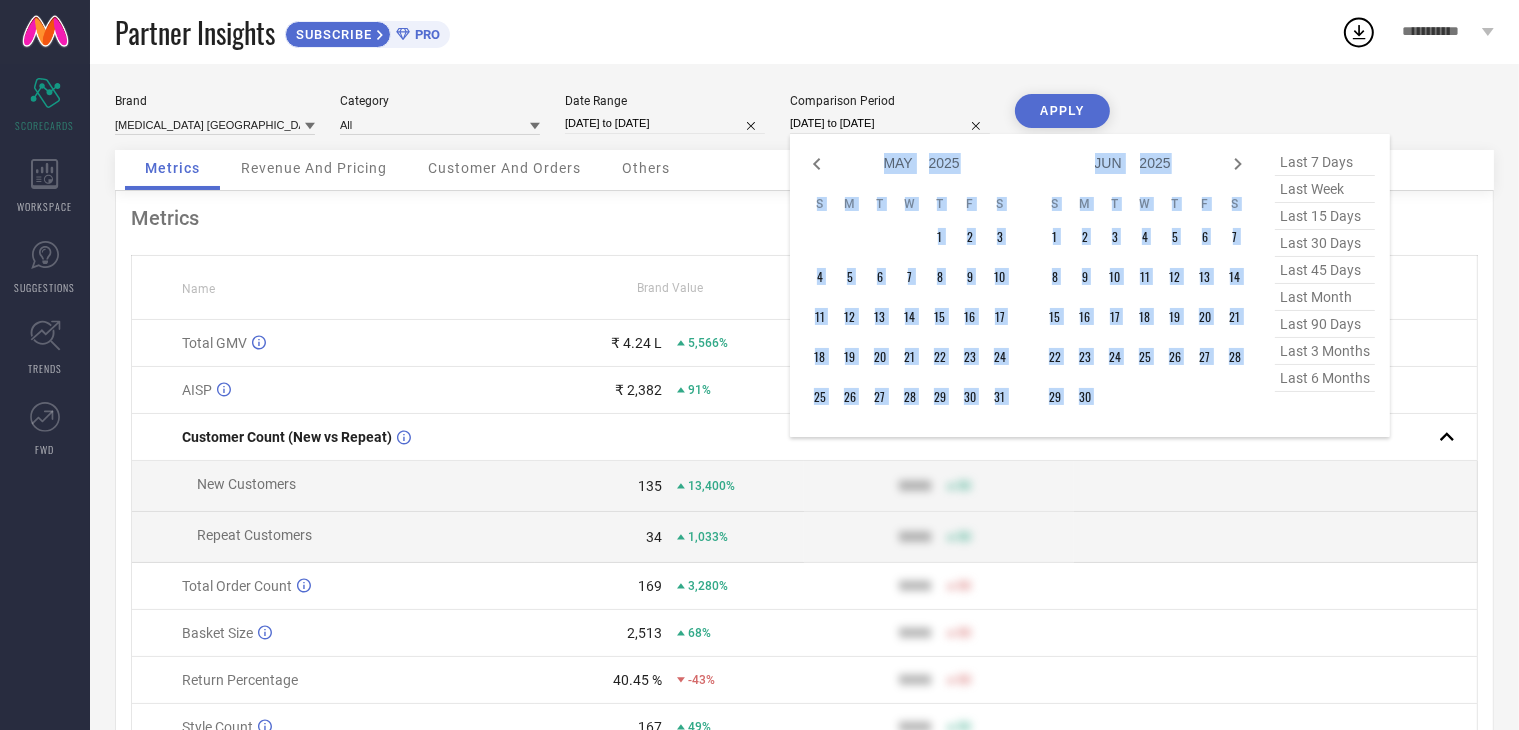
click at [1237, 163] on icon at bounding box center [1238, 164] width 24 height 24
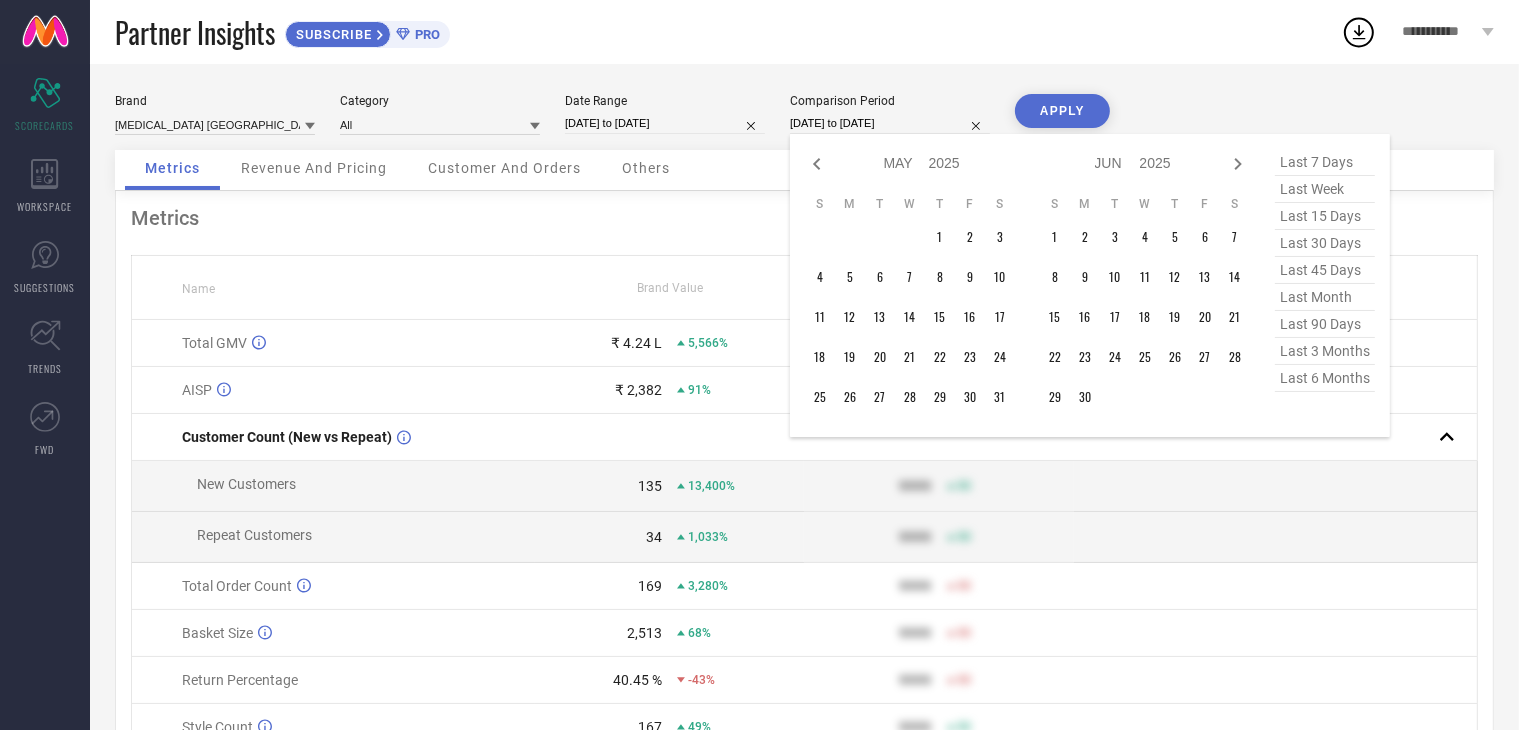
select select "5"
select select "2025"
select select "6"
select select "2025"
click at [1237, 163] on icon at bounding box center [1238, 164] width 24 height 24
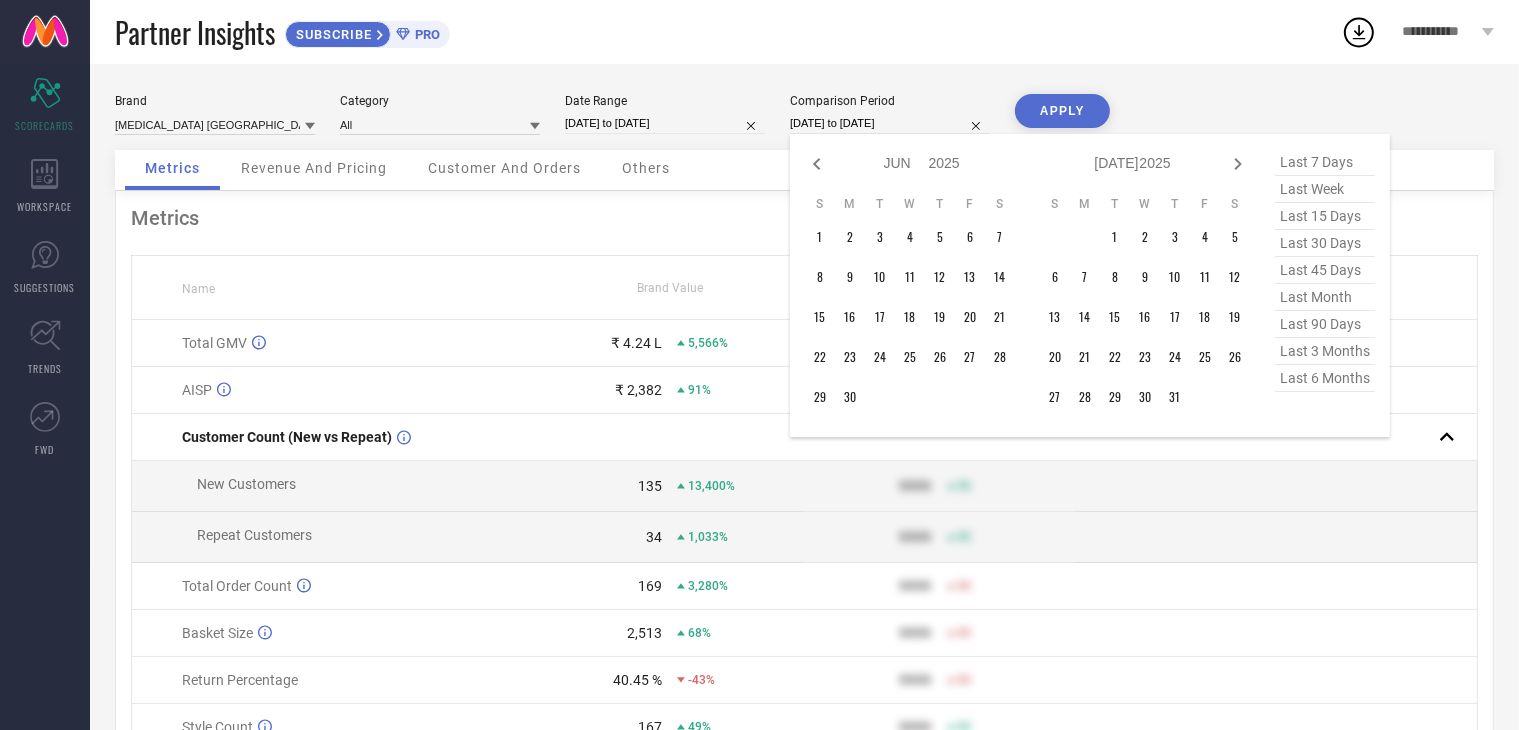
select select "6"
select select "2025"
select select "7"
select select "2025"
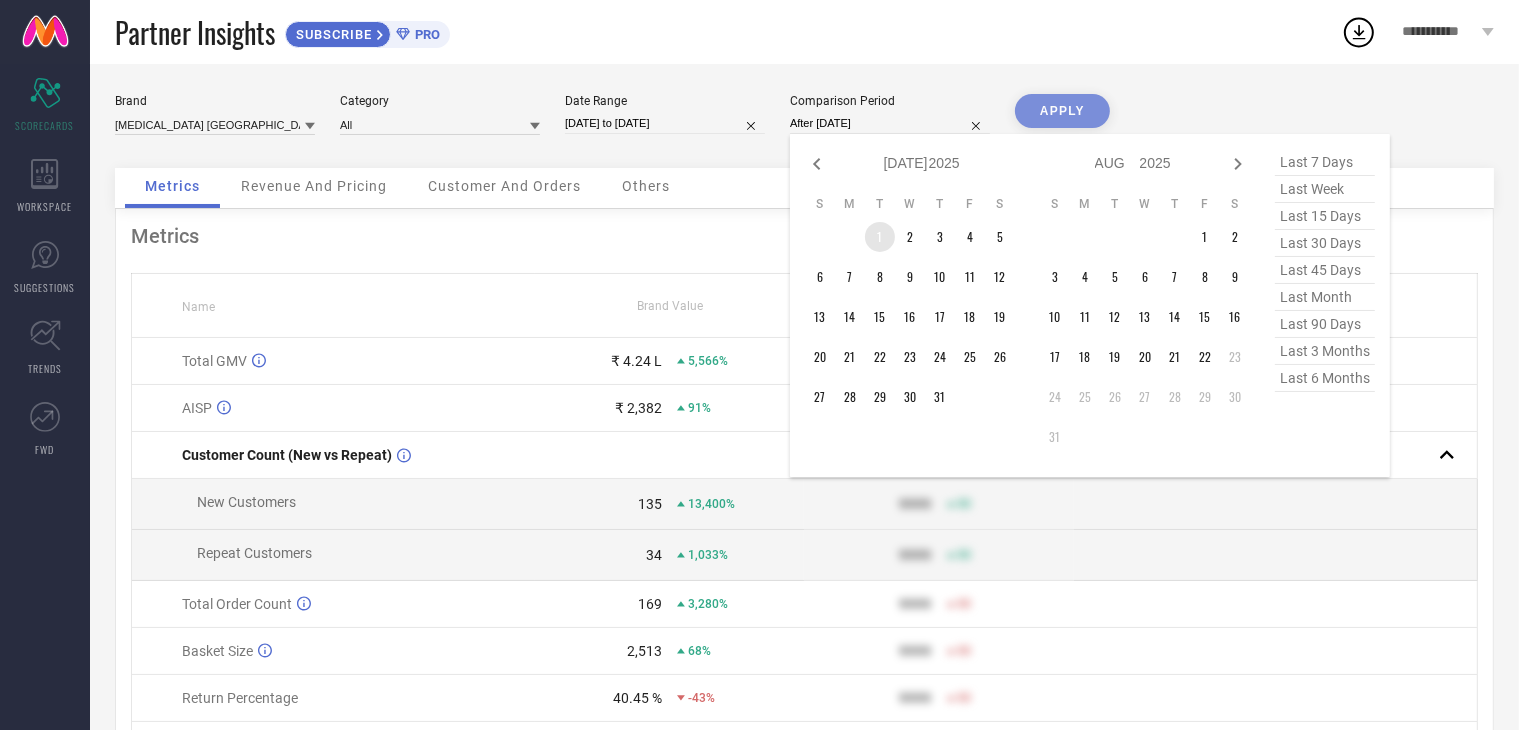
click at [872, 238] on td "1" at bounding box center [880, 237] width 30 height 30
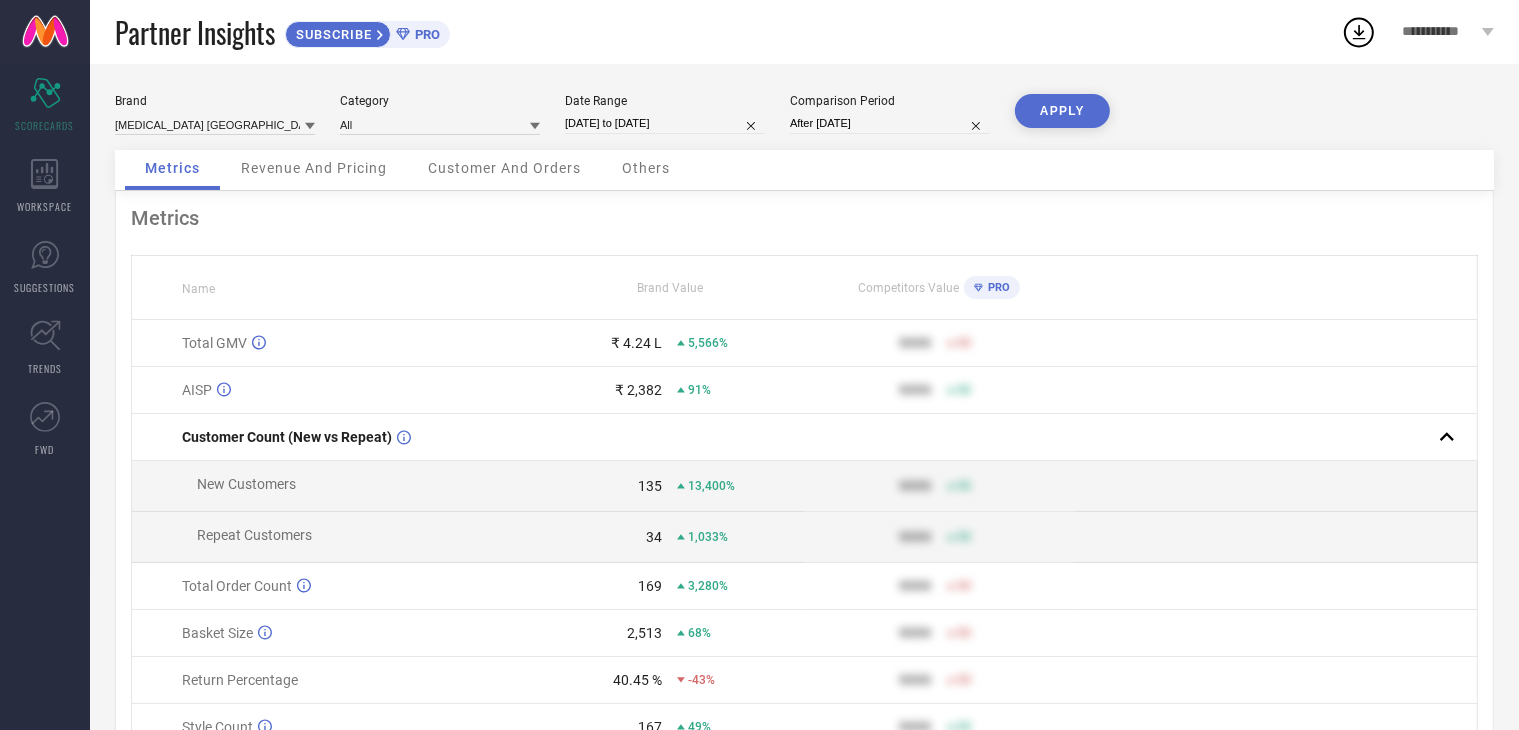
type input "[DATE] to [DATE]"
click at [1052, 107] on button "APPLY" at bounding box center [1062, 111] width 95 height 34
click at [305, 180] on div "Revenue And Pricing" at bounding box center [314, 170] width 186 height 40
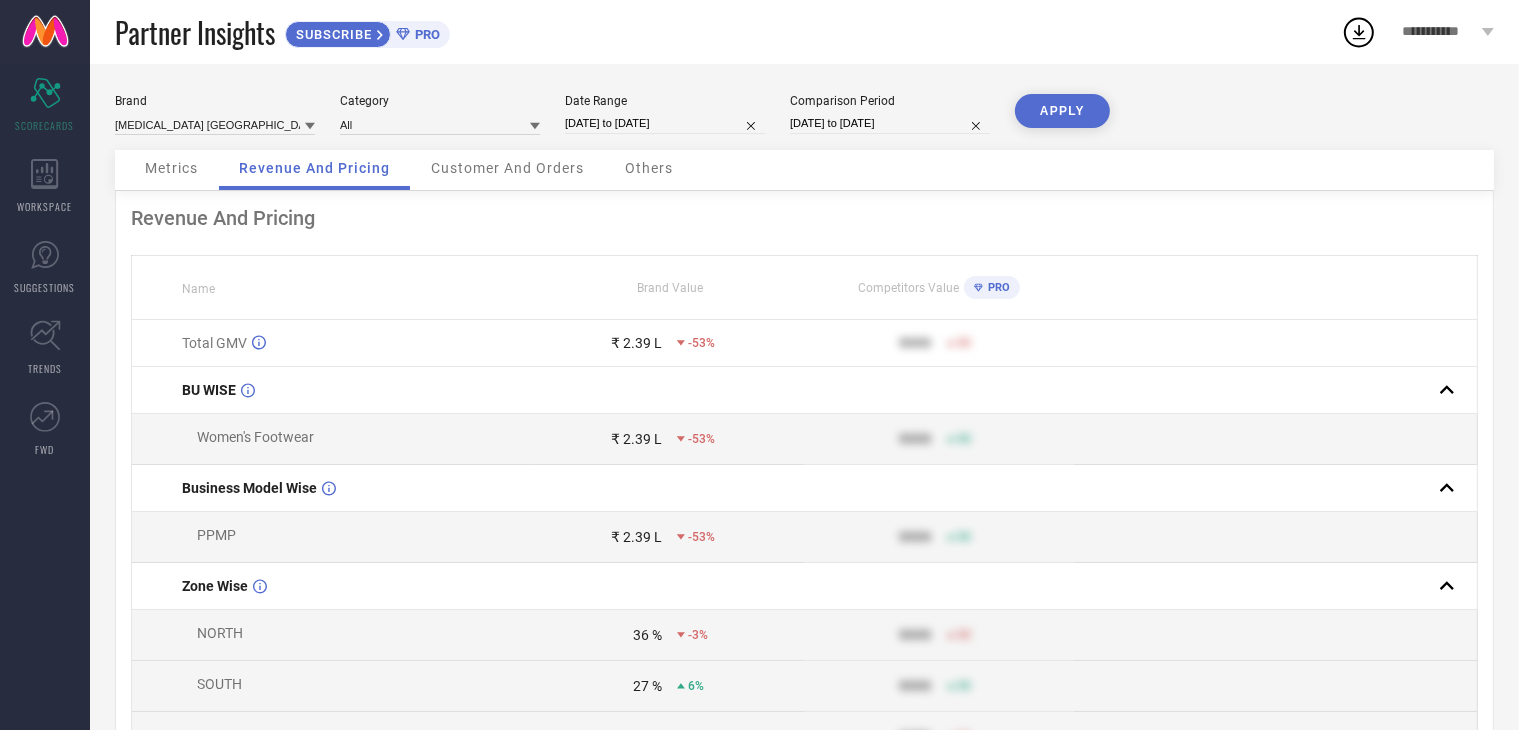
click at [510, 181] on div "Customer And Orders" at bounding box center [507, 170] width 193 height 40
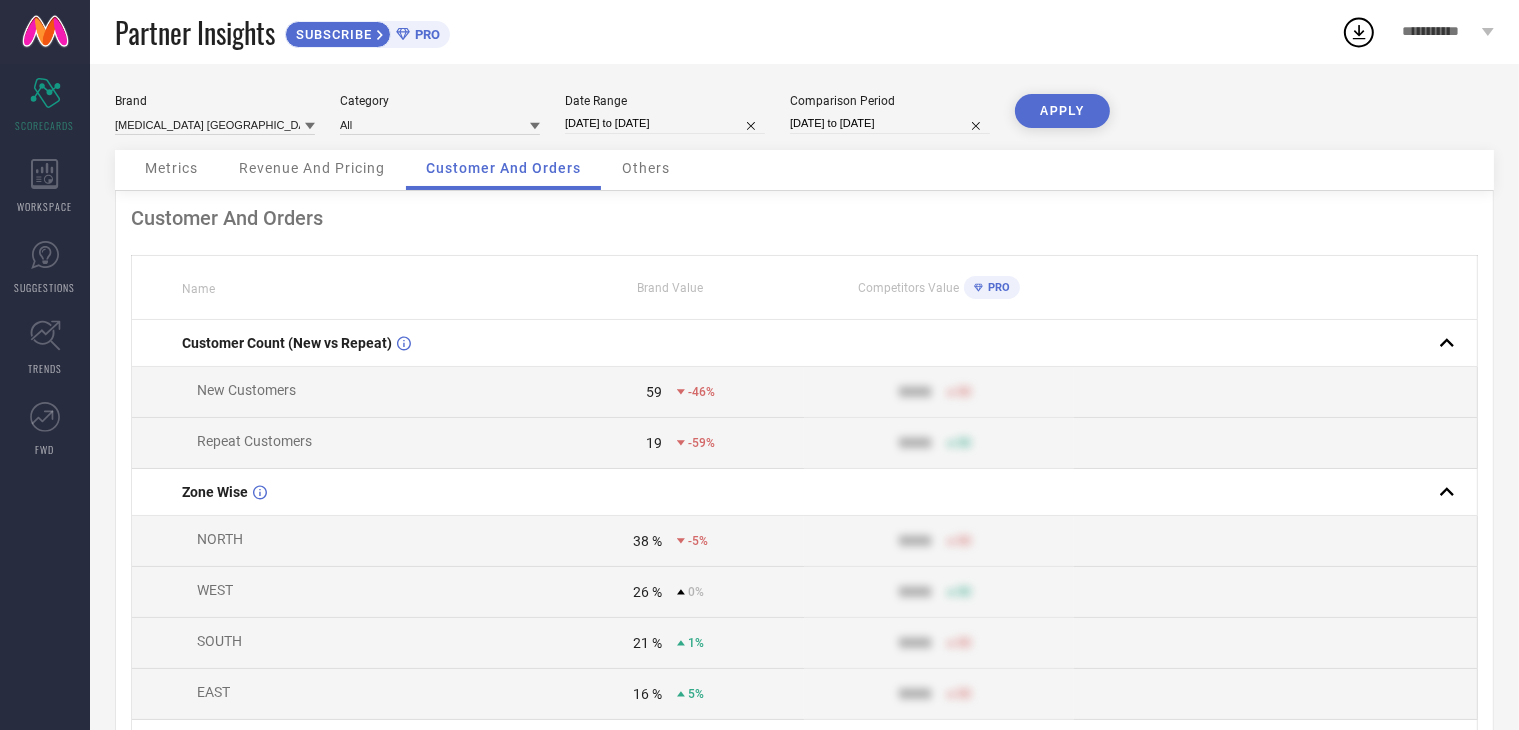
click at [630, 161] on span "Others" at bounding box center [646, 168] width 48 height 16
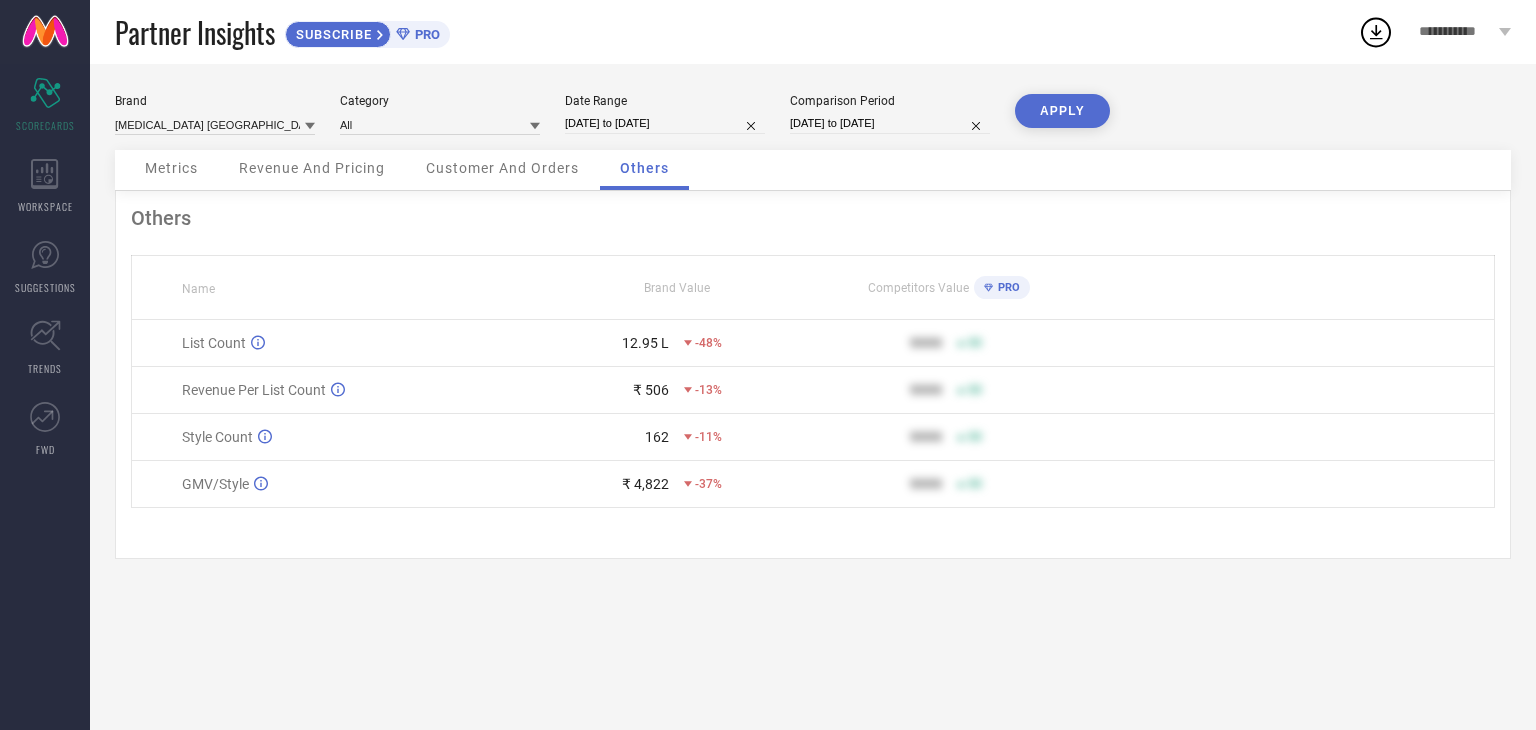
click at [416, 33] on span "PRO" at bounding box center [425, 34] width 30 height 15
click at [335, 37] on span "SUBSCRIBE" at bounding box center [331, 34] width 91 height 15
click at [484, 178] on div "Customer And Orders" at bounding box center [502, 170] width 193 height 40
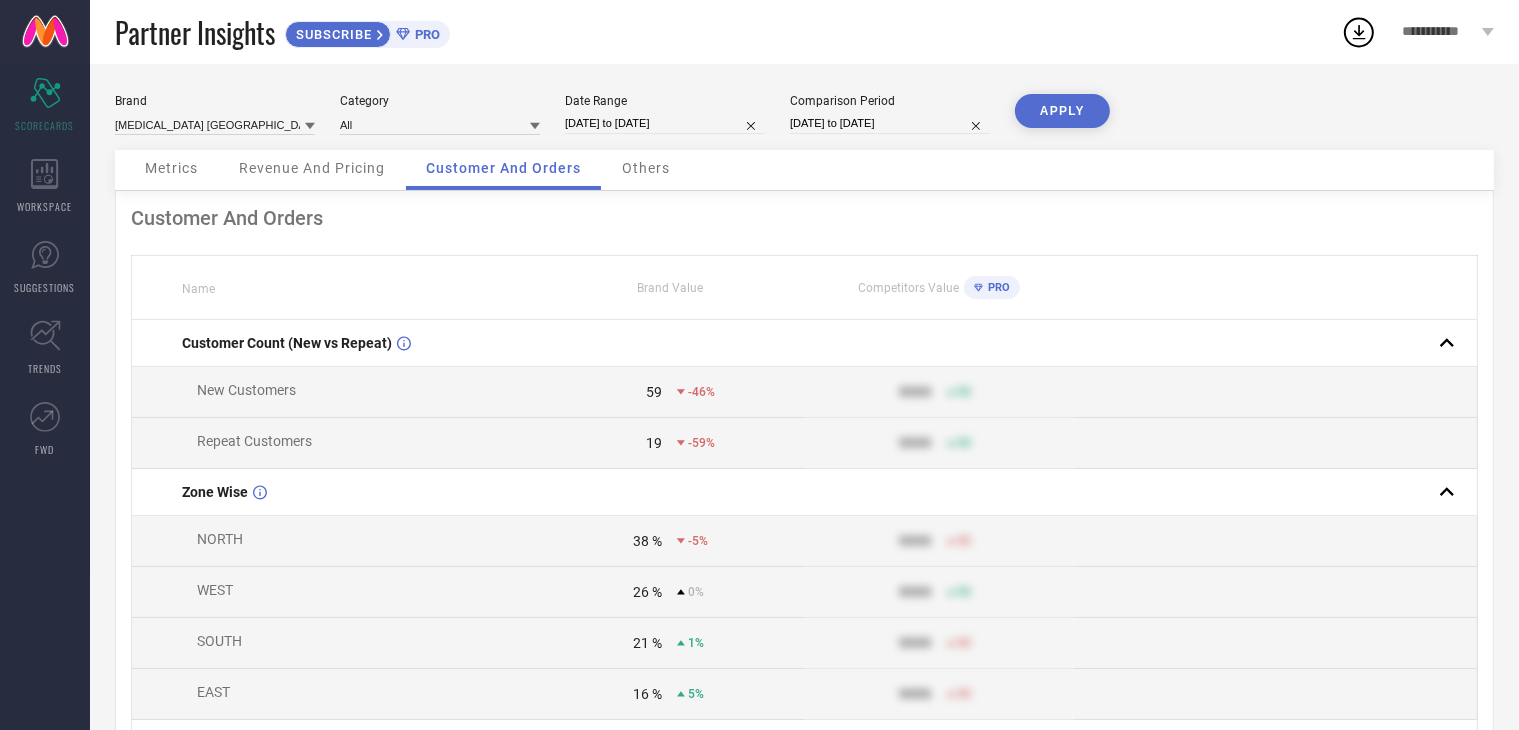
click at [172, 174] on span "Metrics" at bounding box center [171, 168] width 53 height 16
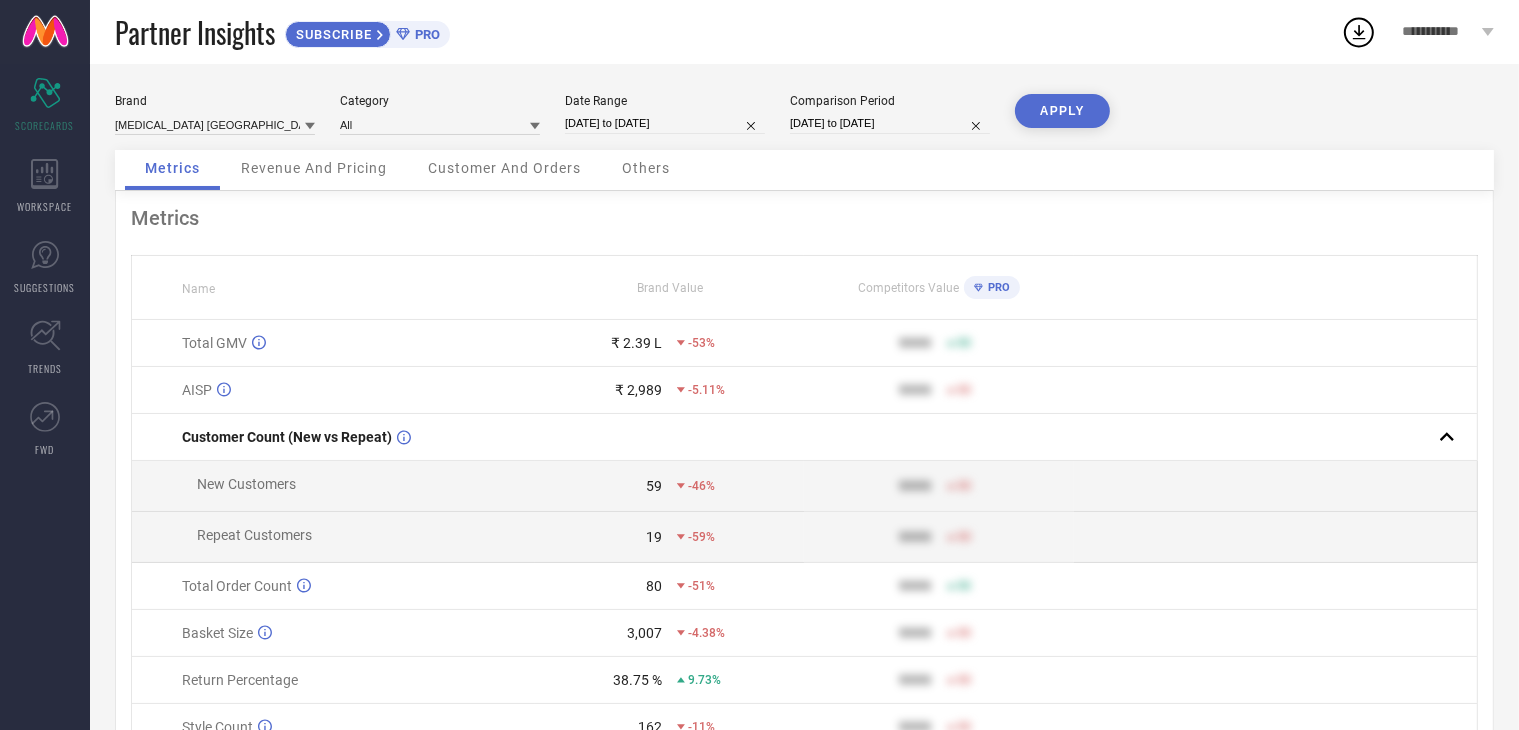
scroll to position [110, 0]
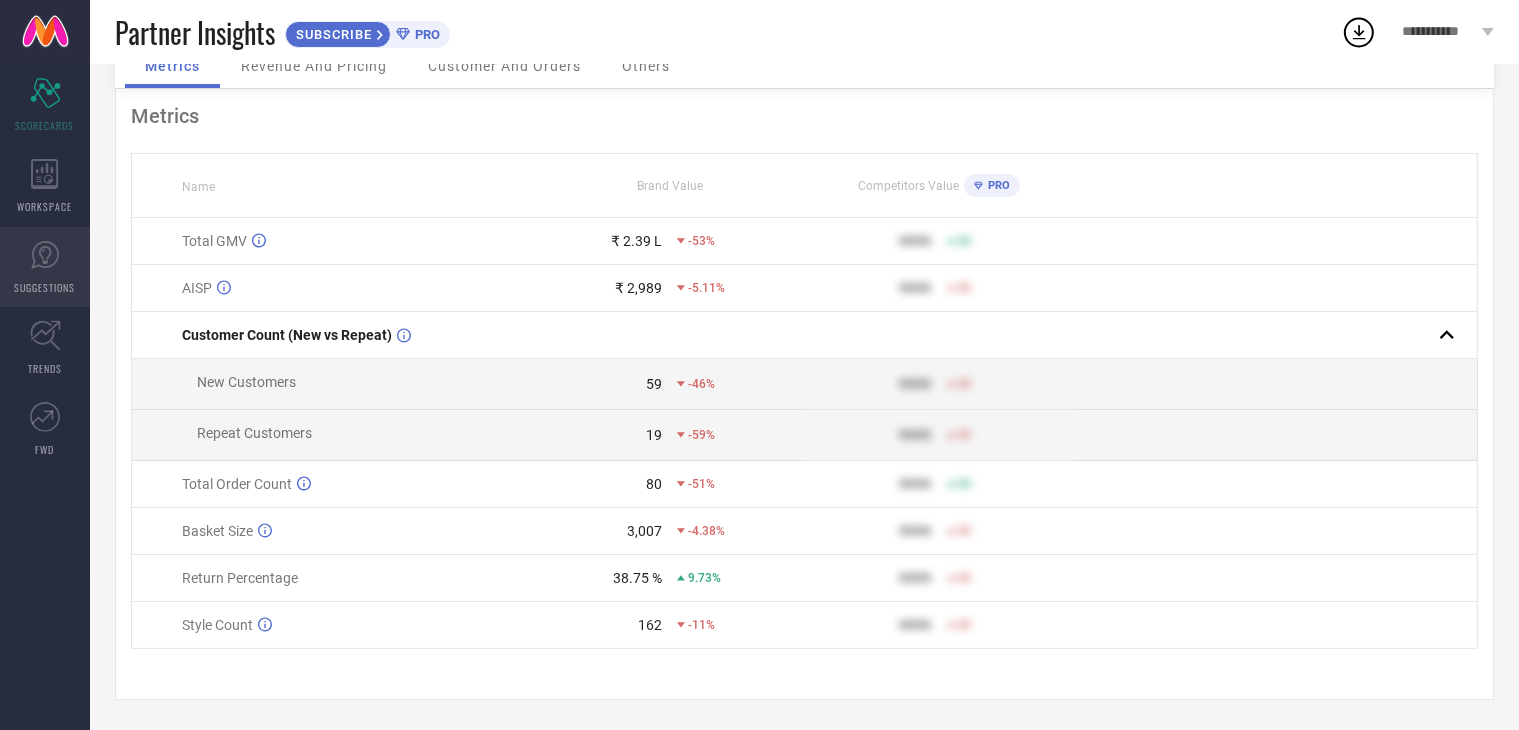
click at [48, 255] on icon at bounding box center [45, 255] width 12 height 18
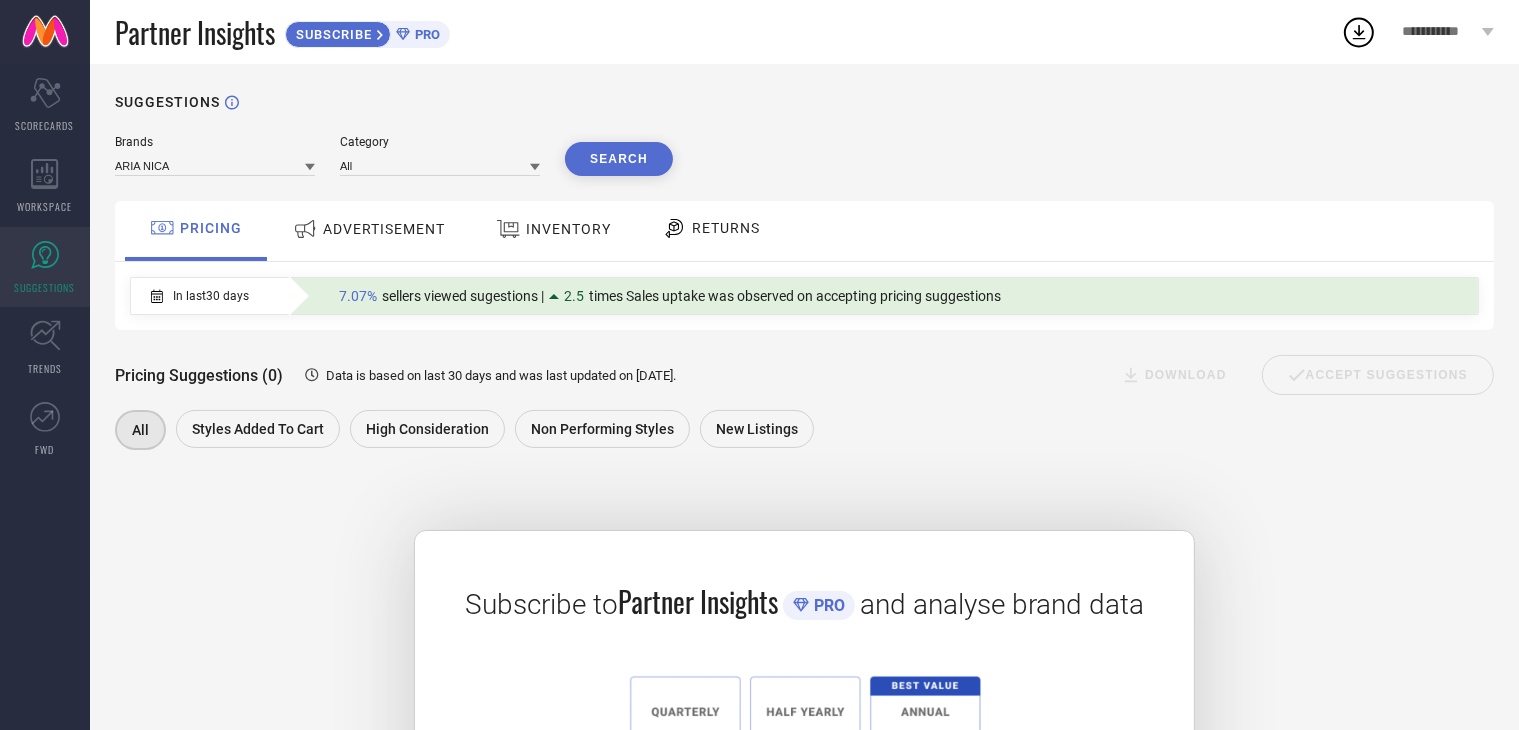
click at [415, 236] on span "ADVERTISEMENT" at bounding box center [384, 229] width 122 height 16
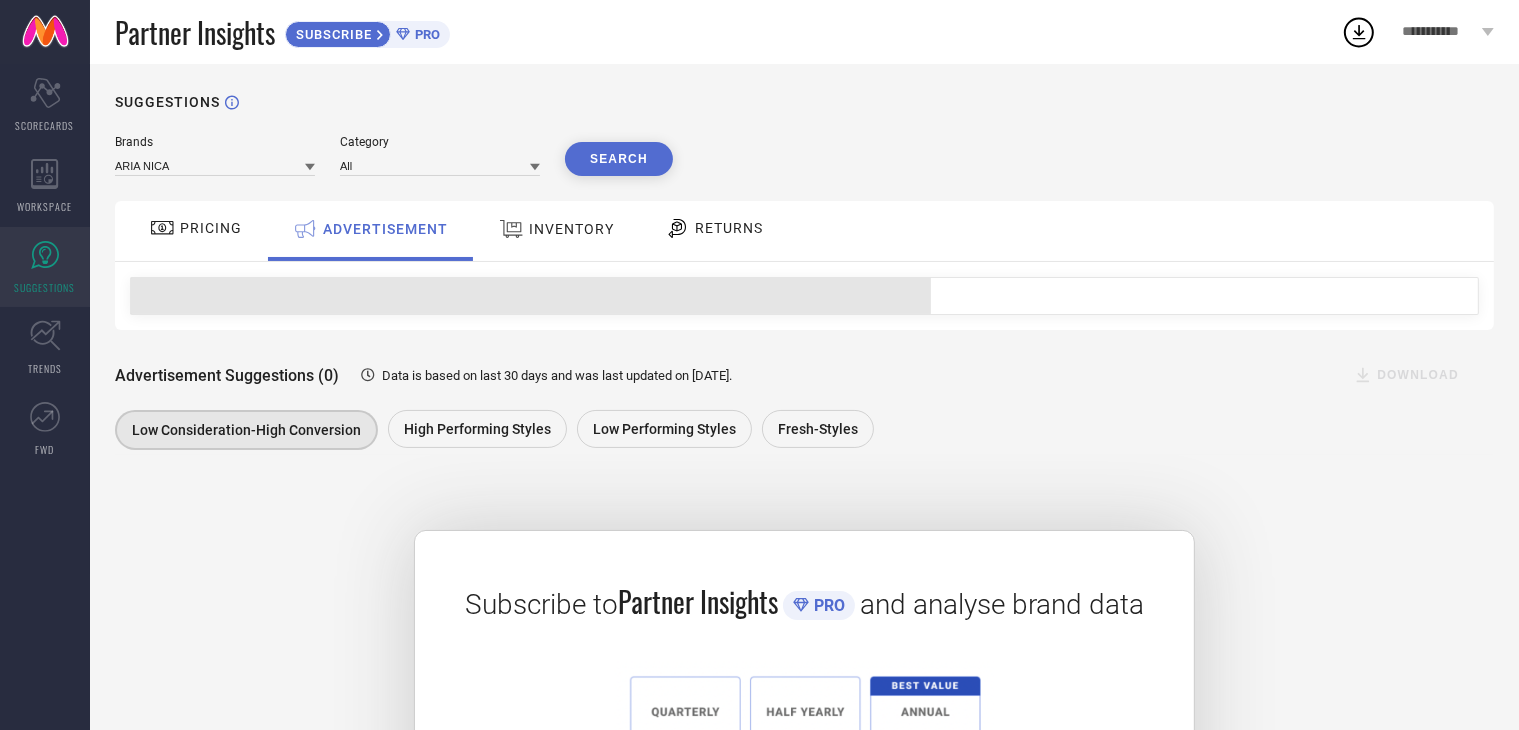
click at [584, 221] on span "INVENTORY" at bounding box center [571, 229] width 85 height 16
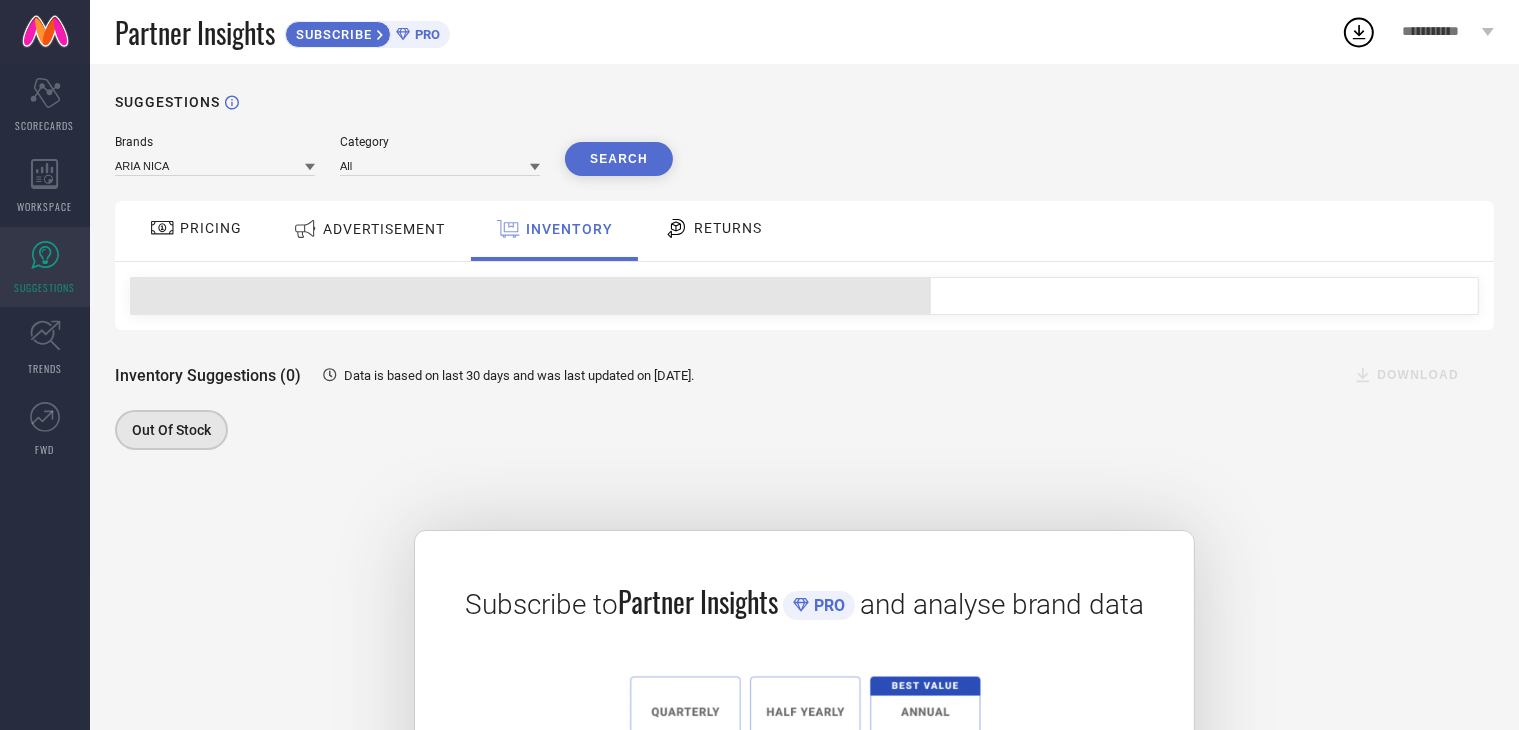
click at [729, 233] on span "RETURNS" at bounding box center [728, 228] width 68 height 16
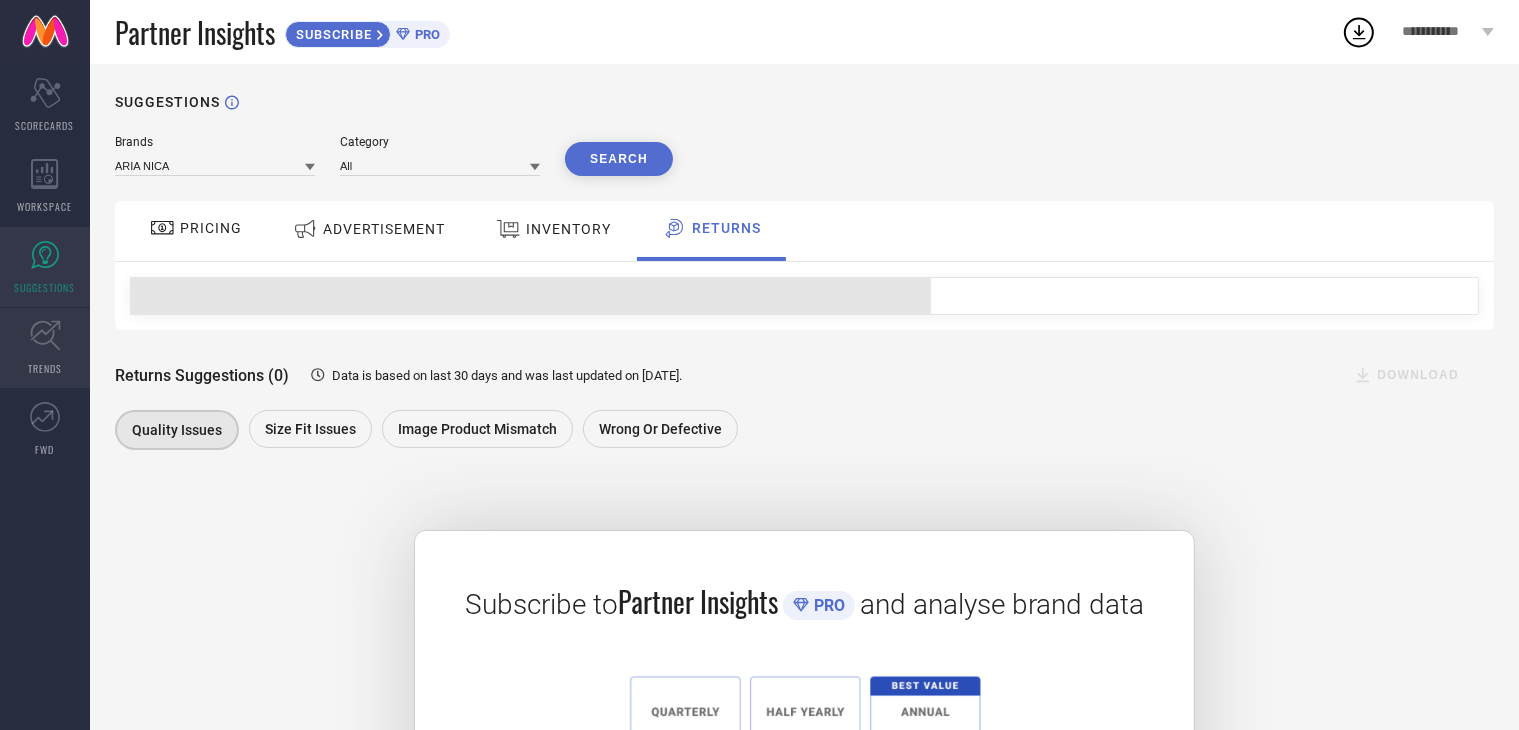
click at [39, 366] on span "TRENDS" at bounding box center [45, 368] width 34 height 15
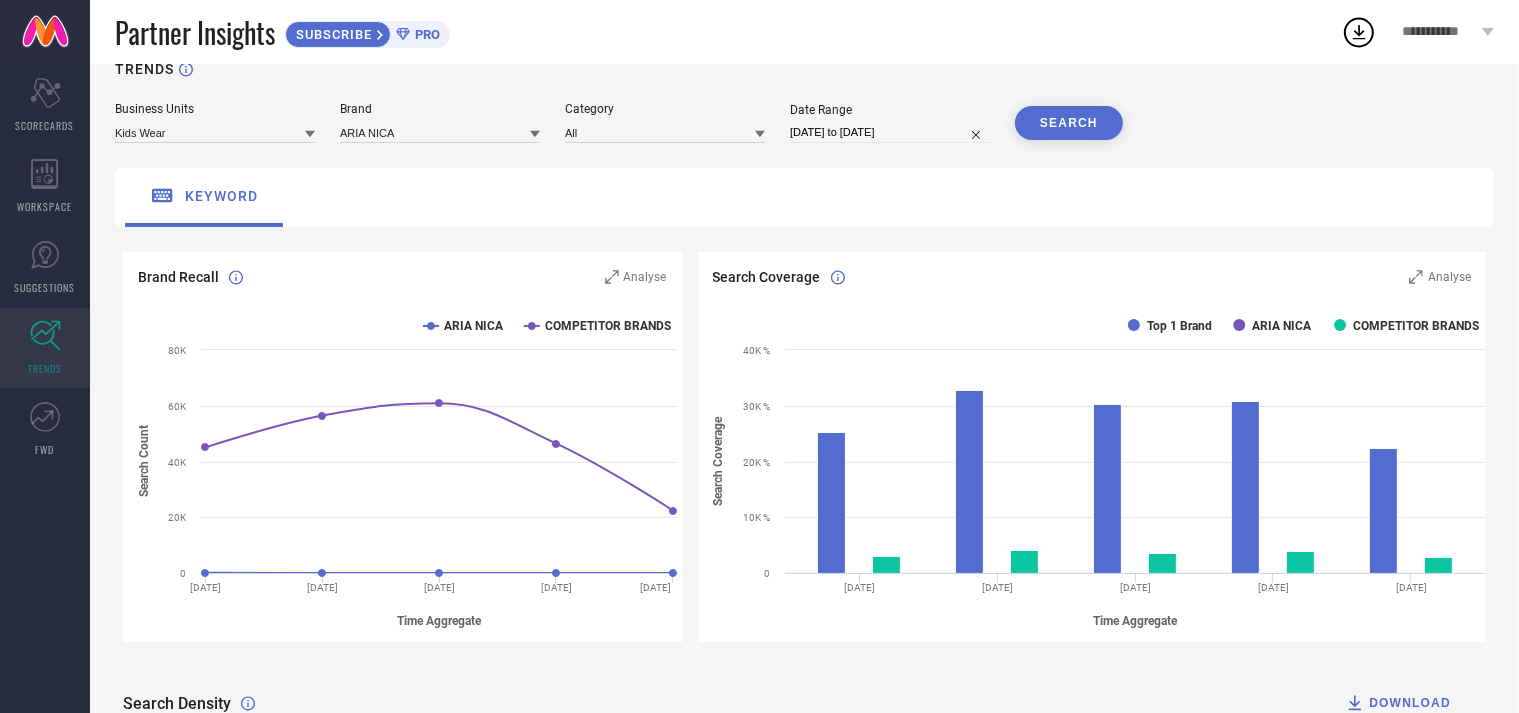
scroll to position [31, 0]
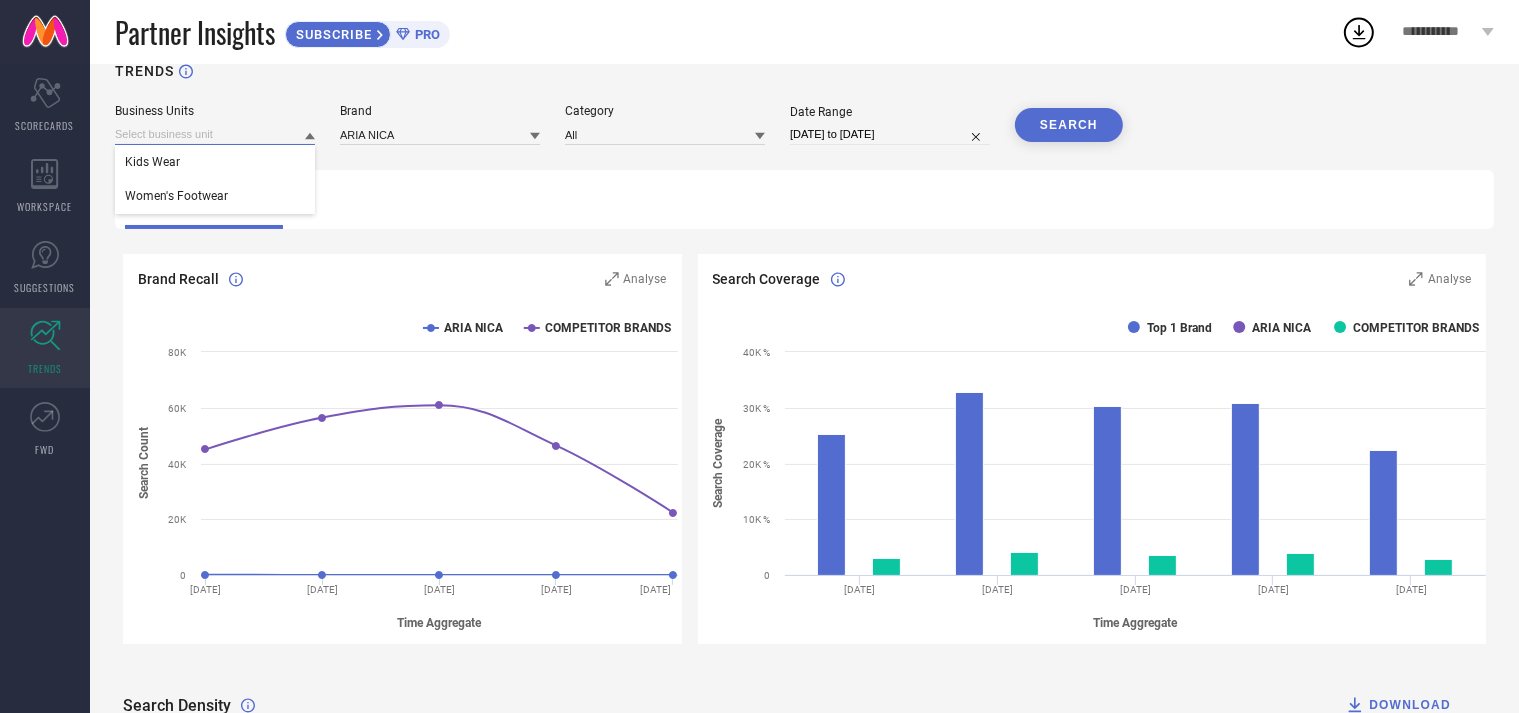
click at [271, 137] on input at bounding box center [215, 134] width 200 height 21
click at [244, 136] on input at bounding box center [215, 134] width 200 height 21
click at [224, 213] on div "Women's Footwear" at bounding box center [215, 196] width 200 height 34
click at [460, 137] on input at bounding box center [440, 134] width 200 height 21
click at [528, 127] on input at bounding box center [440, 134] width 200 height 21
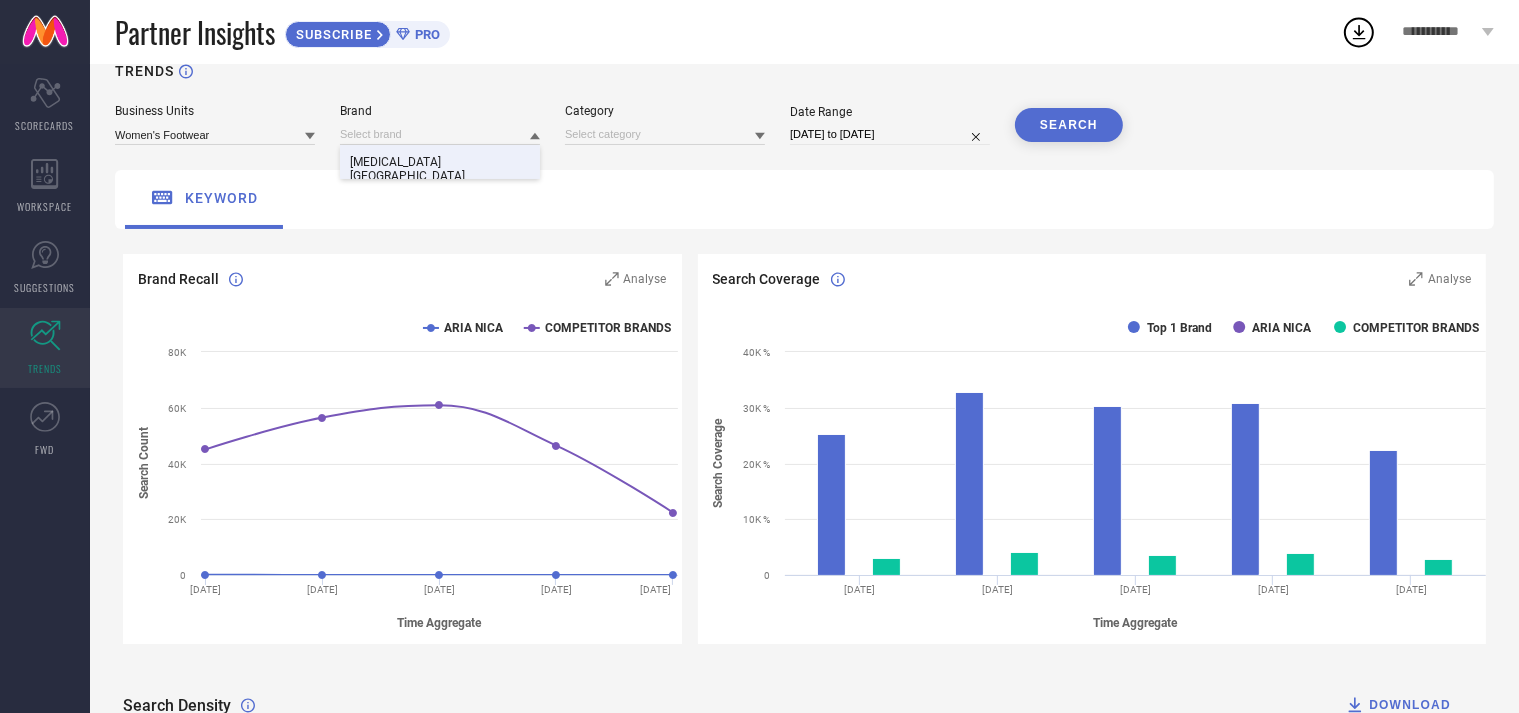
click at [496, 173] on div "[MEDICAL_DATA] [GEOGRAPHIC_DATA]" at bounding box center [440, 169] width 200 height 48
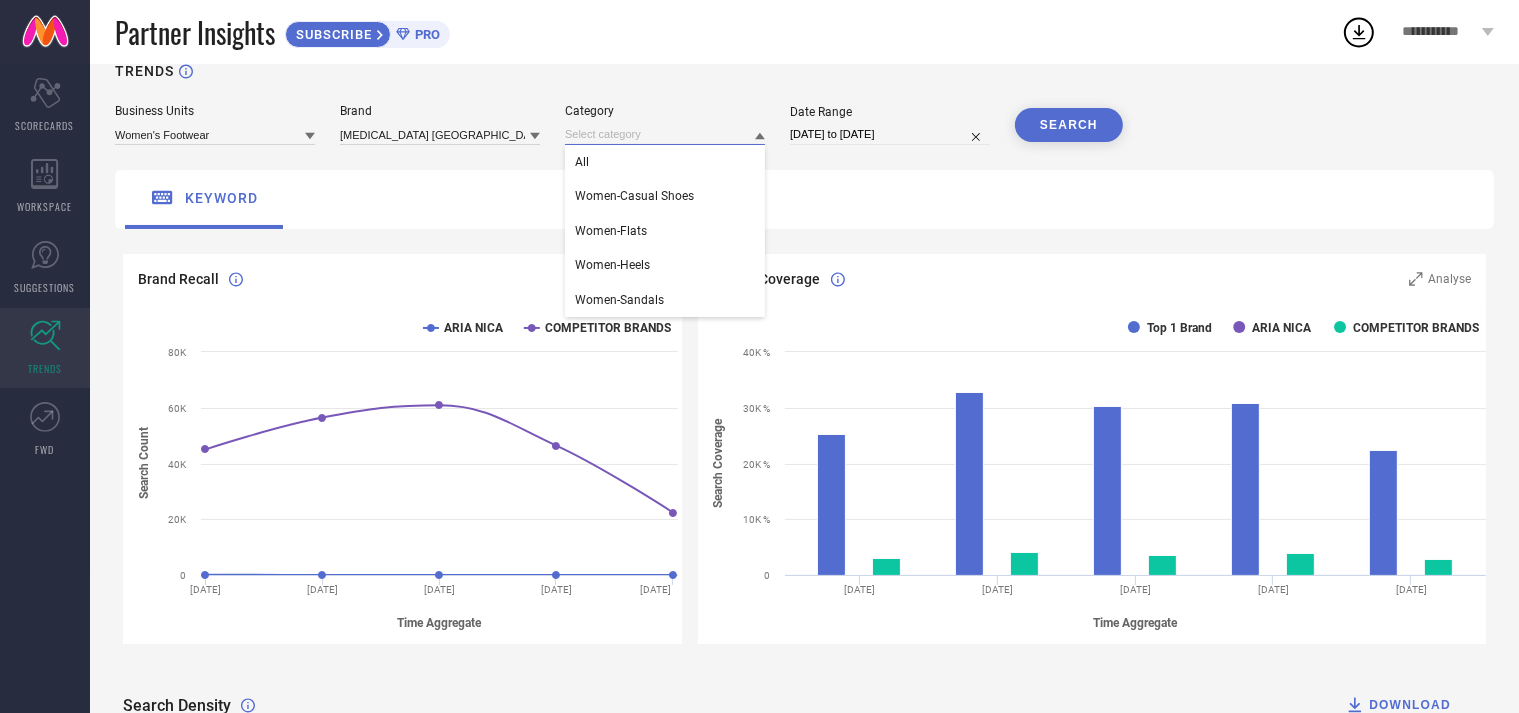
click at [687, 141] on input at bounding box center [665, 134] width 200 height 21
click at [636, 161] on div "All" at bounding box center [665, 162] width 200 height 34
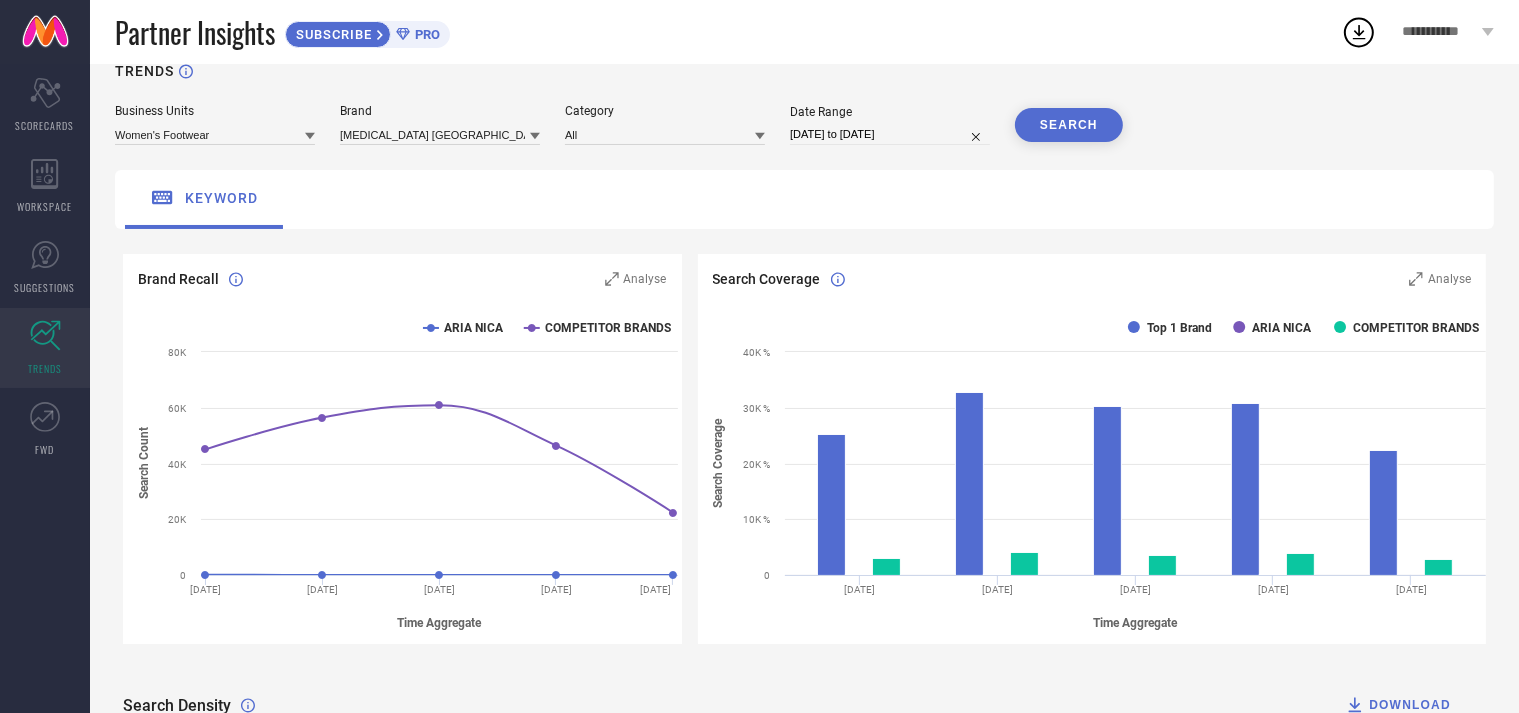
click at [1111, 121] on button "SEARCH" at bounding box center [1069, 125] width 108 height 34
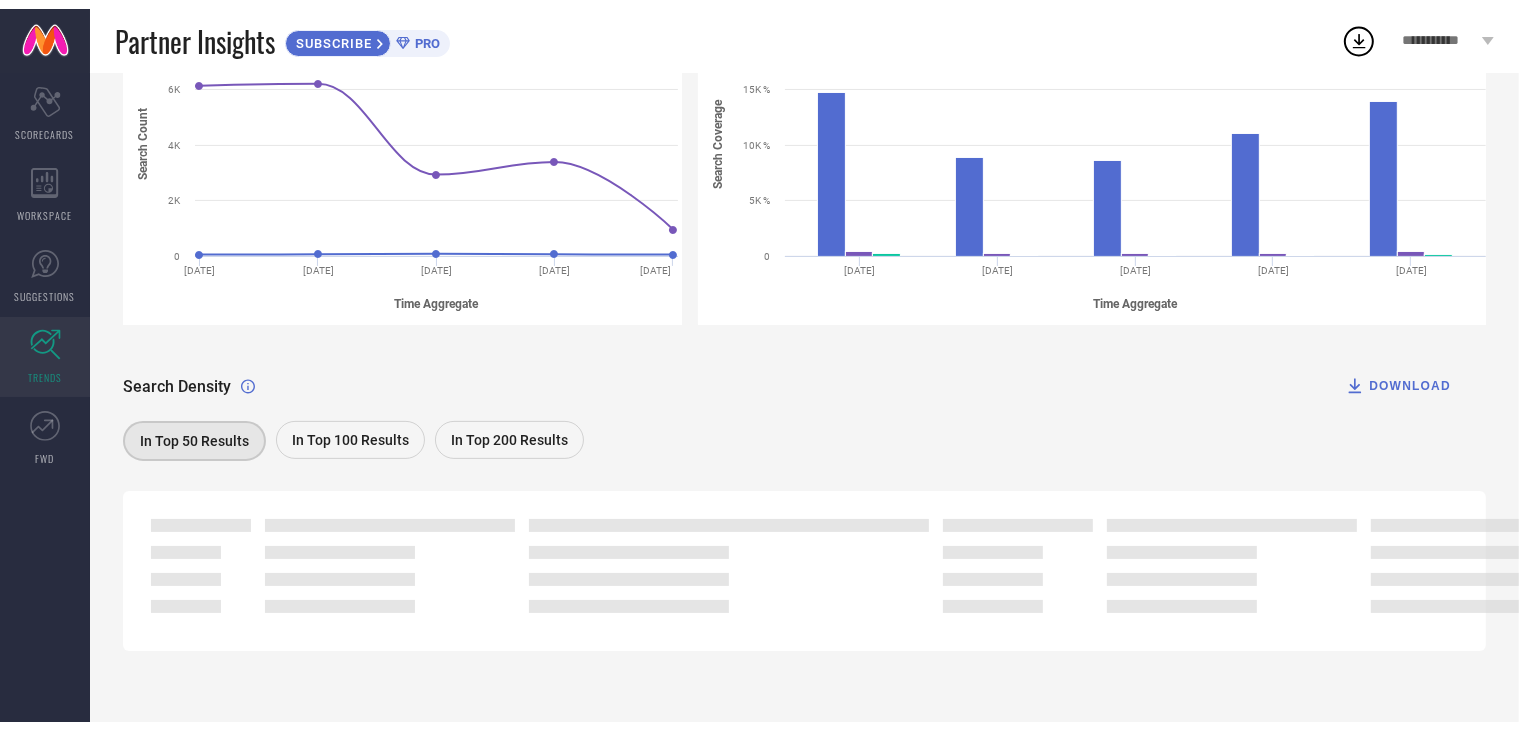
scroll to position [0, 0]
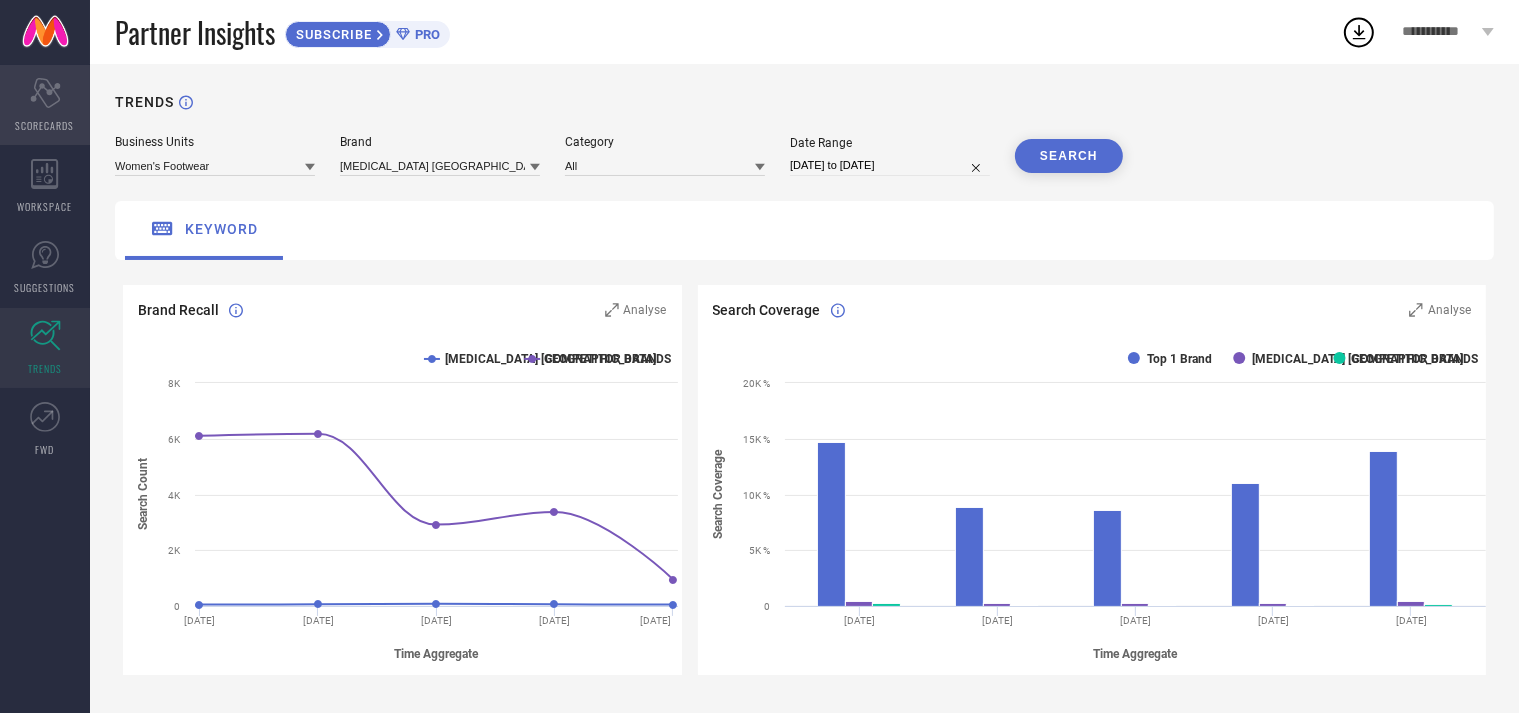
click at [35, 94] on icon at bounding box center [45, 93] width 30 height 30
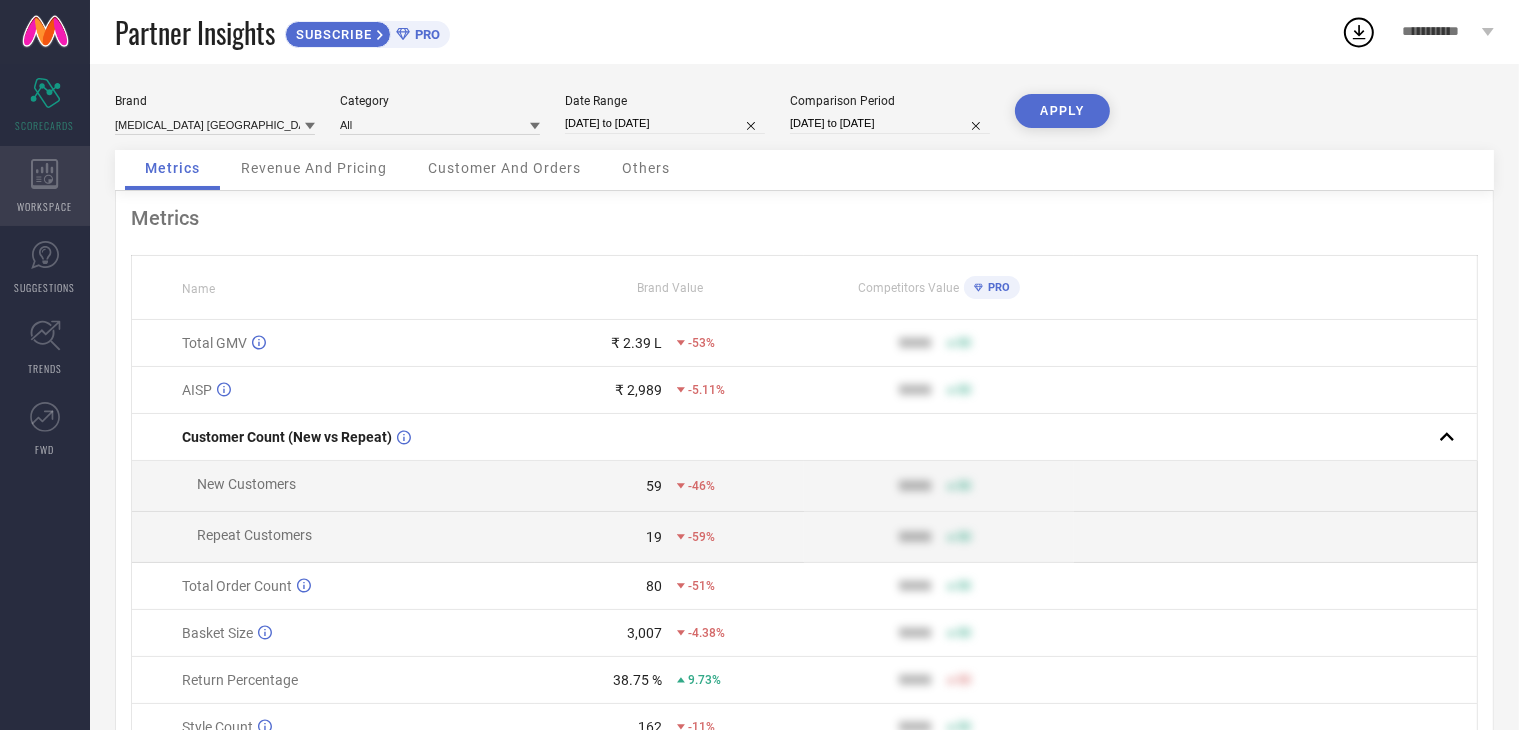
click at [39, 189] on div "WORKSPACE" at bounding box center [45, 186] width 90 height 80
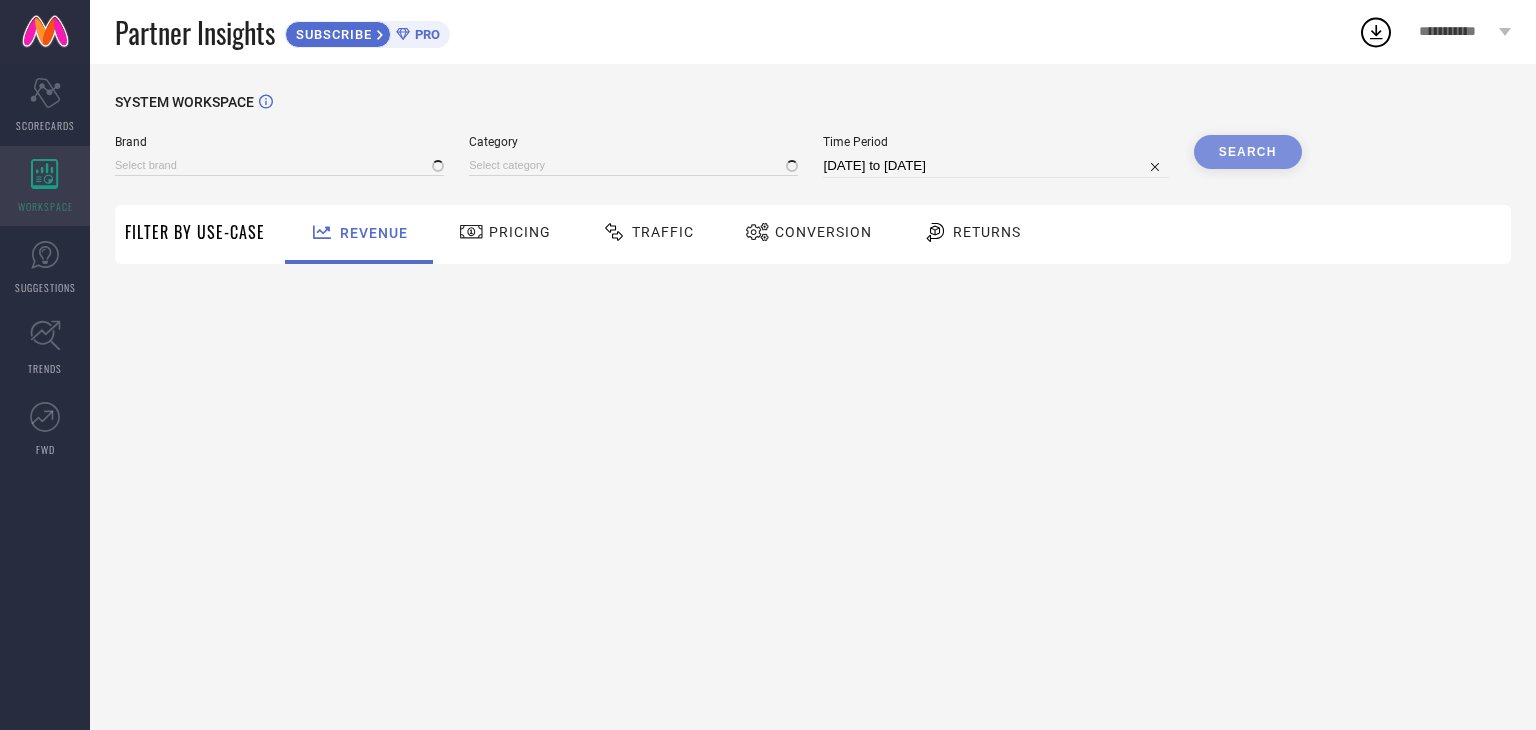
type input "ARIA NICA"
type input "All"
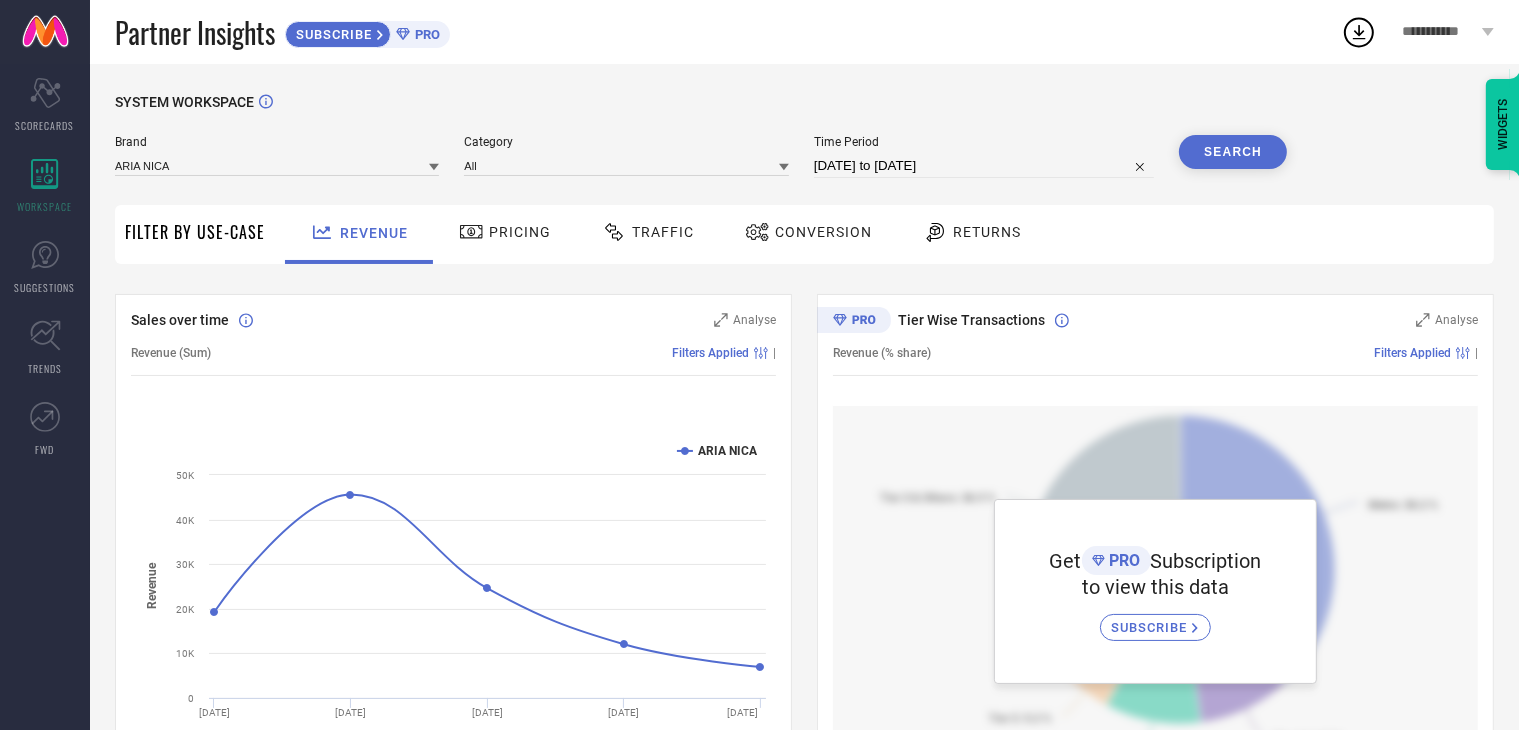
click at [500, 236] on span "Pricing" at bounding box center [520, 232] width 62 height 16
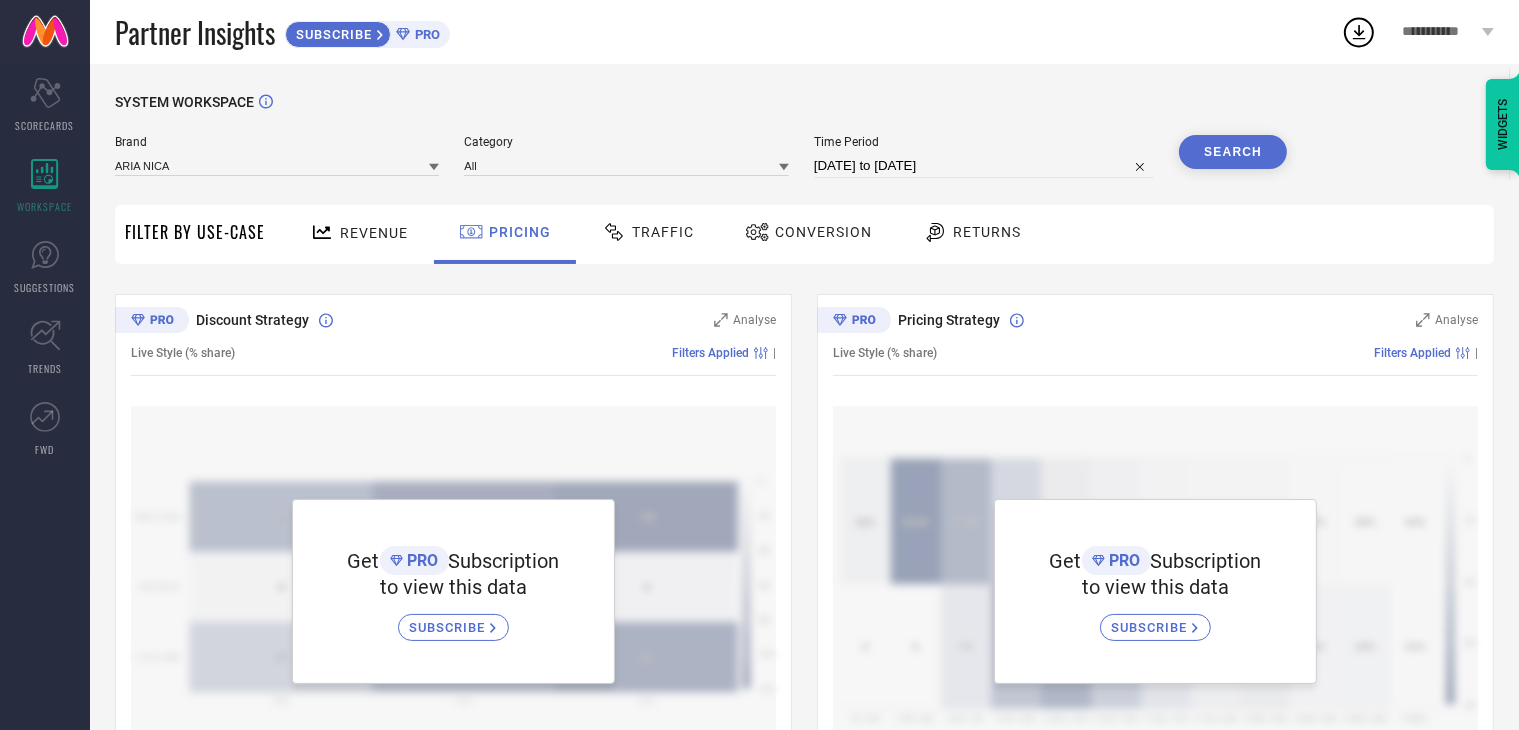
click at [643, 229] on span "Traffic" at bounding box center [663, 232] width 62 height 16
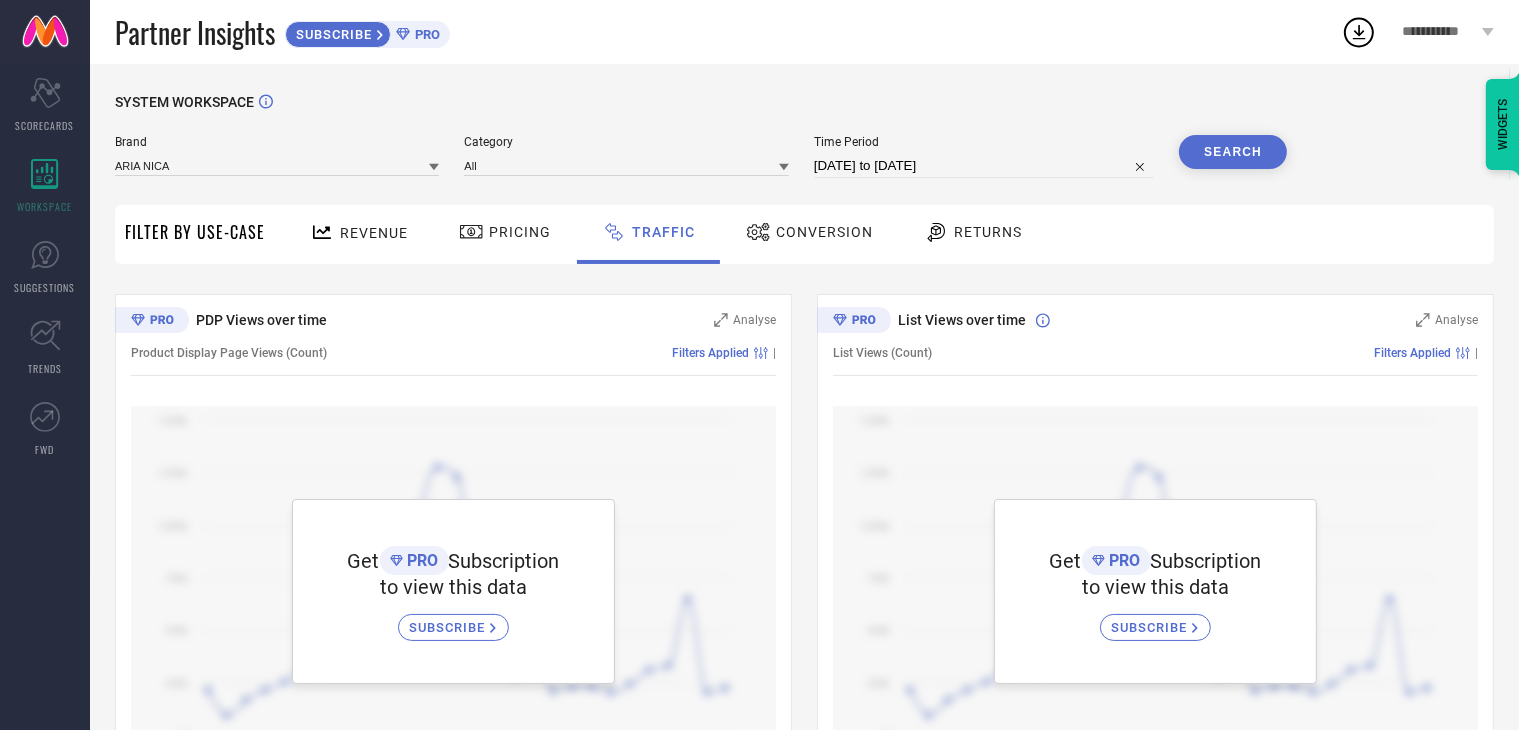
click at [857, 232] on span "Conversion" at bounding box center [824, 232] width 97 height 16
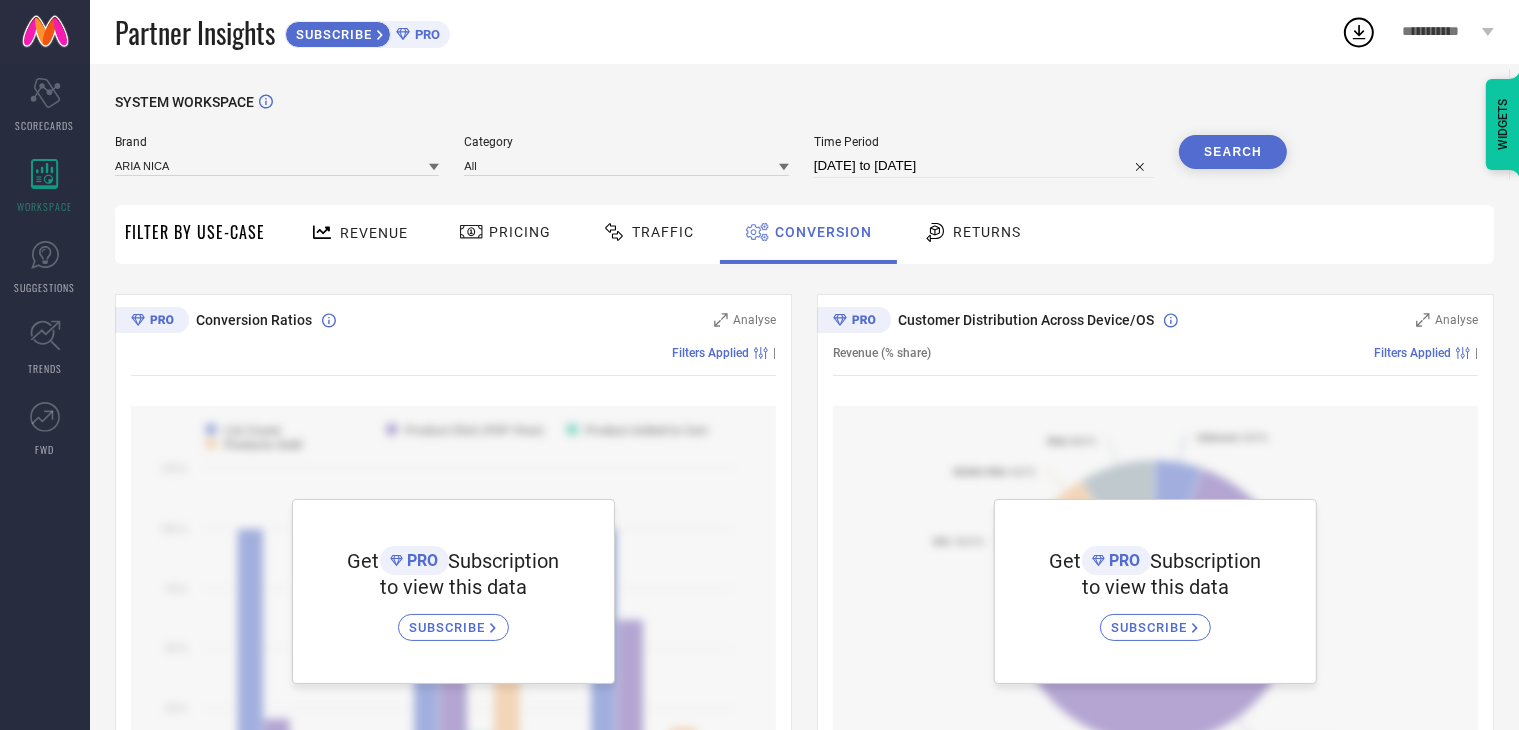
click at [977, 226] on span "Returns" at bounding box center [987, 232] width 68 height 16
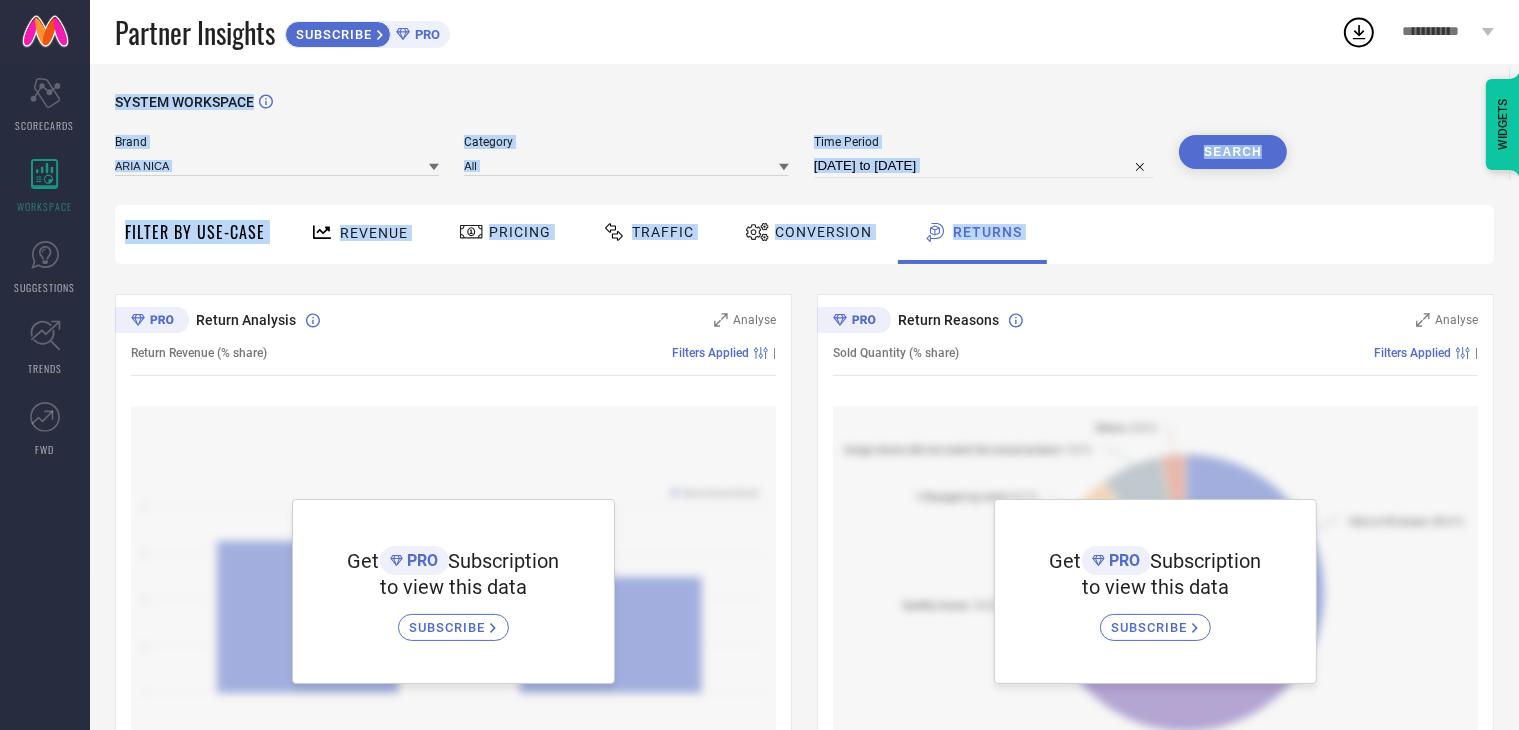
drag, startPoint x: 121, startPoint y: 275, endPoint x: 222, endPoint y: -87, distance: 375.8
click at [222, 0] on html "**********" at bounding box center [759, 365] width 1519 height 730
